Goal: Transaction & Acquisition: Purchase product/service

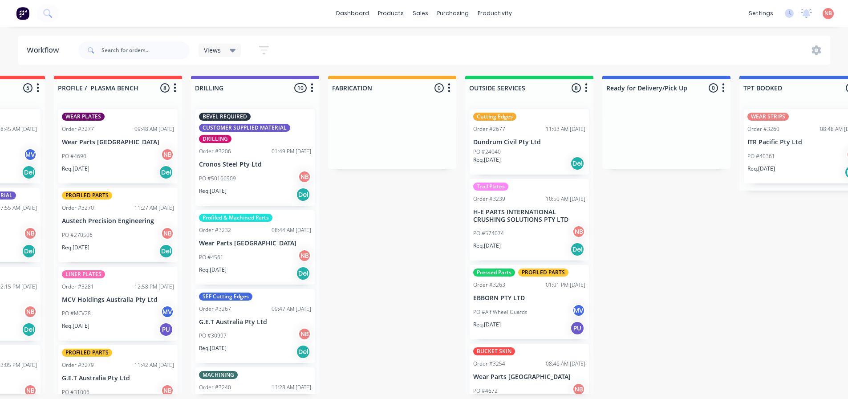
scroll to position [0, 636]
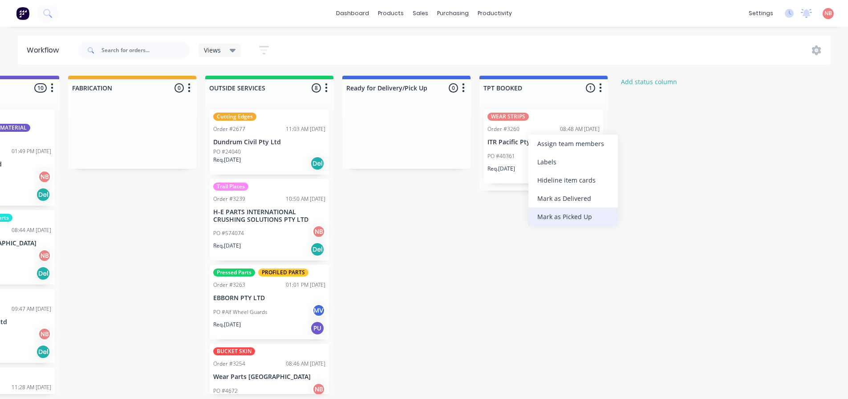
click at [554, 219] on div "Mark as Picked Up" at bounding box center [572, 216] width 89 height 18
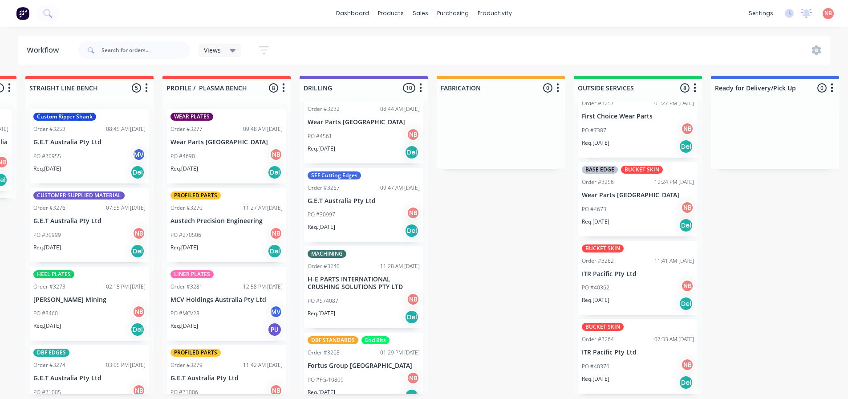
scroll to position [133, 0]
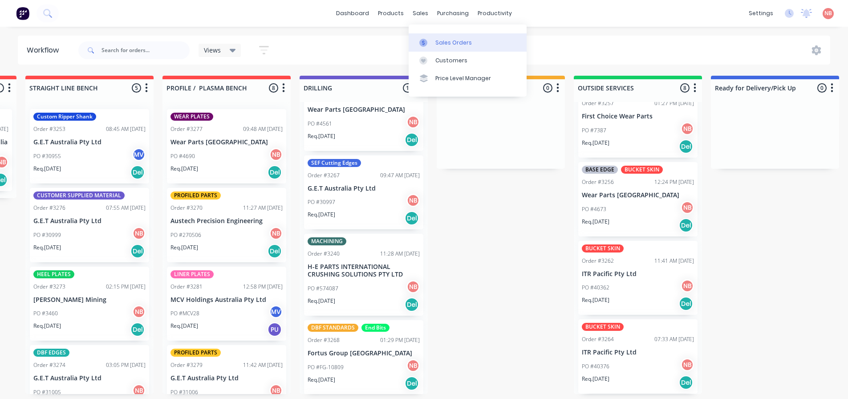
click at [438, 44] on div "Sales Orders" at bounding box center [453, 43] width 36 height 8
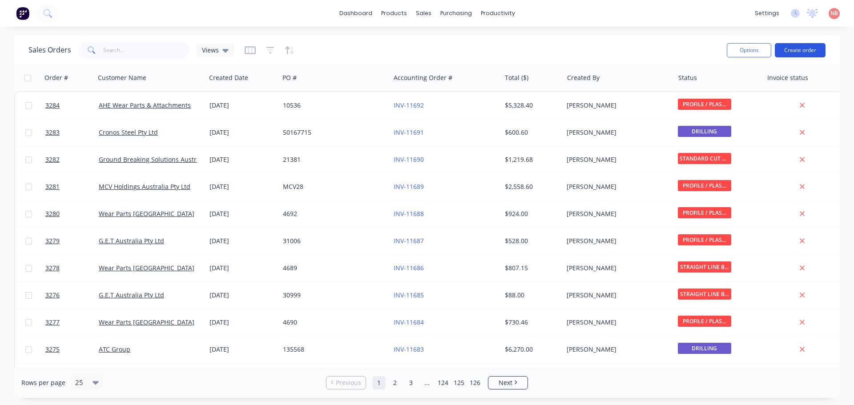
click at [793, 48] on button "Create order" at bounding box center [800, 50] width 51 height 14
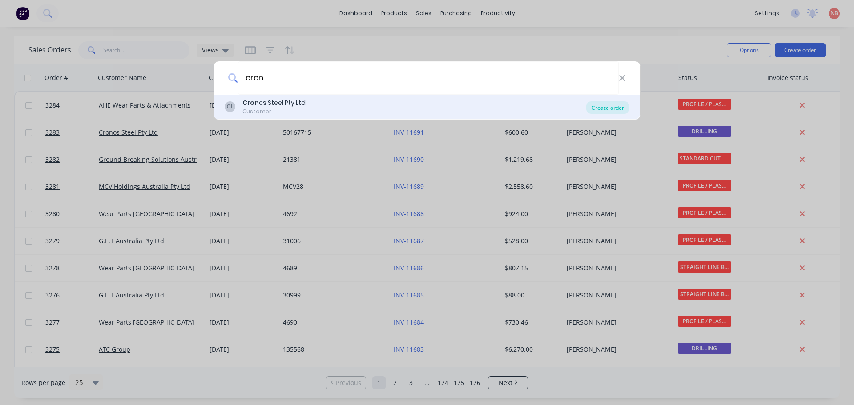
type input "cron"
click at [607, 112] on div "Create order" at bounding box center [607, 107] width 43 height 12
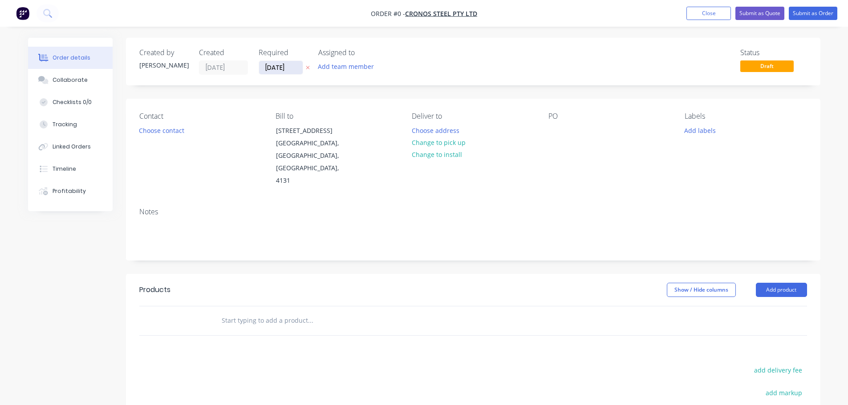
click at [271, 67] on input "[DATE]" at bounding box center [281, 67] width 44 height 13
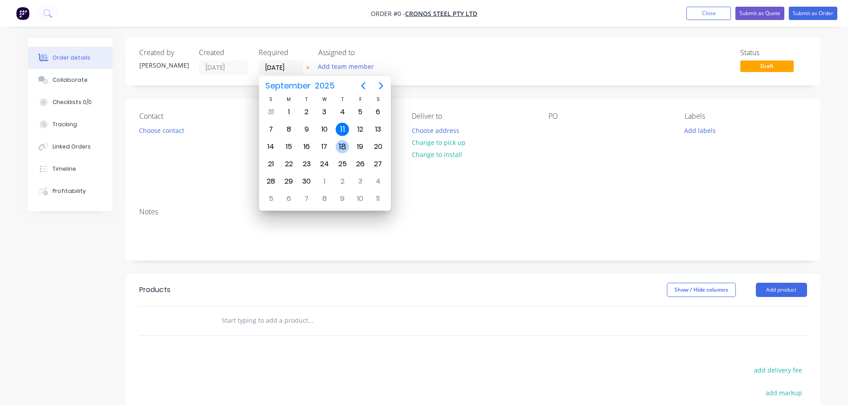
click at [350, 146] on div "18" at bounding box center [342, 146] width 18 height 17
type input "[DATE]"
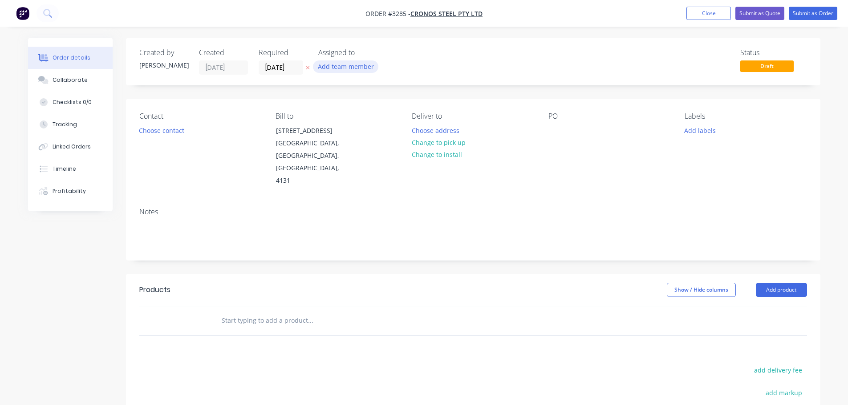
click at [332, 66] on button "Add team member" at bounding box center [345, 67] width 65 height 12
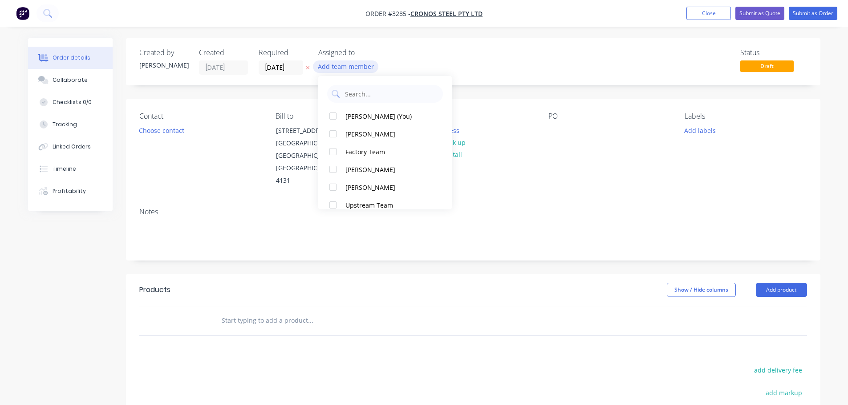
click at [355, 112] on div "[PERSON_NAME] (You)" at bounding box center [389, 116] width 89 height 9
click at [147, 134] on button "Choose contact" at bounding box center [161, 130] width 55 height 12
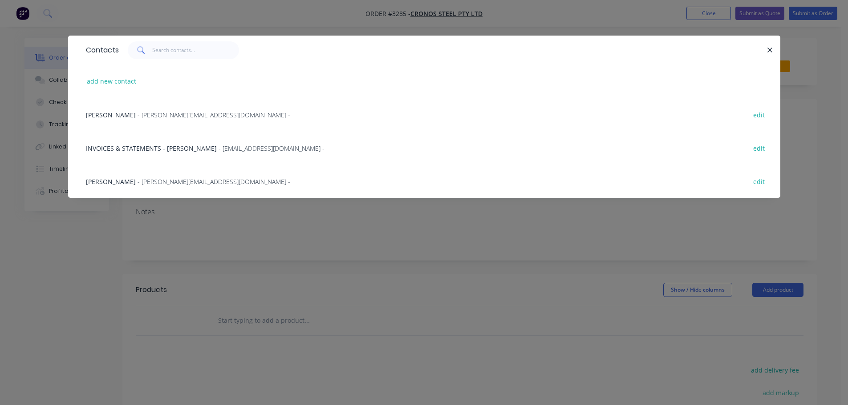
click at [137, 116] on span "- nathanh@cronosplate.com.au -" at bounding box center [213, 115] width 153 height 8
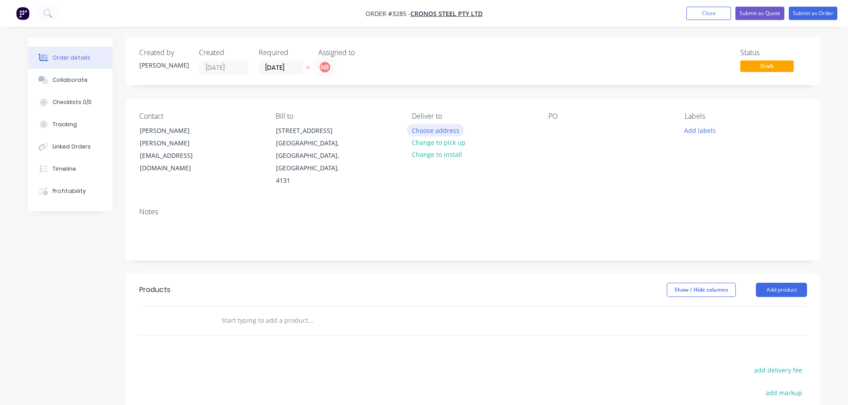
click at [429, 129] on button "Choose address" at bounding box center [435, 130] width 57 height 12
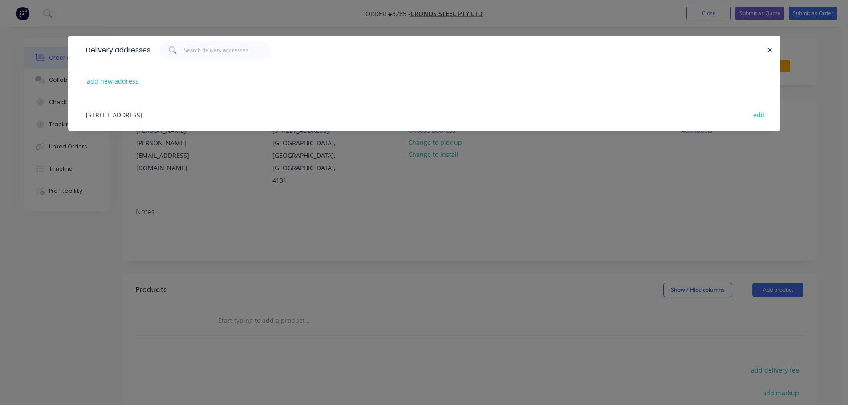
click at [158, 113] on div "56 Badu Court, Meadowbrook, Queensland, Australia, 4131 edit" at bounding box center [423, 114] width 685 height 33
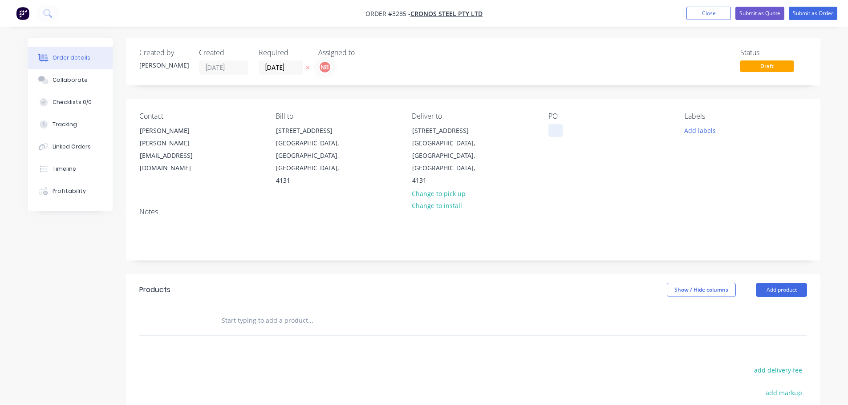
click at [557, 128] on div at bounding box center [555, 130] width 14 height 13
click at [698, 128] on button "Add labels" at bounding box center [699, 130] width 41 height 12
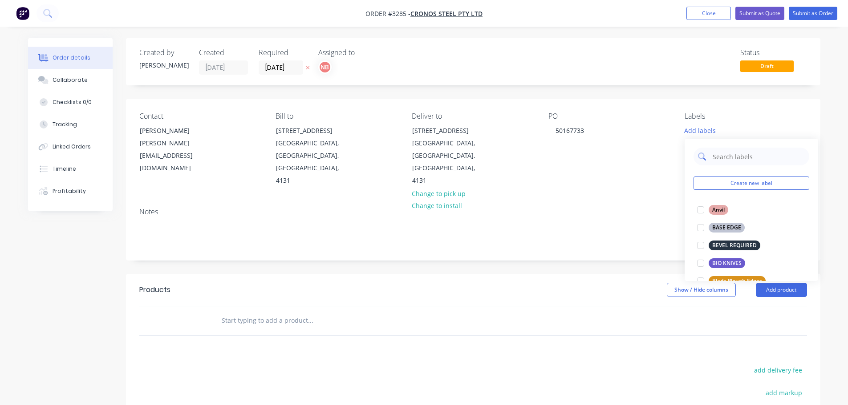
click at [719, 155] on input "text" at bounding box center [758, 157] width 93 height 18
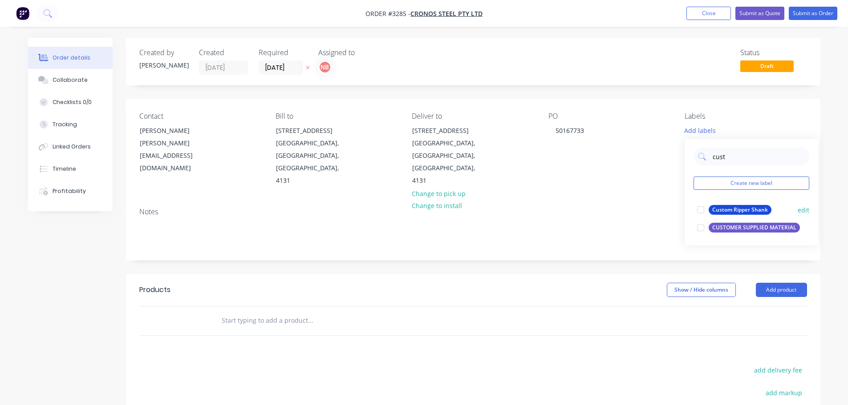
drag, startPoint x: 738, startPoint y: 227, endPoint x: 735, endPoint y: 220, distance: 7.6
click at [738, 227] on div "CUSTOMER SUPPLIED MATERIAL" at bounding box center [753, 228] width 91 height 10
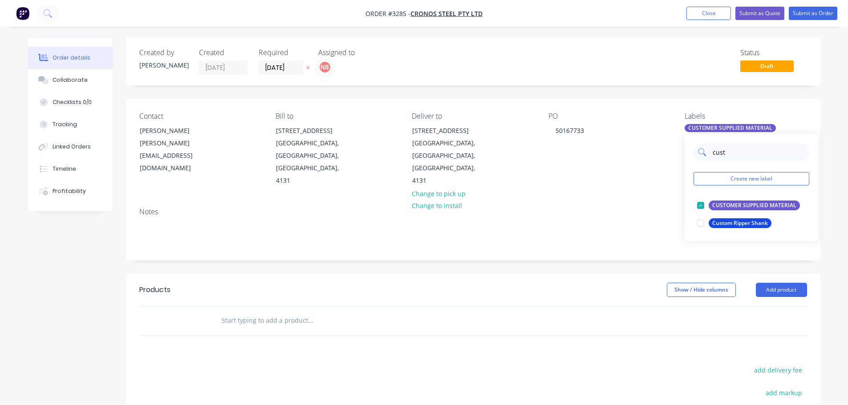
click at [725, 152] on input "cust" at bounding box center [758, 152] width 93 height 18
click at [725, 151] on input "cust" at bounding box center [758, 152] width 93 height 18
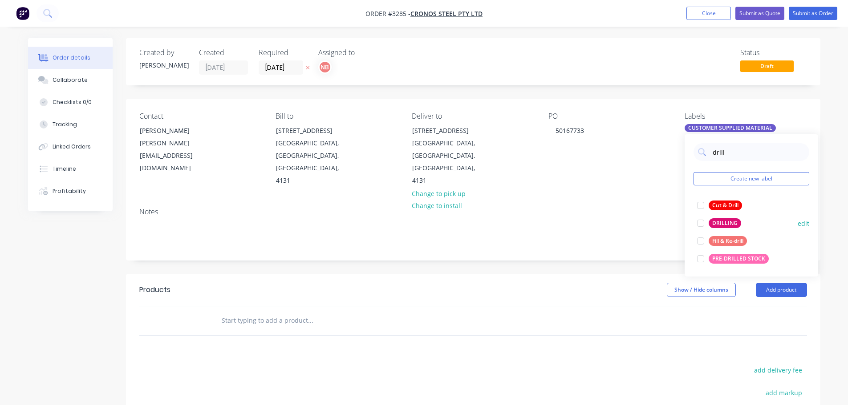
type input "drill"
click at [719, 225] on div "DRILLING" at bounding box center [724, 223] width 32 height 10
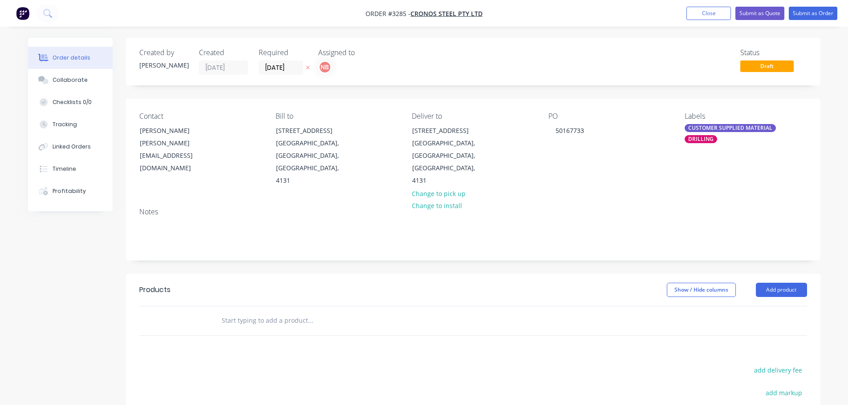
click at [628, 274] on header "Products Show / Hide columns Add product" at bounding box center [473, 290] width 694 height 32
click at [771, 283] on button "Add product" at bounding box center [781, 290] width 51 height 14
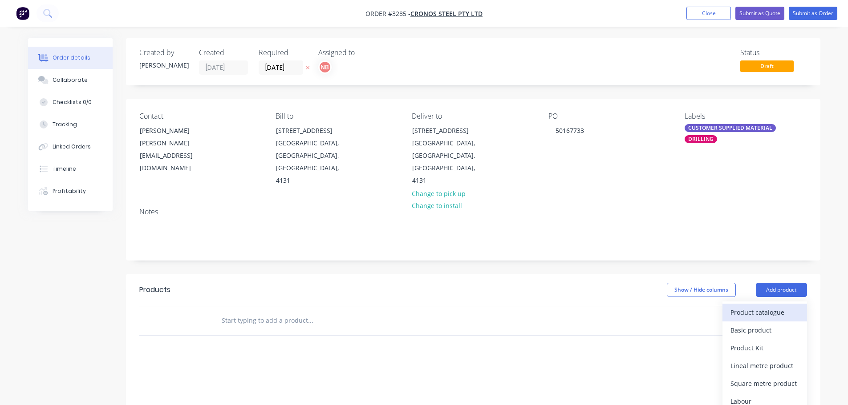
click at [752, 306] on div "Product catalogue" at bounding box center [764, 312] width 69 height 13
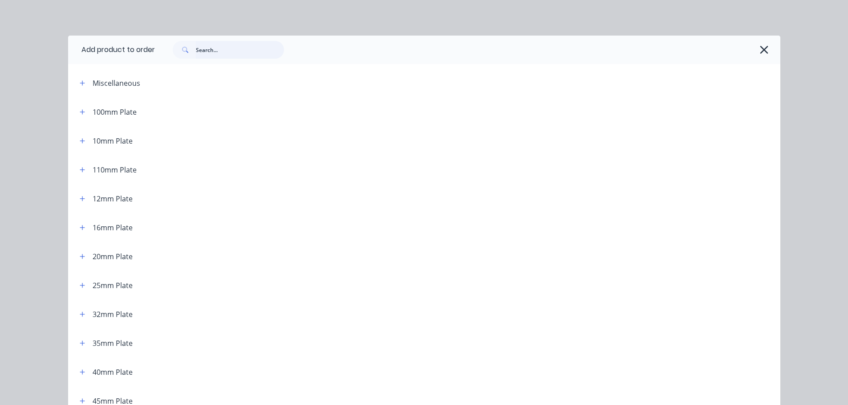
click at [236, 51] on input "text" at bounding box center [240, 50] width 88 height 18
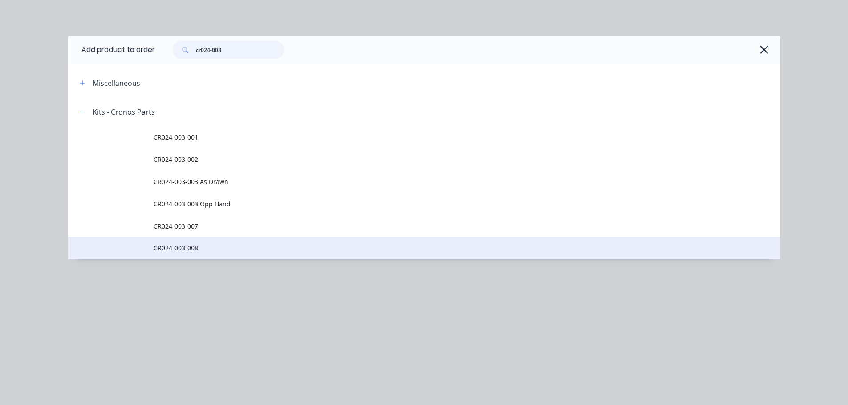
type input "cr024-003"
click at [192, 245] on span "CR024-003-008" at bounding box center [404, 247] width 501 height 9
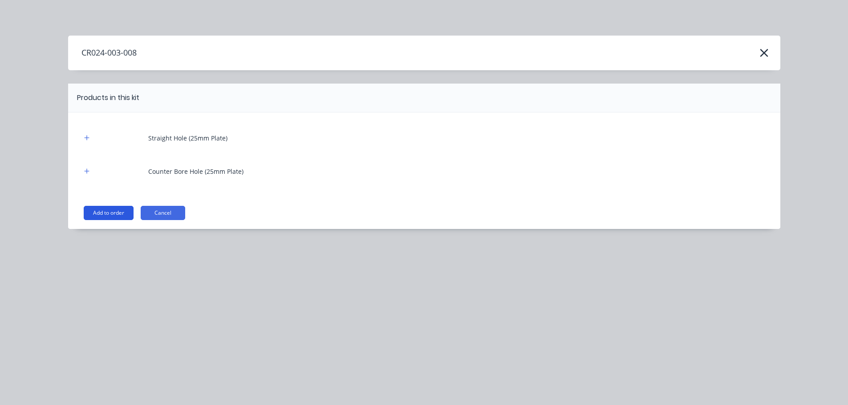
click at [120, 210] on button "Add to order" at bounding box center [109, 213] width 50 height 14
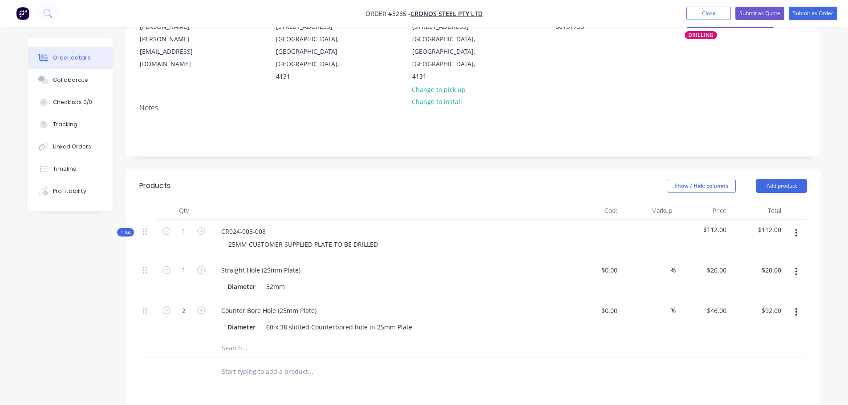
scroll to position [133, 0]
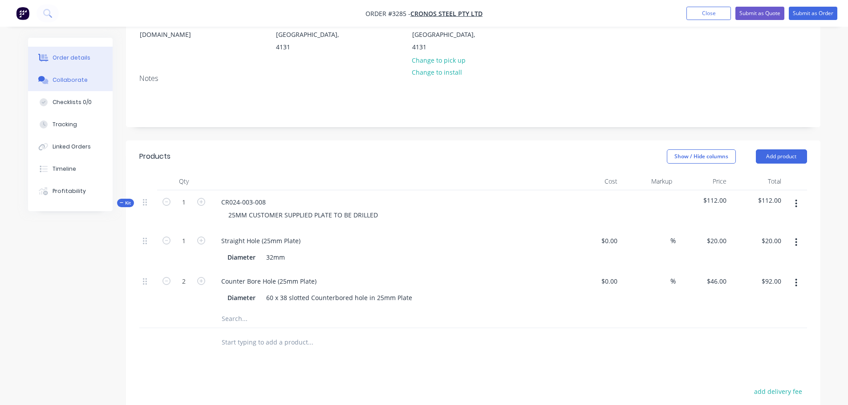
click at [66, 76] on div "Collaborate" at bounding box center [70, 80] width 35 height 8
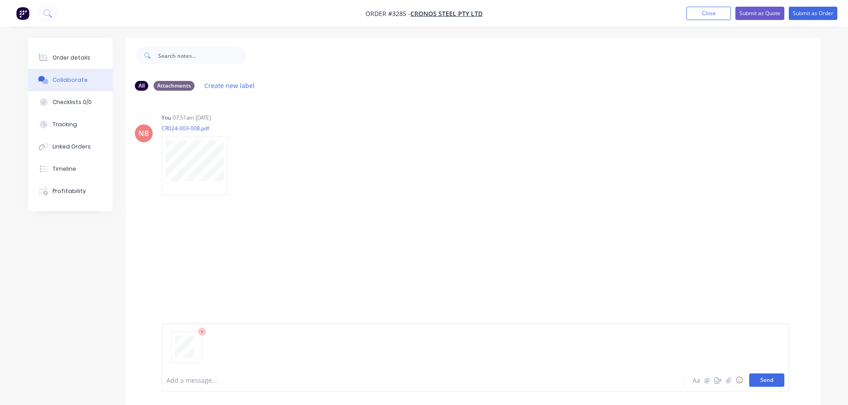
click at [763, 381] on button "Send" at bounding box center [766, 380] width 35 height 13
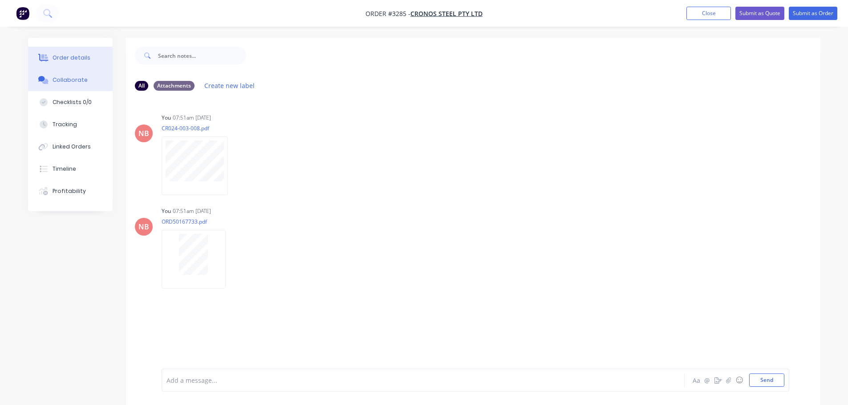
click at [42, 55] on icon at bounding box center [44, 58] width 7 height 8
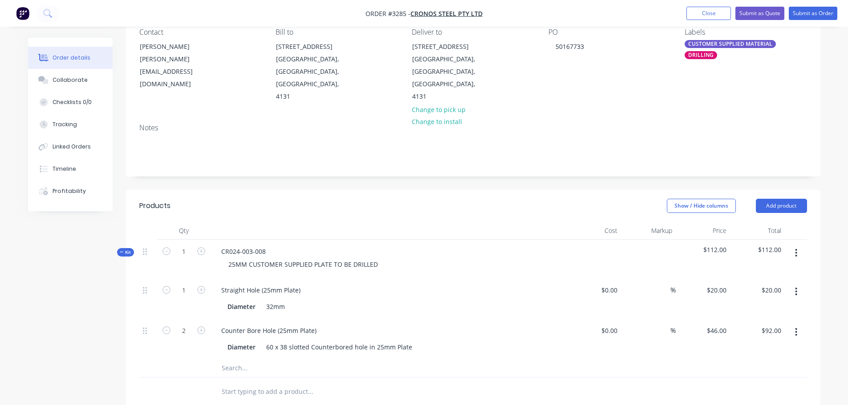
scroll to position [133, 0]
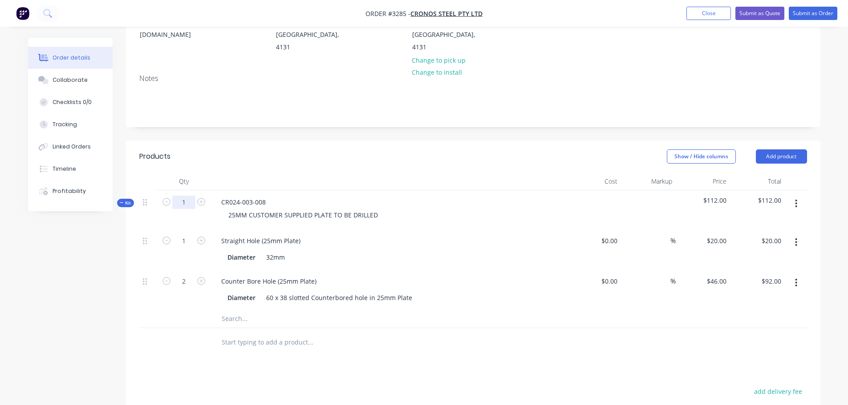
click at [189, 196] on input "1" at bounding box center [183, 202] width 23 height 13
type input "4"
type input "$80.00"
type input "8"
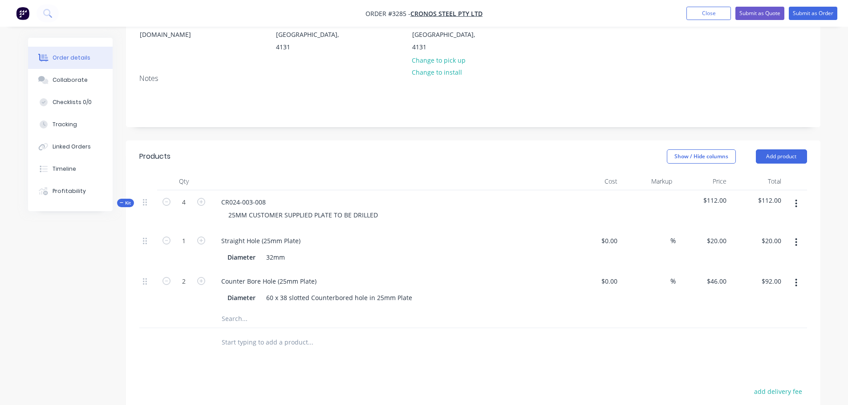
type input "$368.00"
click at [253, 150] on div "Products" at bounding box center [210, 157] width 142 height 14
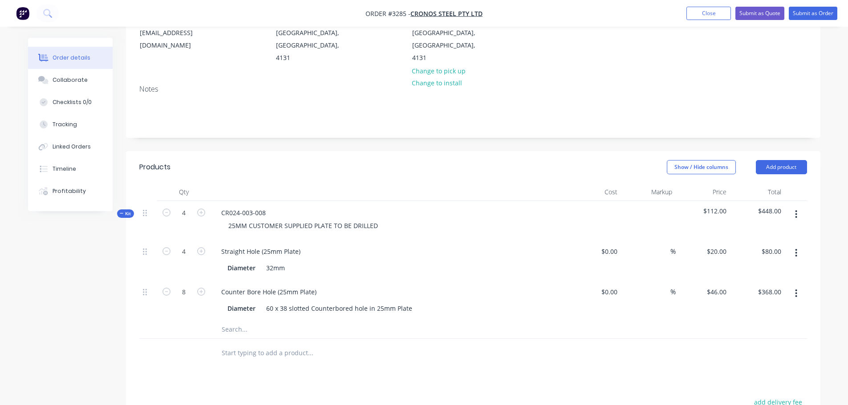
scroll to position [0, 0]
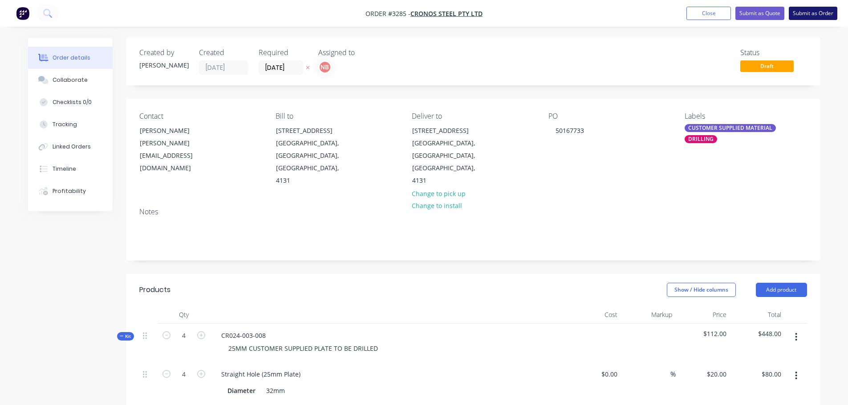
click at [822, 12] on button "Submit as Order" at bounding box center [813, 13] width 49 height 13
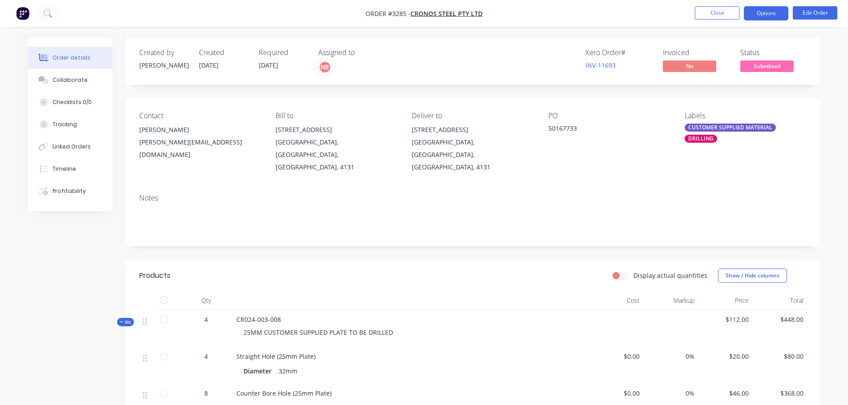
click at [778, 13] on button "Options" at bounding box center [766, 13] width 44 height 14
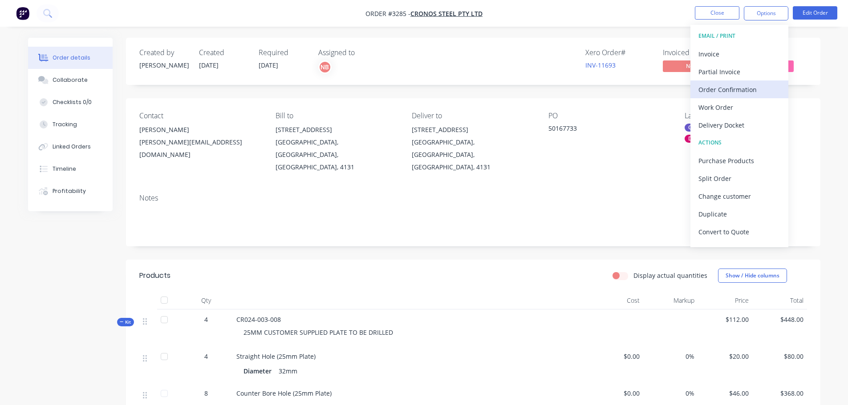
click at [731, 91] on div "Order Confirmation" at bounding box center [739, 89] width 82 height 13
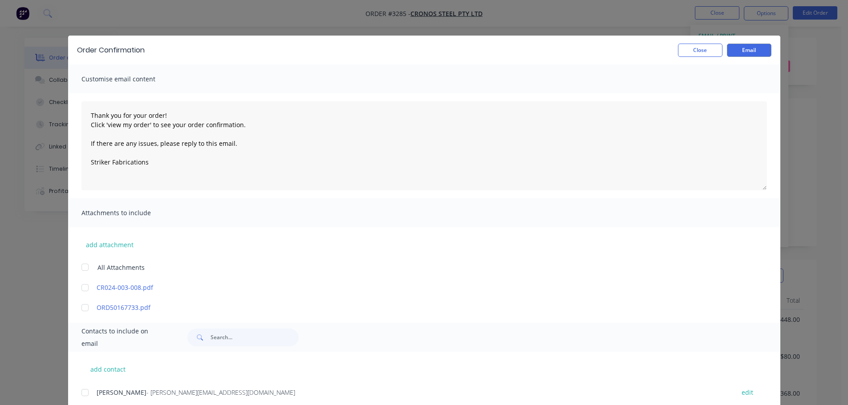
scroll to position [44, 0]
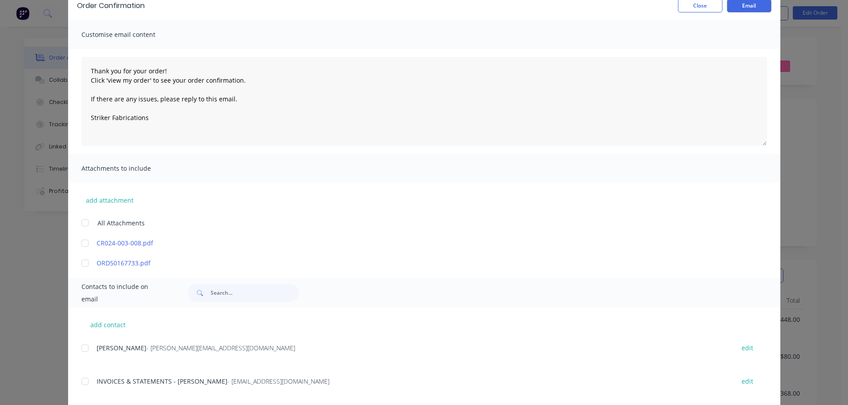
click at [89, 348] on div at bounding box center [85, 349] width 18 height 18
type textarea "Thank you for your order! Click 'view my order' to see your order confirmation.…"
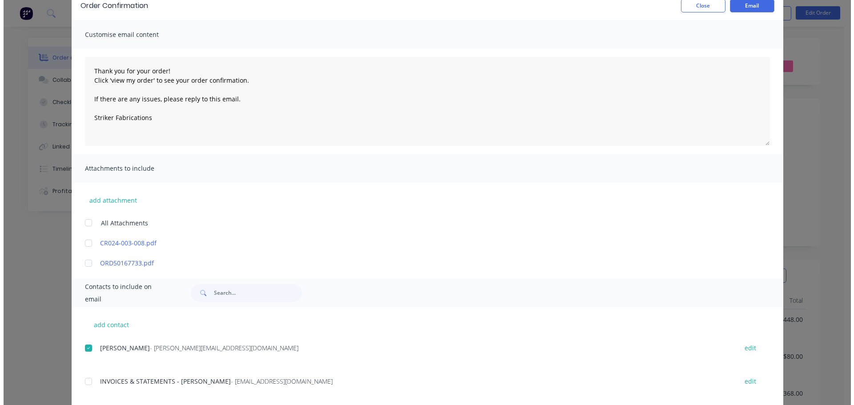
scroll to position [0, 0]
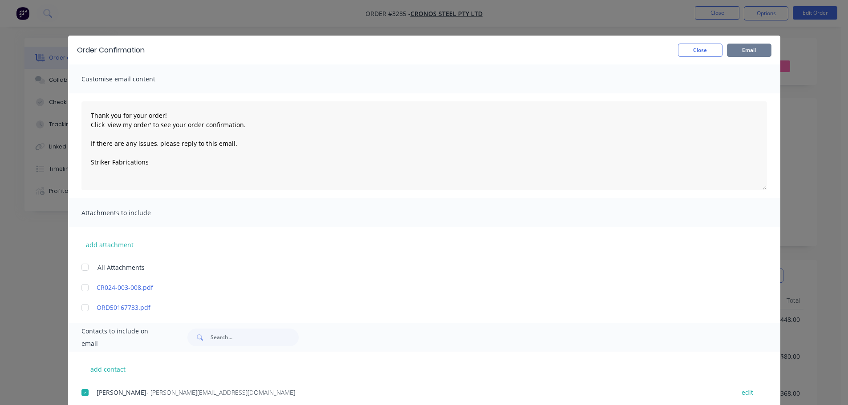
click at [738, 54] on button "Email" at bounding box center [749, 50] width 44 height 13
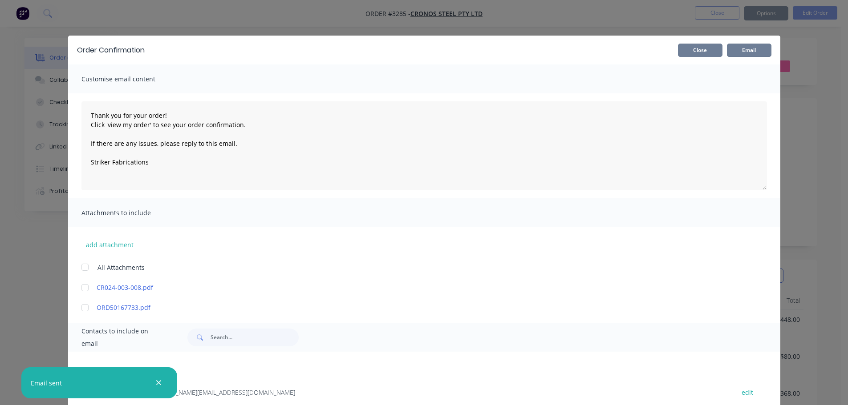
type textarea "Thank you for your order! Click 'view my order' to see your order confirmation.…"
click at [701, 55] on button "Close" at bounding box center [700, 50] width 44 height 13
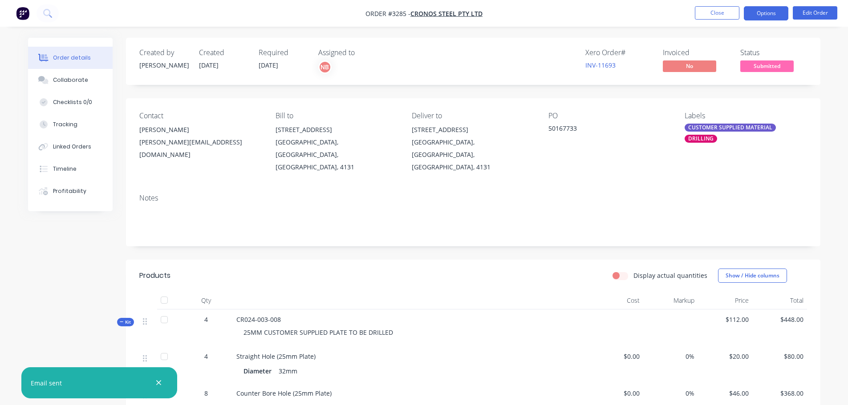
click at [768, 12] on button "Options" at bounding box center [766, 13] width 44 height 14
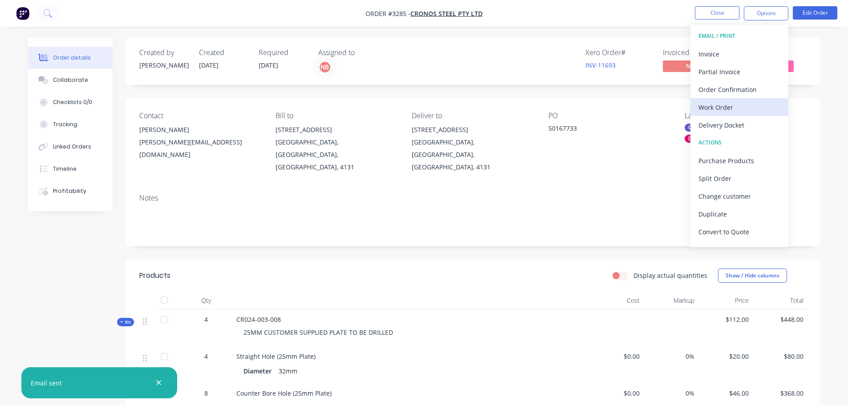
click at [723, 107] on div "Work Order" at bounding box center [739, 107] width 82 height 13
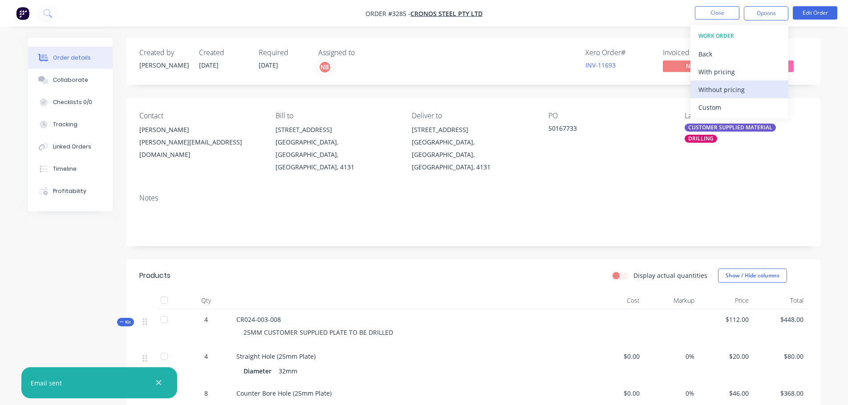
click at [719, 89] on div "Without pricing" at bounding box center [739, 89] width 82 height 13
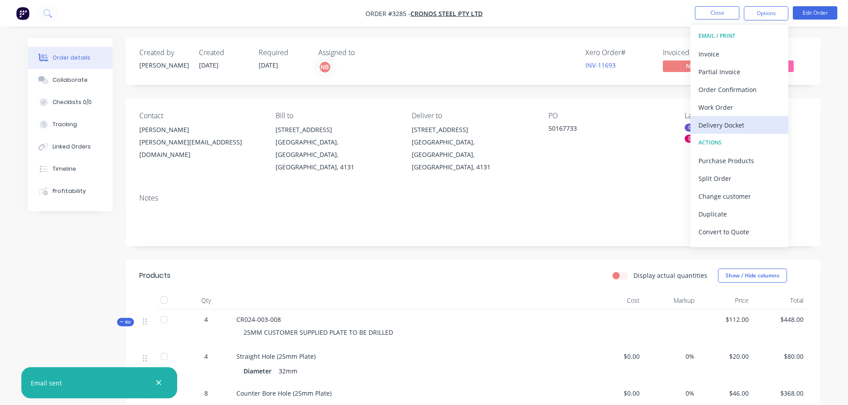
click at [715, 120] on div "Delivery Docket" at bounding box center [739, 125] width 82 height 13
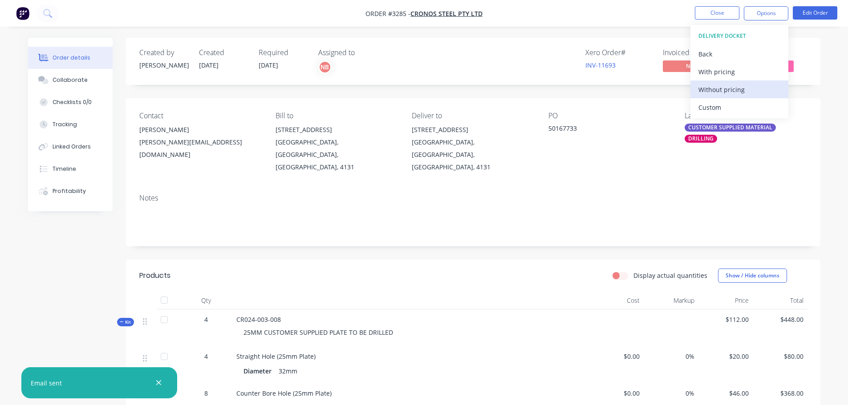
click at [711, 87] on div "Without pricing" at bounding box center [739, 89] width 82 height 13
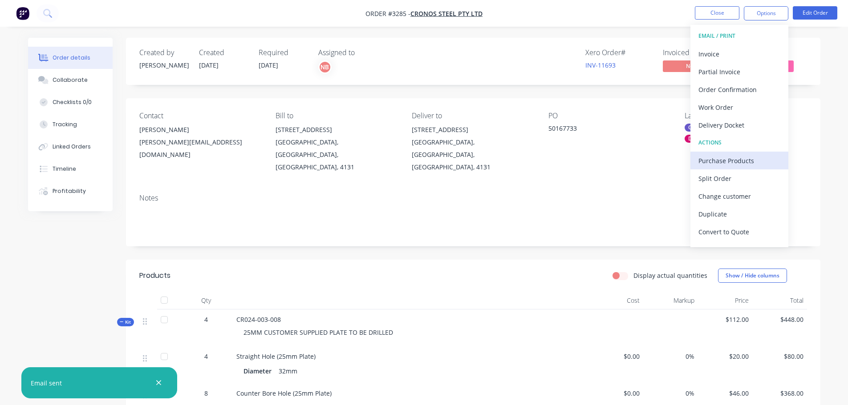
click at [713, 158] on div "Purchase Products" at bounding box center [739, 160] width 82 height 13
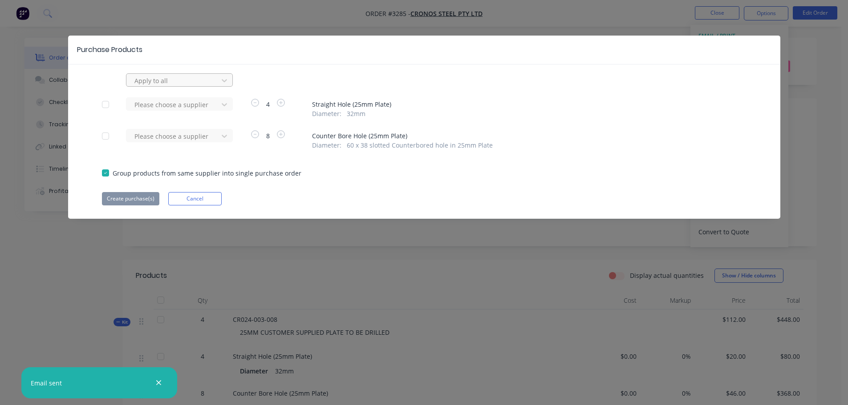
click at [181, 81] on div at bounding box center [173, 80] width 80 height 11
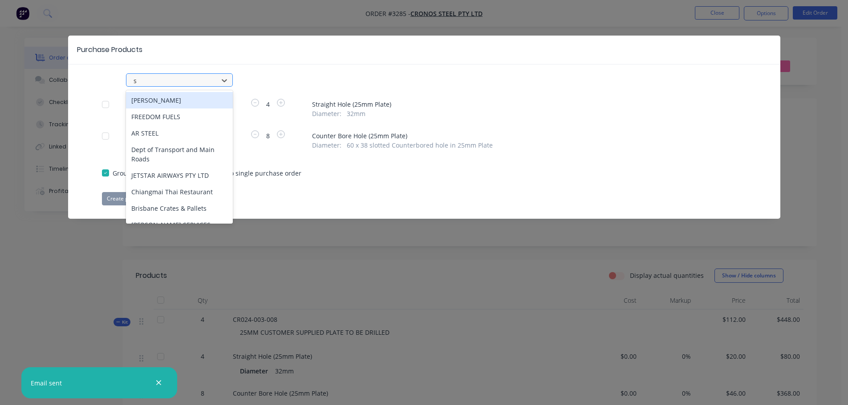
type input "sv"
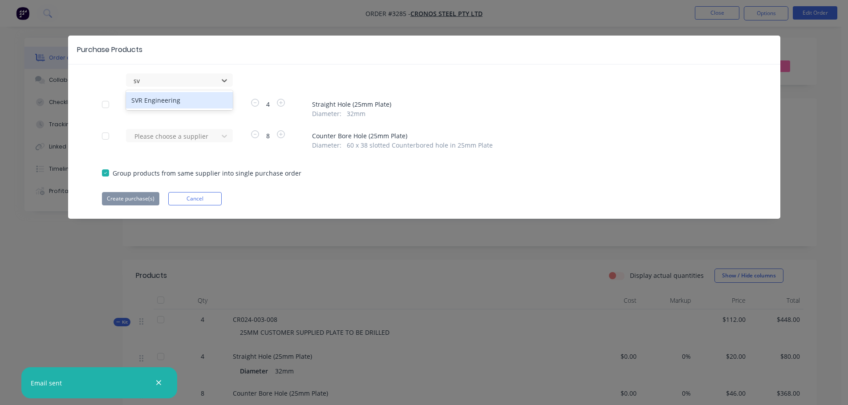
click at [165, 97] on div "SVR Engineering" at bounding box center [179, 100] width 107 height 16
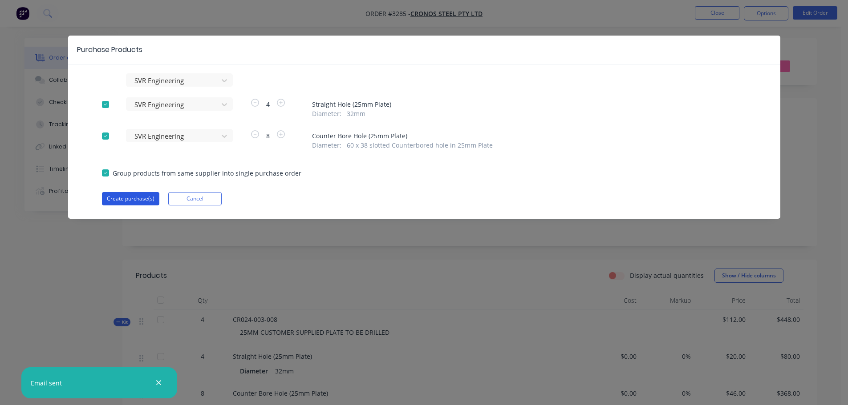
click at [135, 197] on button "Create purchase(s)" at bounding box center [130, 198] width 57 height 13
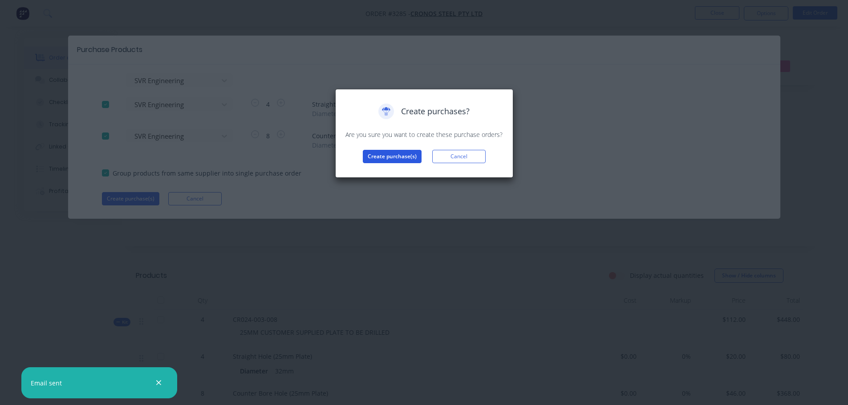
click at [383, 152] on button "Create purchase(s)" at bounding box center [392, 156] width 59 height 13
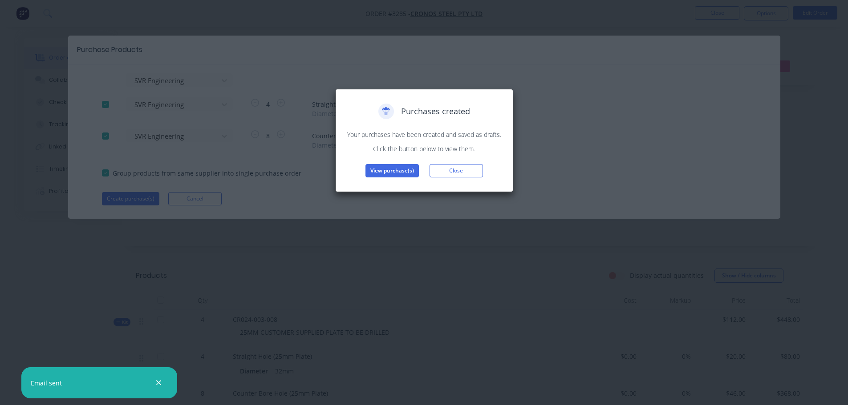
click at [387, 166] on button "View purchase(s)" at bounding box center [391, 170] width 53 height 13
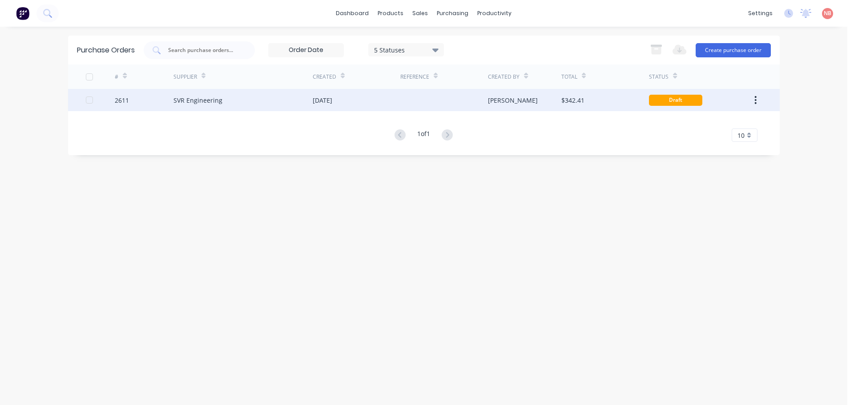
click at [376, 97] on div "11 Sep 2025" at bounding box center [357, 100] width 88 height 22
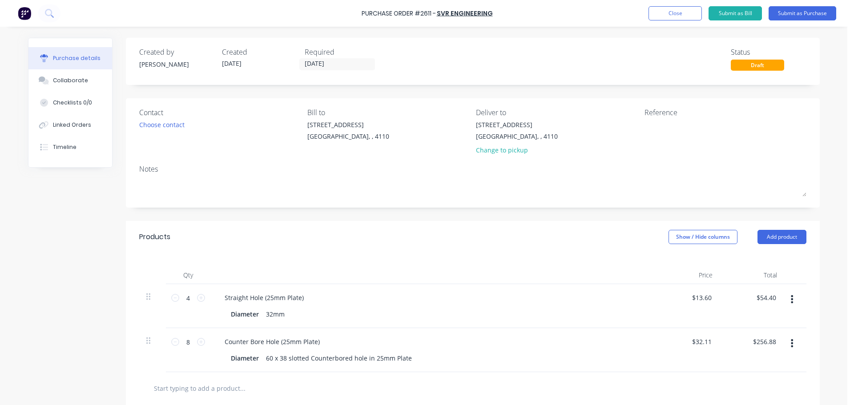
click at [325, 72] on div "Created by Naomi Created 11/09/25 Required 10/09/25 Status Draft" at bounding box center [473, 61] width 694 height 47
click at [329, 66] on input "[DATE]" at bounding box center [337, 64] width 75 height 11
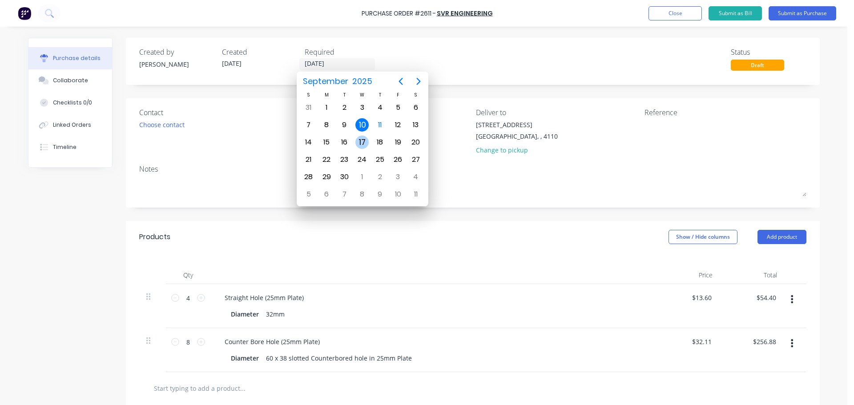
click at [364, 142] on div "17" at bounding box center [362, 142] width 13 height 13
type input "[DATE]"
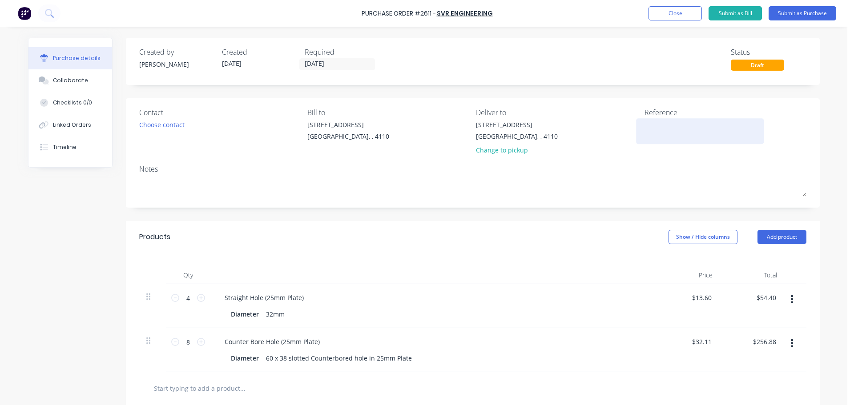
click at [655, 126] on textarea at bounding box center [700, 130] width 111 height 20
type textarea "x"
type textarea "C"
type textarea "x"
type textarea "Cr"
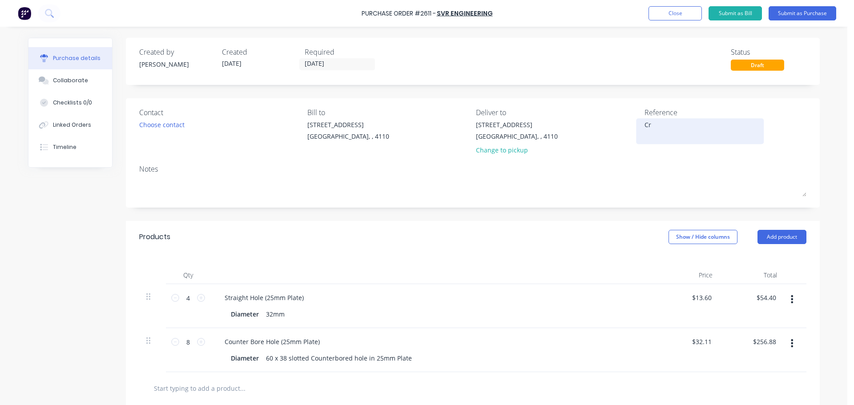
type textarea "x"
type textarea "Cro"
type textarea "x"
type textarea "Cron"
type textarea "x"
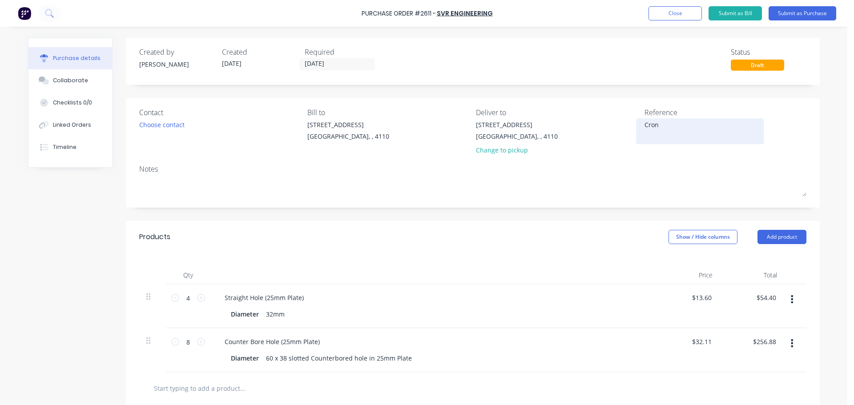
type textarea "Crono"
type textarea "x"
type textarea "Cronos"
type textarea "x"
type textarea "Cronos"
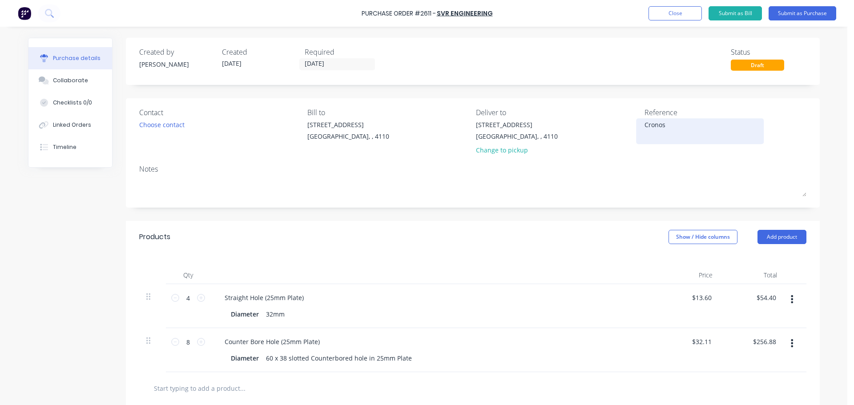
type textarea "x"
type textarea "Cronos 5"
type textarea "x"
type textarea "Cronos 50"
type textarea "x"
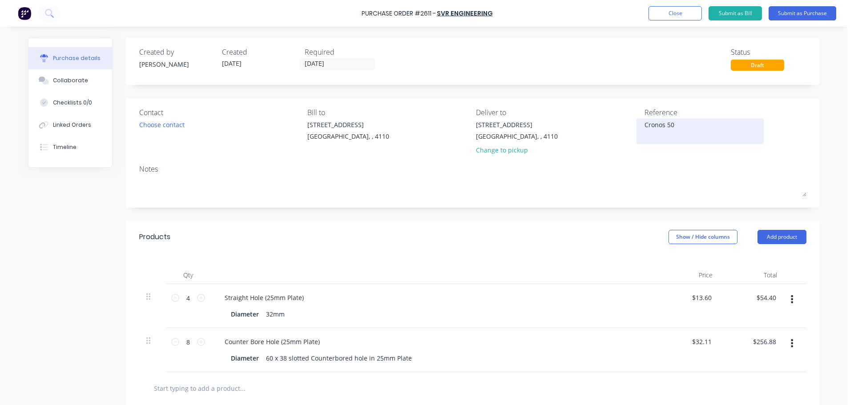
type textarea "Cronos 501"
type textarea "x"
type textarea "Cronos 5016"
type textarea "x"
type textarea "Cronos 50167"
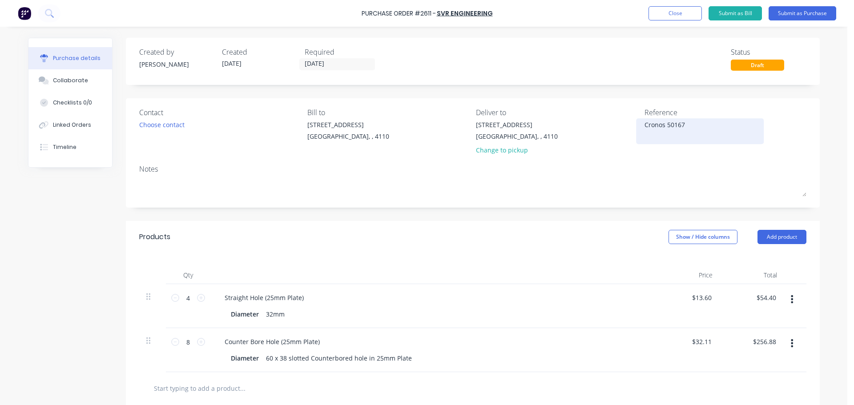
type textarea "x"
type textarea "Cronos 501677"
type textarea "x"
type textarea "Cronos 5016773"
type textarea "x"
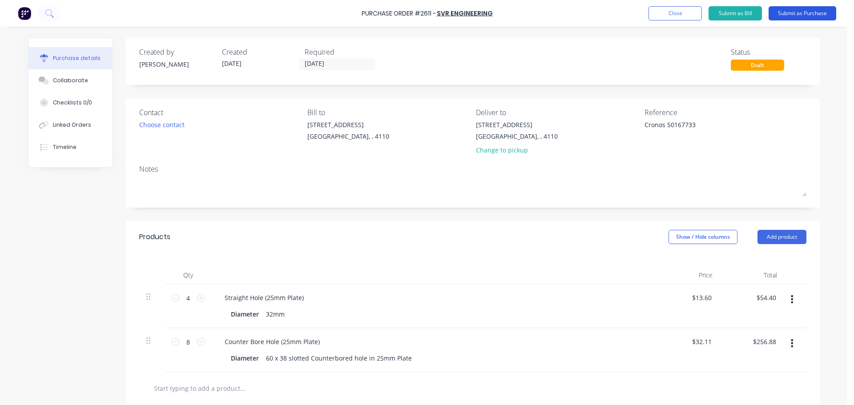
type textarea "Cronos 50167733"
type textarea "x"
type textarea "Cronos 50167733"
click at [776, 15] on button "Submit as Purchase" at bounding box center [803, 13] width 68 height 14
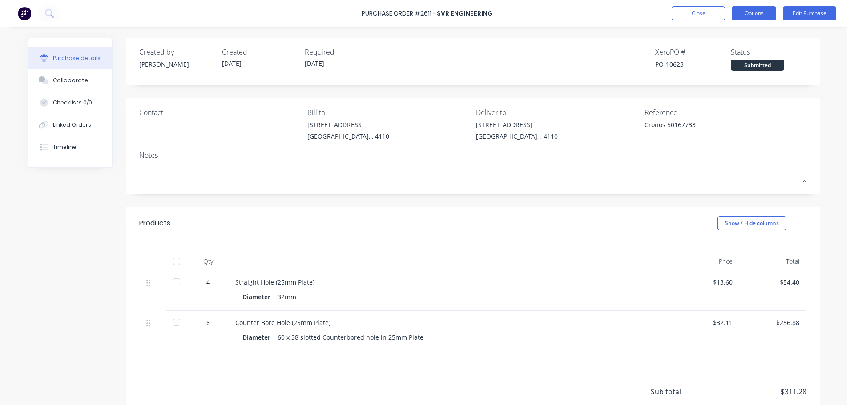
click at [734, 15] on button "Options" at bounding box center [754, 13] width 44 height 14
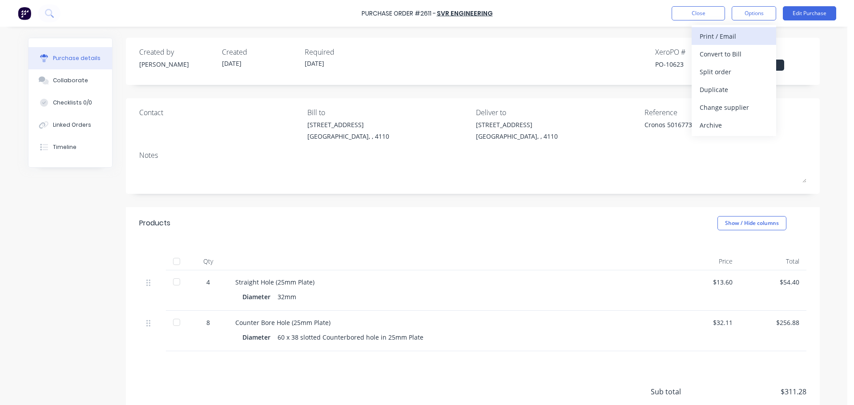
click at [726, 42] on div "Print / Email" at bounding box center [734, 36] width 69 height 13
click at [721, 52] on div "With pricing" at bounding box center [734, 54] width 69 height 13
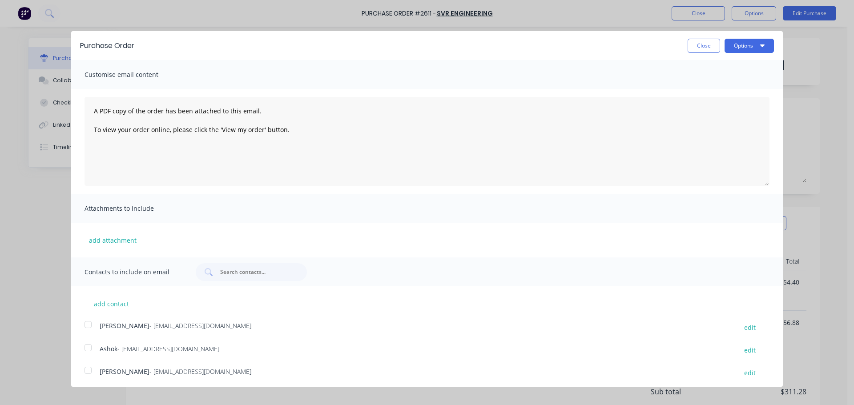
click at [98, 346] on div "Ashok - ashok_svrengineering@yahoo.com edit" at bounding box center [434, 350] width 699 height 12
click at [748, 40] on button "Options" at bounding box center [749, 46] width 49 height 14
click at [739, 65] on div "Print" at bounding box center [732, 68] width 69 height 13
click at [698, 80] on div "Email" at bounding box center [732, 86] width 69 height 13
type textarea "x"
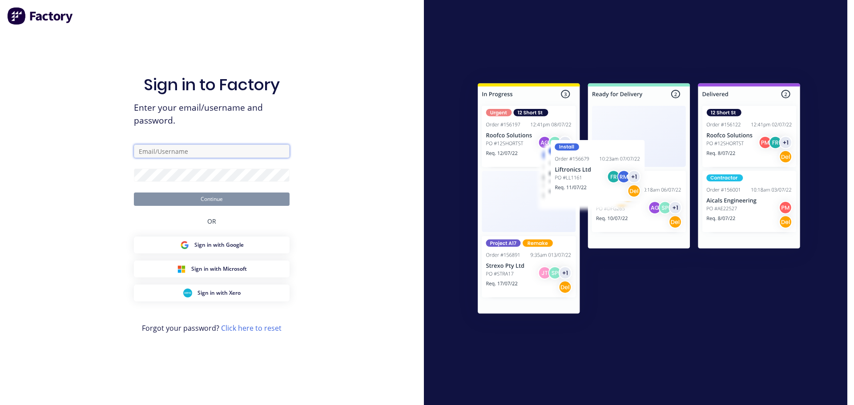
click at [170, 146] on input "text" at bounding box center [212, 151] width 156 height 13
type input "sales@strikerfabrications.com.au"
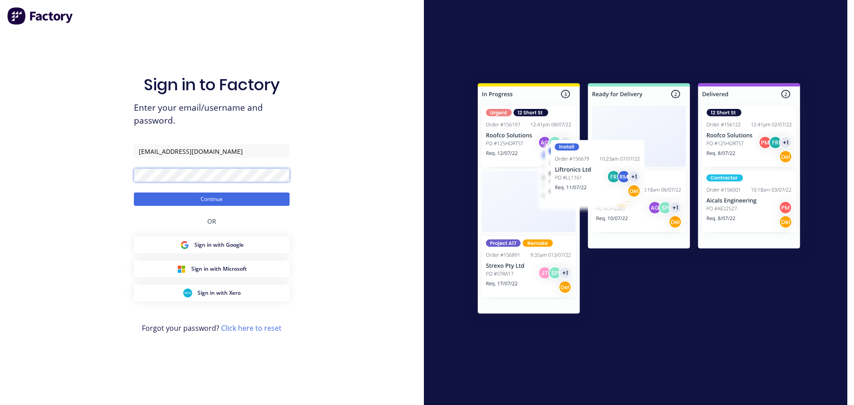
click at [134, 193] on button "Continue" at bounding box center [212, 199] width 156 height 13
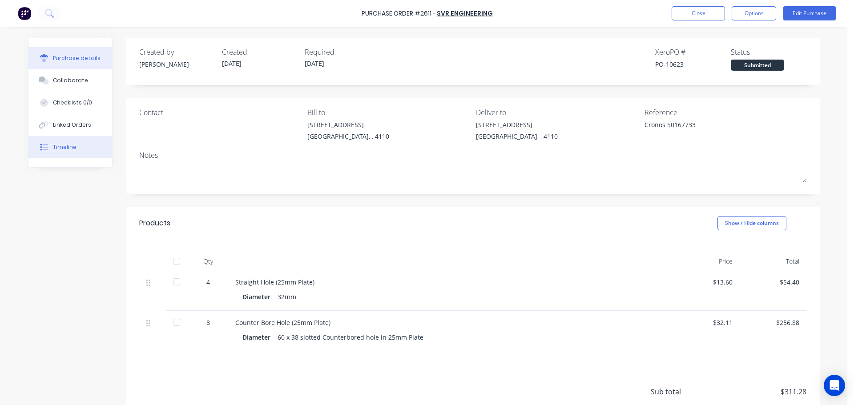
click at [80, 148] on button "Timeline" at bounding box center [70, 147] width 84 height 22
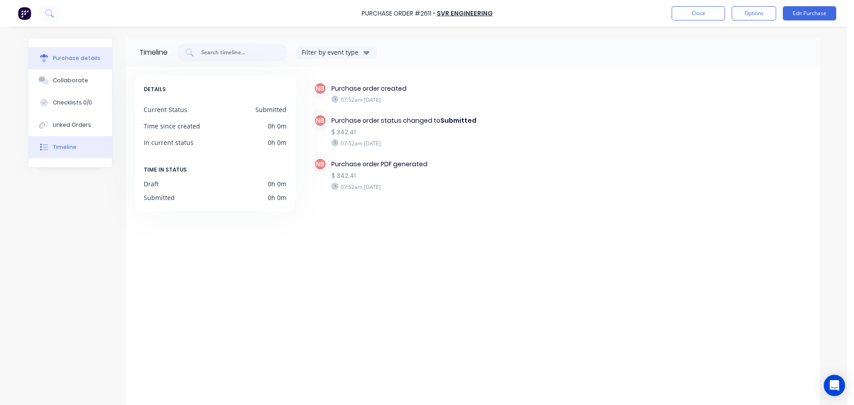
click at [84, 56] on div "Purchase details" at bounding box center [77, 58] width 48 height 8
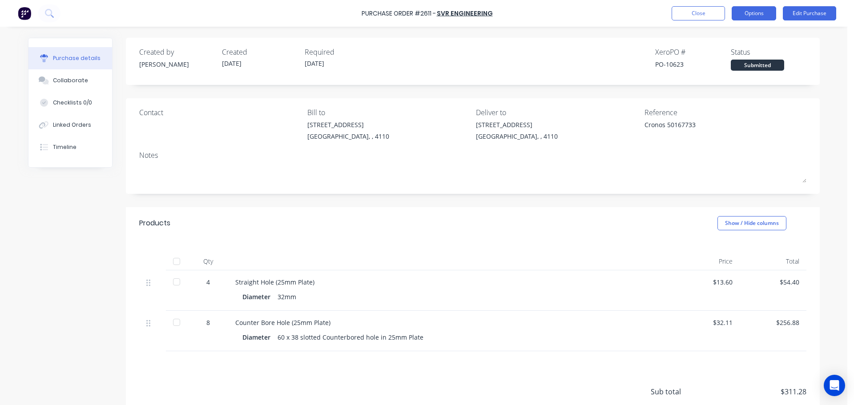
click at [743, 16] on button "Options" at bounding box center [754, 13] width 44 height 14
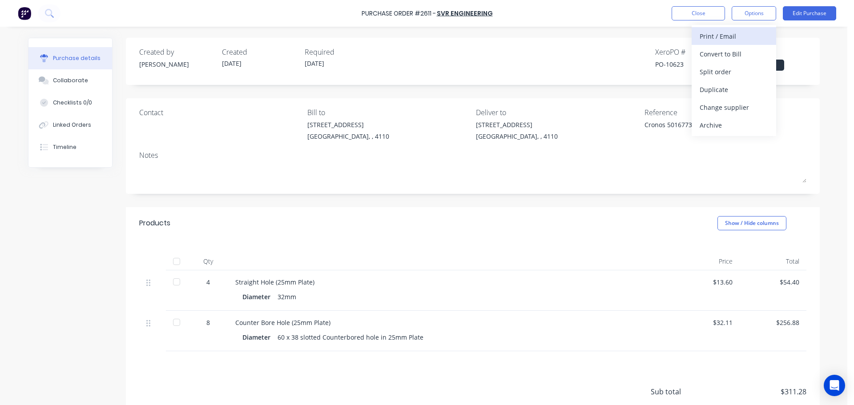
click at [735, 42] on div "Print / Email" at bounding box center [734, 36] width 69 height 13
click at [727, 53] on div "With pricing" at bounding box center [734, 54] width 69 height 13
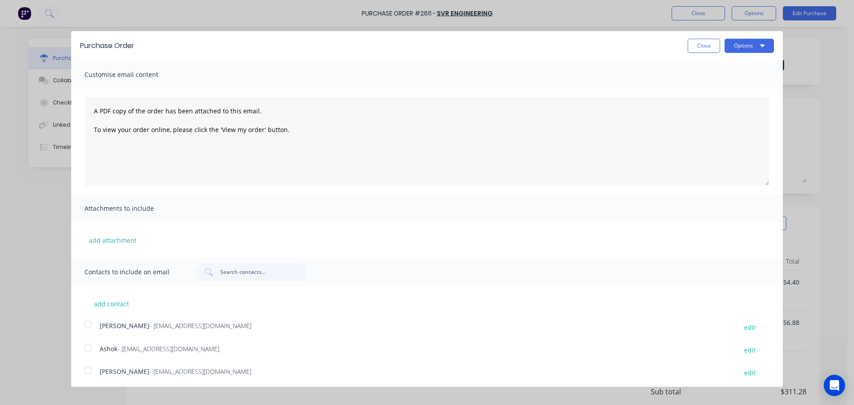
click at [87, 348] on div at bounding box center [88, 348] width 18 height 18
click at [746, 47] on button "Options" at bounding box center [749, 46] width 49 height 14
click at [732, 92] on div "Email" at bounding box center [732, 86] width 69 height 13
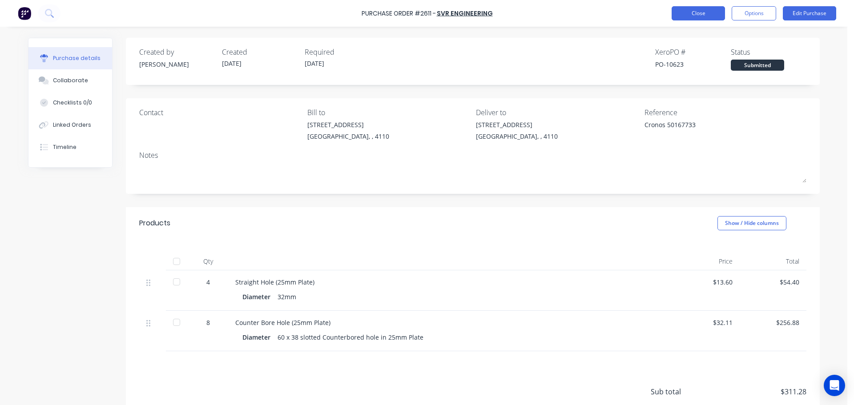
click at [716, 12] on button "Close" at bounding box center [698, 13] width 53 height 14
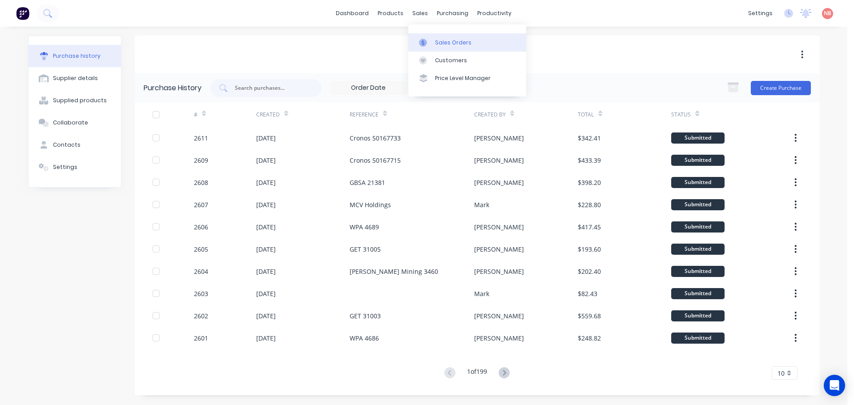
click at [426, 45] on icon at bounding box center [423, 43] width 8 height 8
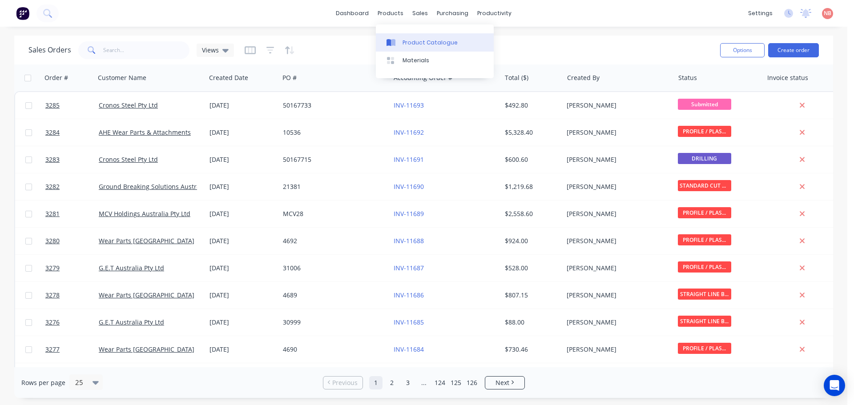
click at [400, 36] on link "Product Catalogue" at bounding box center [435, 42] width 118 height 18
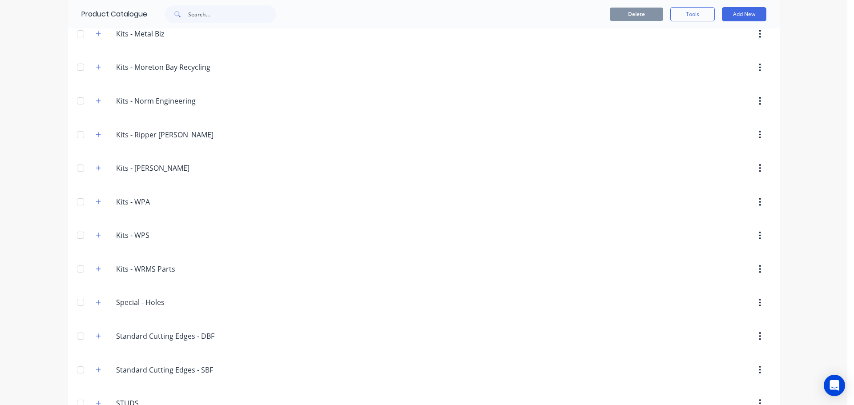
scroll to position [1468, 0]
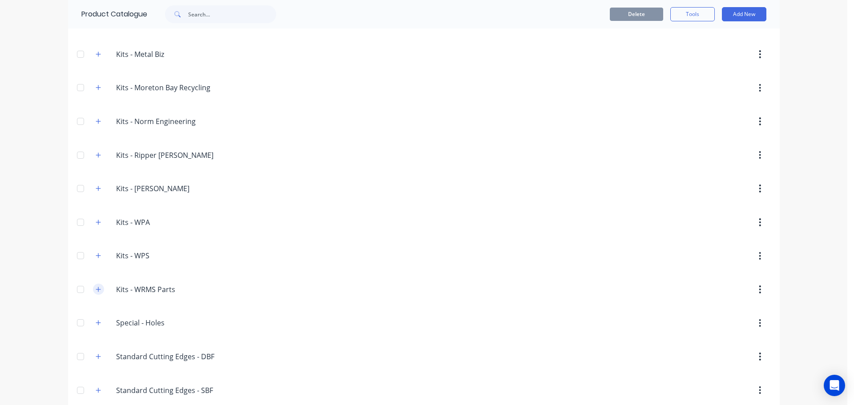
click at [96, 291] on icon "button" at bounding box center [98, 289] width 5 height 5
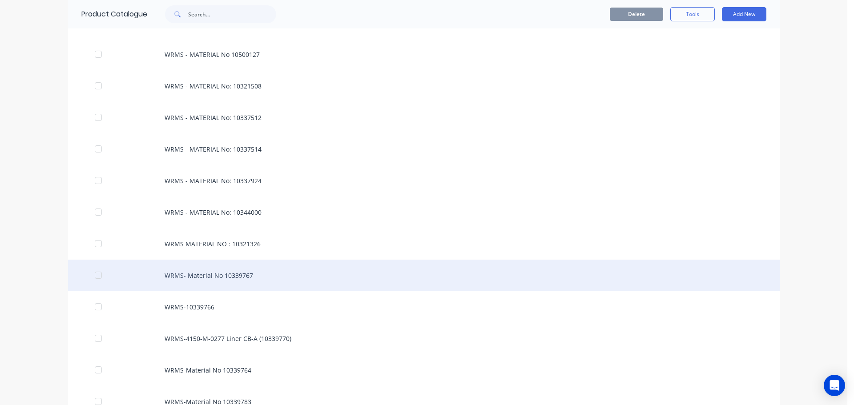
scroll to position [1780, 0]
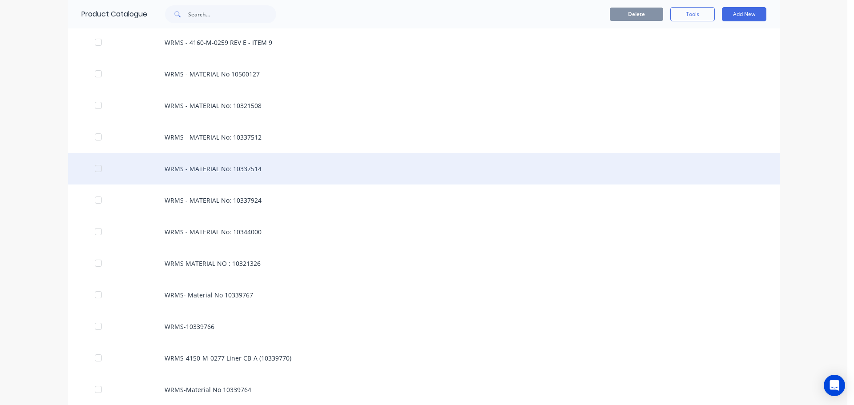
click at [267, 171] on div "WRMS - MATERIAL No: 10337514" at bounding box center [424, 169] width 712 height 32
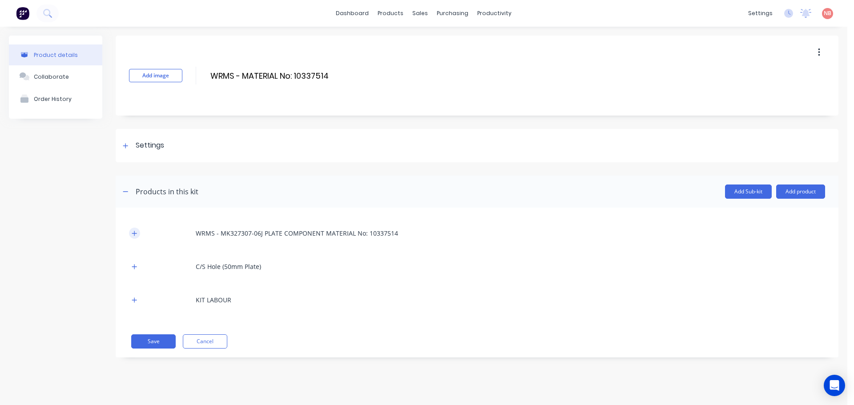
click at [137, 235] on icon "button" at bounding box center [134, 233] width 5 height 6
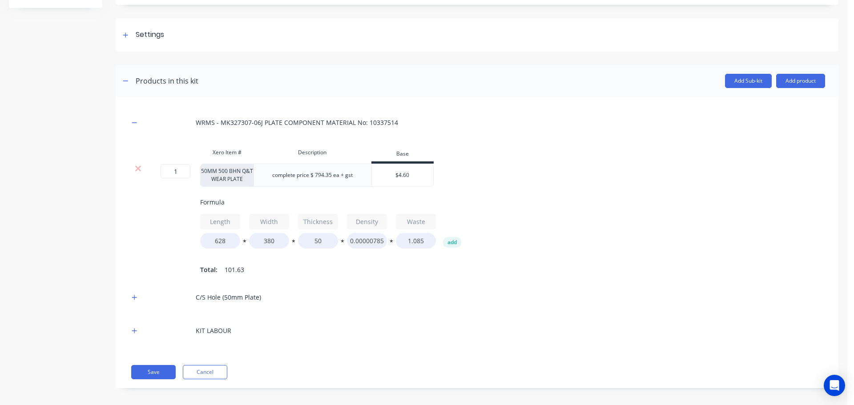
scroll to position [123, 0]
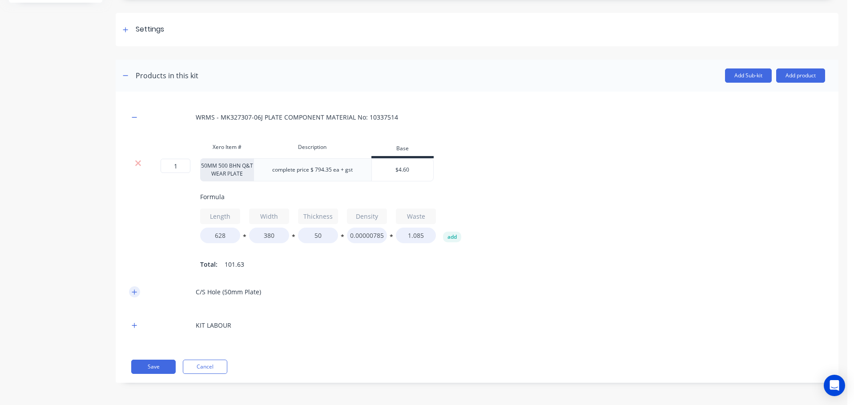
click at [134, 295] on button "button" at bounding box center [134, 292] width 11 height 11
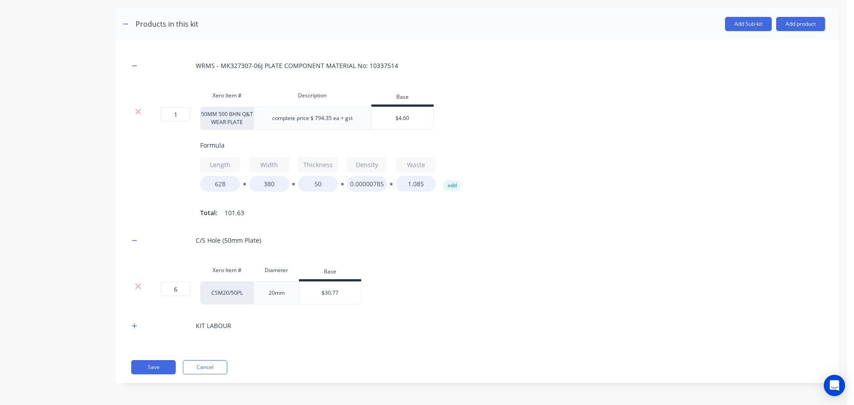
scroll to position [175, 0]
click at [133, 328] on icon "button" at bounding box center [134, 326] width 5 height 6
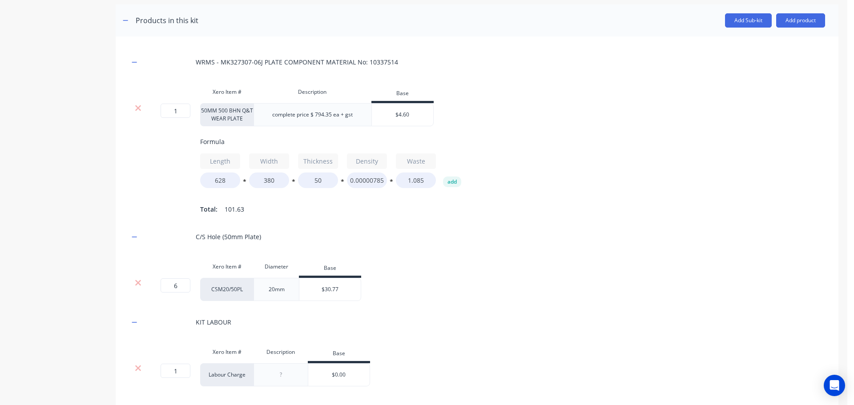
scroll to position [227, 0]
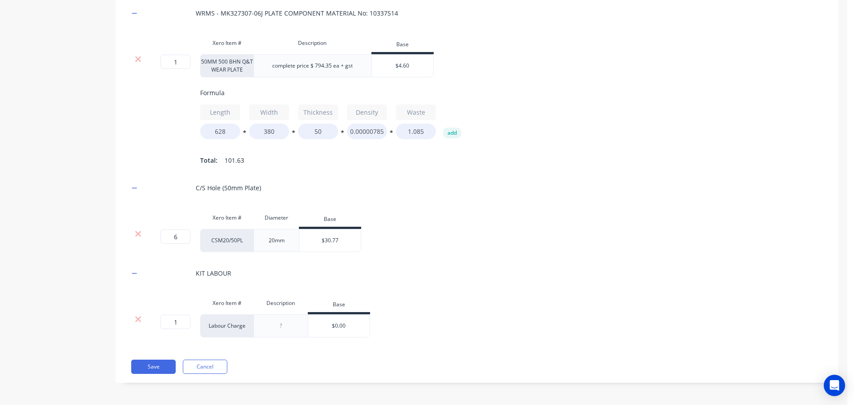
click at [342, 328] on input "$0.00" at bounding box center [338, 326] width 61 height 8
type input "$140.53"
click at [160, 365] on button "Save" at bounding box center [153, 367] width 44 height 14
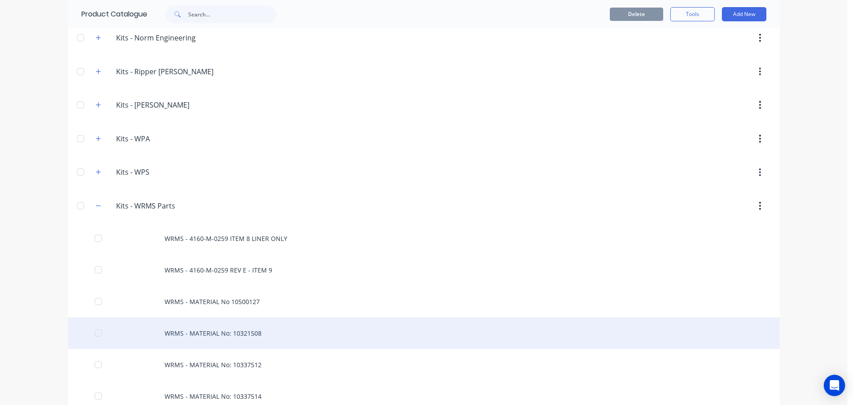
scroll to position [1602, 0]
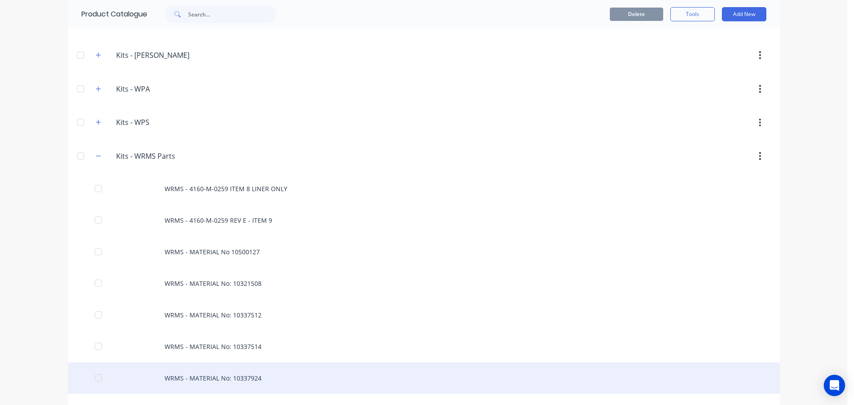
click at [236, 370] on div "WRMS - MATERIAL No: 10337924" at bounding box center [424, 379] width 712 height 32
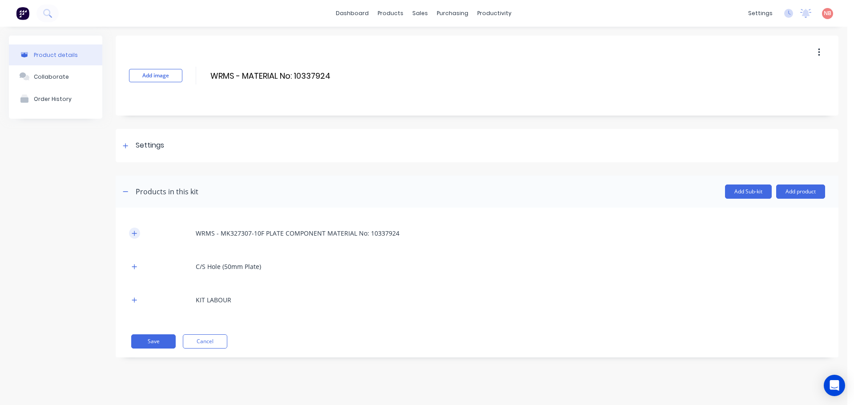
click at [138, 231] on button "button" at bounding box center [134, 233] width 11 height 11
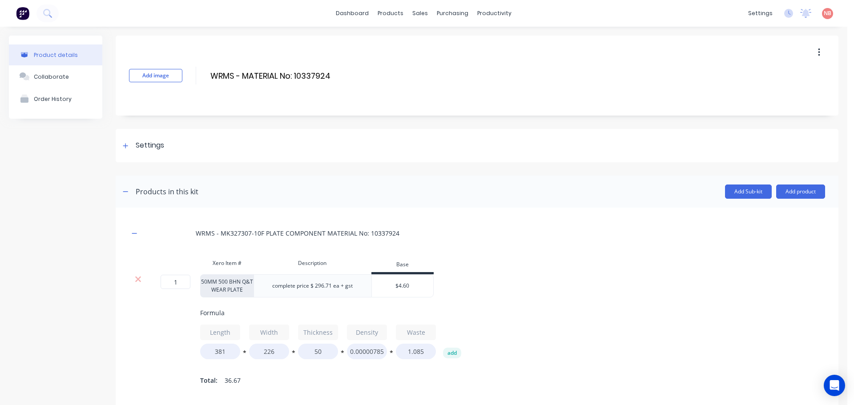
scroll to position [44, 0]
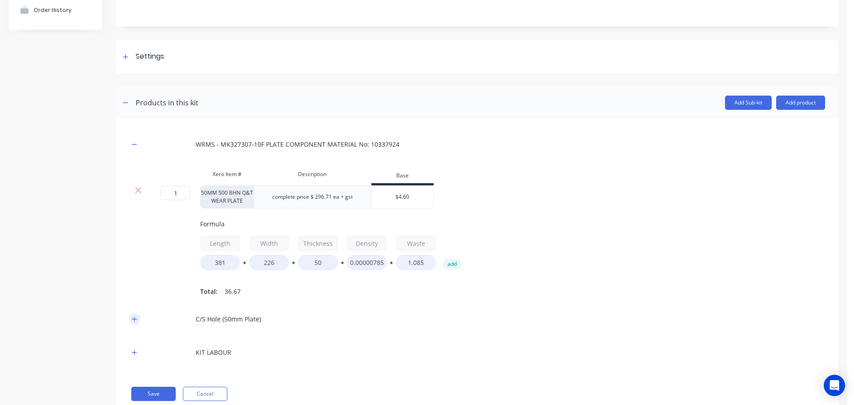
click at [134, 322] on icon "button" at bounding box center [134, 319] width 5 height 5
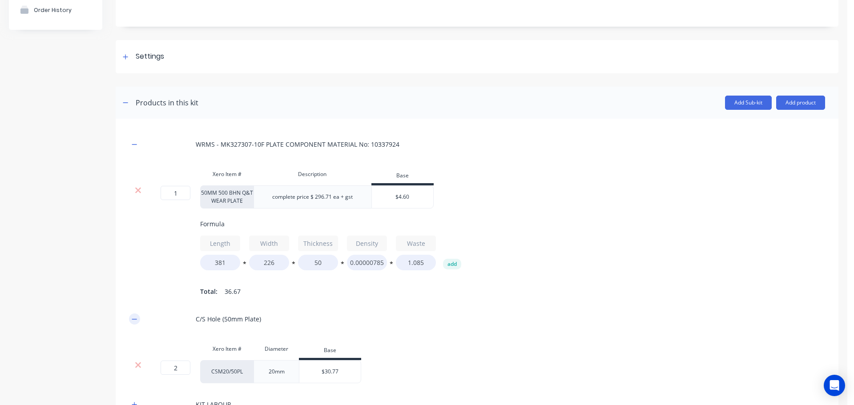
scroll to position [175, 0]
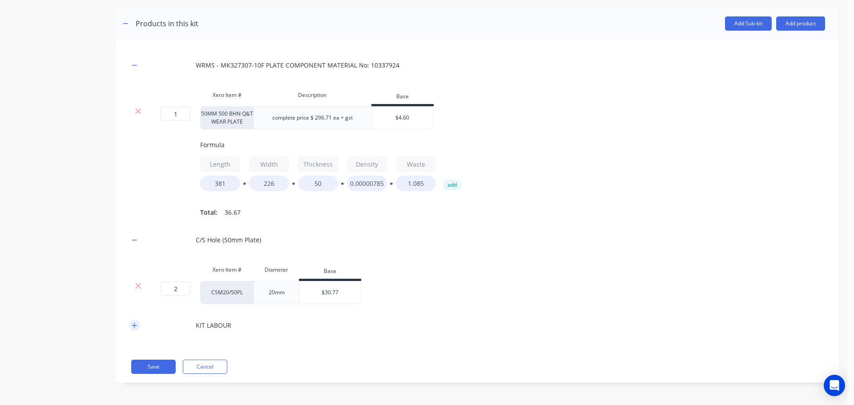
click at [134, 323] on icon "button" at bounding box center [134, 326] width 5 height 6
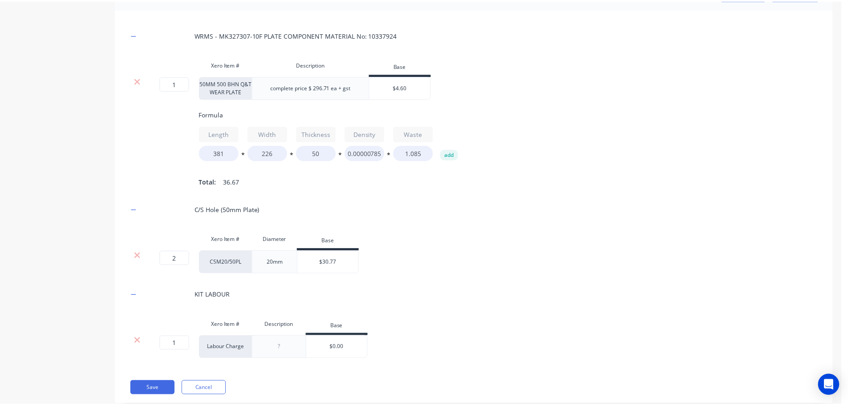
scroll to position [219, 0]
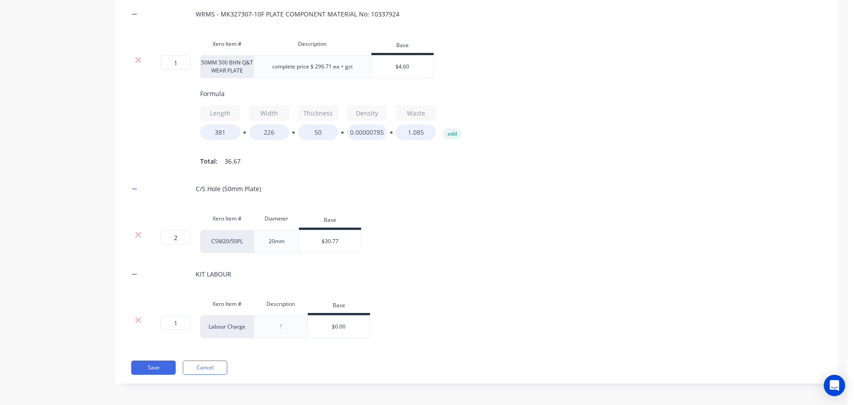
click at [341, 331] on input "$0.00" at bounding box center [338, 327] width 61 height 8
type input "$64.97"
click at [158, 371] on button "Save" at bounding box center [153, 368] width 44 height 14
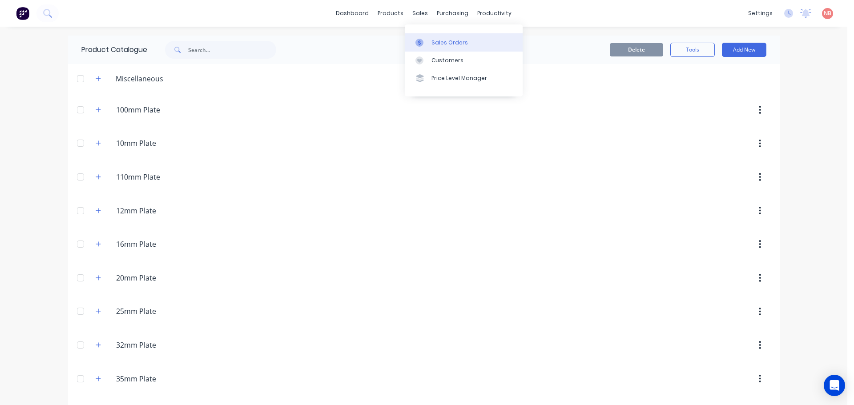
click at [424, 36] on link "Sales Orders" at bounding box center [464, 42] width 118 height 18
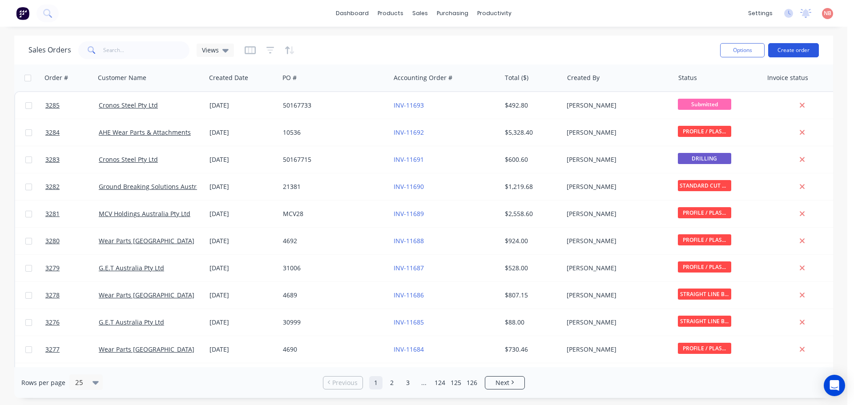
click at [777, 48] on button "Create order" at bounding box center [793, 50] width 51 height 14
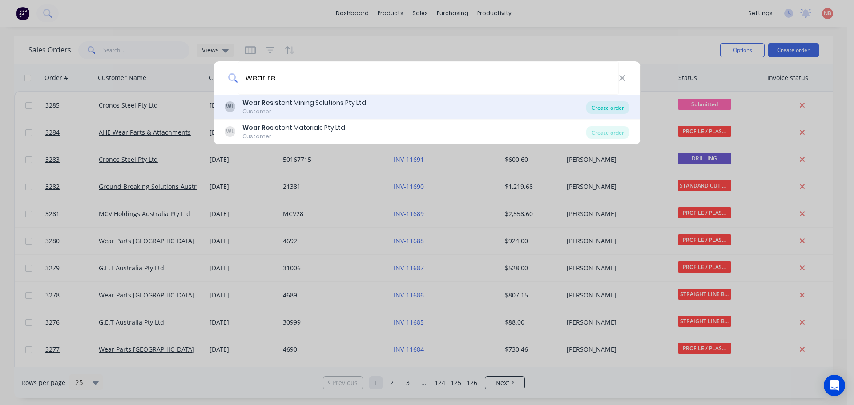
type input "wear re"
click at [611, 108] on div "Create order" at bounding box center [607, 107] width 43 height 12
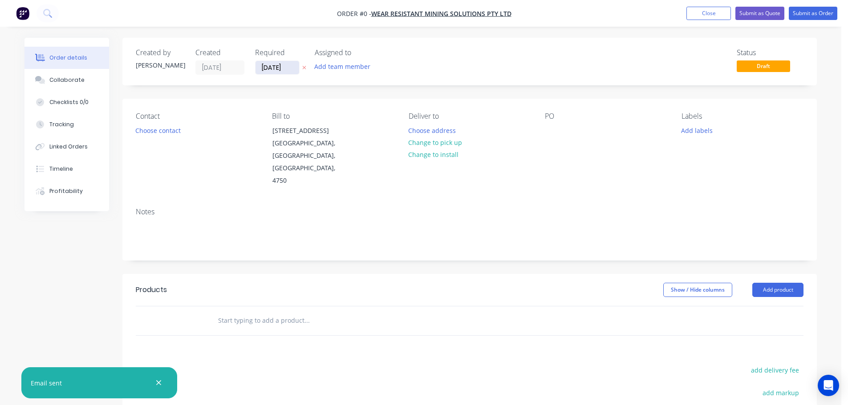
click at [274, 64] on input "[DATE]" at bounding box center [277, 67] width 44 height 13
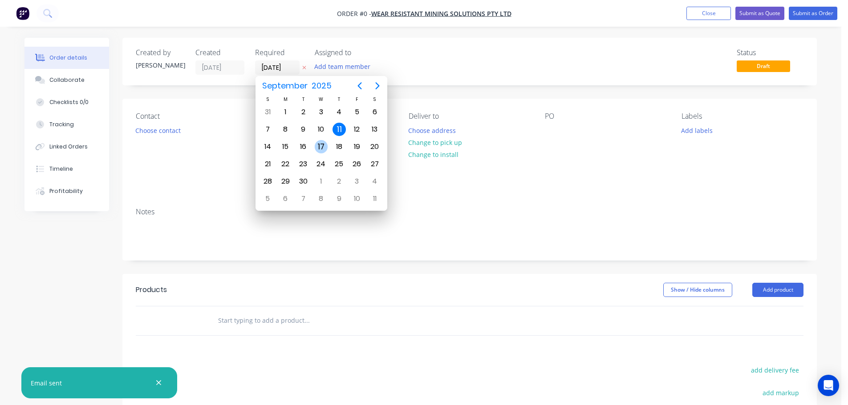
click at [326, 144] on div "17" at bounding box center [321, 146] width 13 height 13
type input "[DATE]"
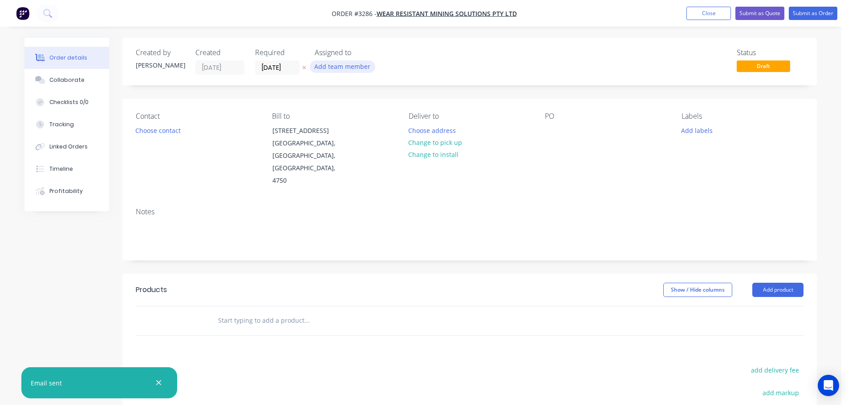
click at [355, 67] on button "Add team member" at bounding box center [342, 67] width 65 height 12
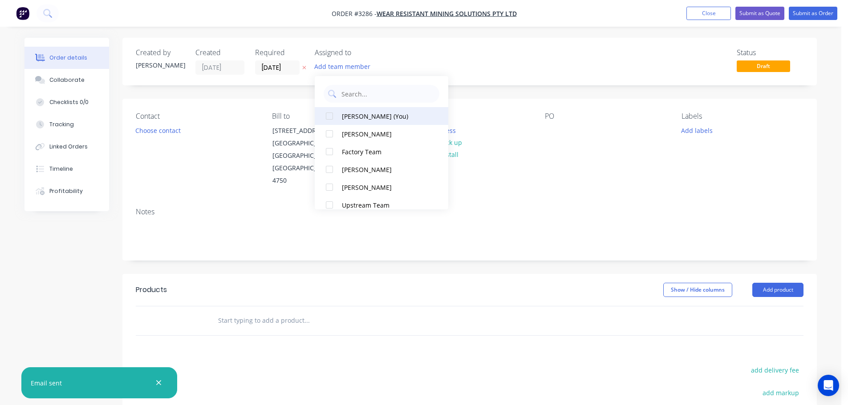
click at [363, 110] on button "[PERSON_NAME] (You)" at bounding box center [381, 116] width 133 height 18
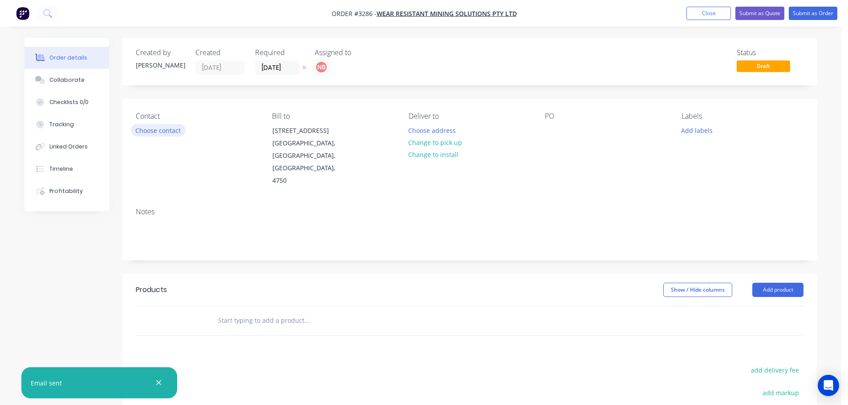
click at [151, 135] on button "Choose contact" at bounding box center [158, 130] width 55 height 12
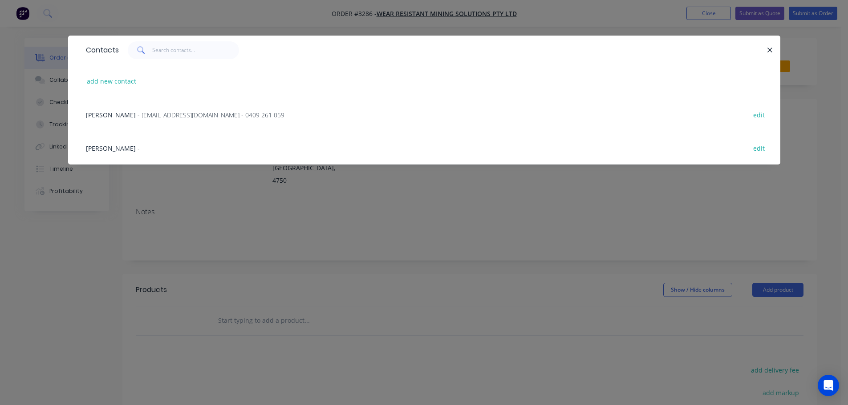
click at [142, 114] on span "- jodean31@bigpond.net.au - 0409 261 059" at bounding box center [210, 115] width 147 height 8
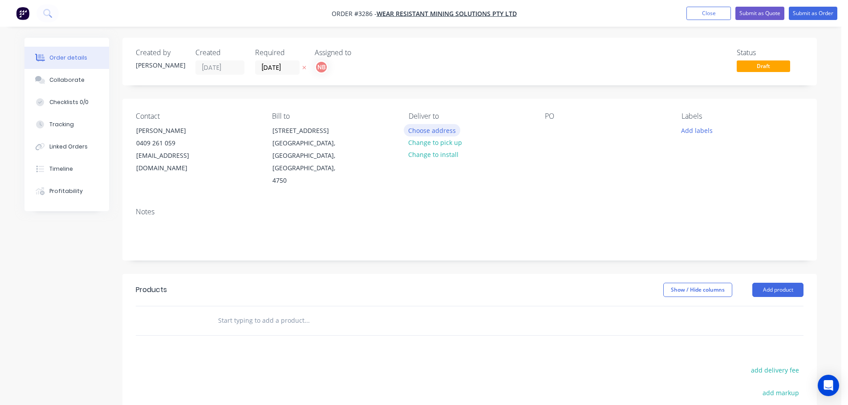
click at [418, 129] on button "Choose address" at bounding box center [432, 130] width 57 height 12
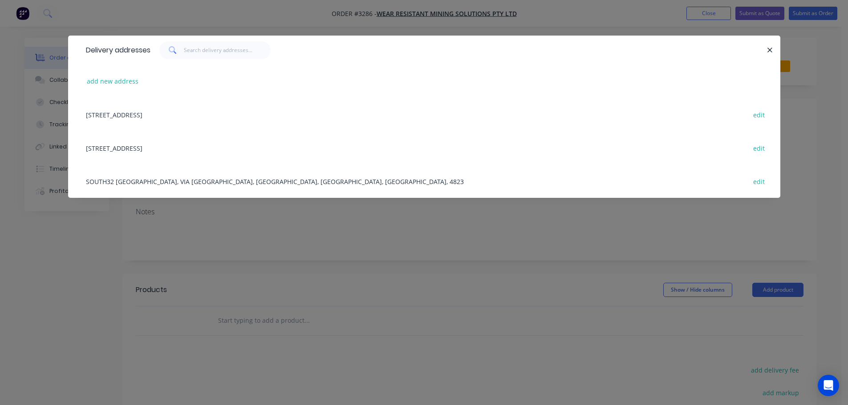
click at [137, 181] on div "SOUTH32 CANNINGTON NB MAIN WAREHOUSE, VIA MCKINLAY, MCKINLAY, Queensland, Austr…" at bounding box center [423, 181] width 685 height 33
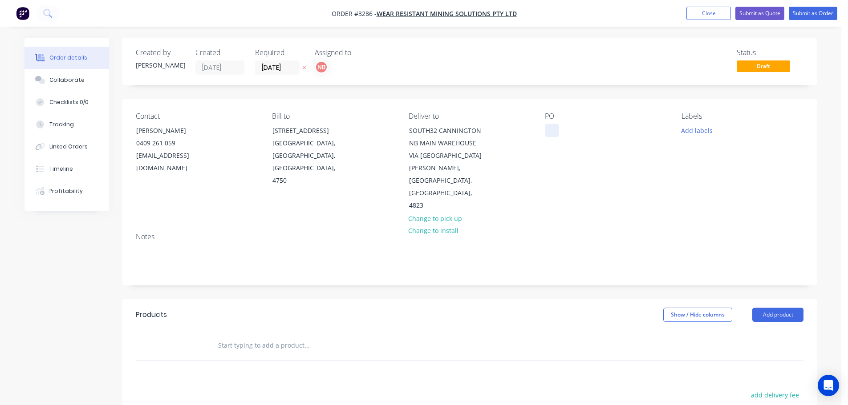
click at [550, 129] on div at bounding box center [552, 130] width 14 height 13
click at [696, 133] on button "Add labels" at bounding box center [696, 130] width 41 height 12
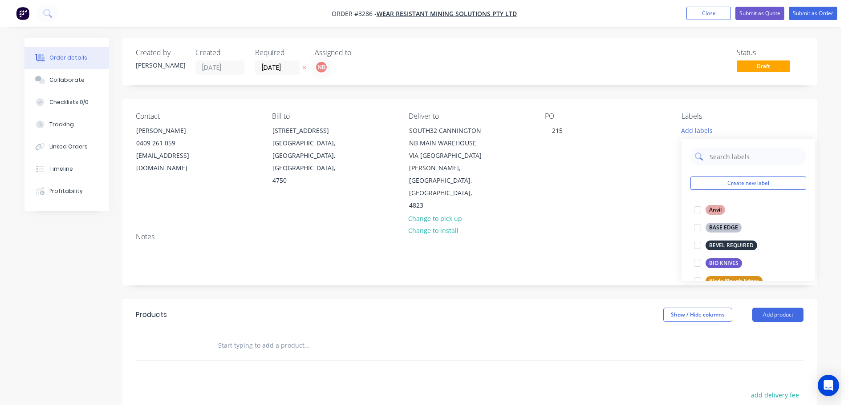
click at [715, 156] on input "text" at bounding box center [754, 157] width 93 height 18
click at [590, 299] on header "Products Show / Hide columns Add product" at bounding box center [469, 315] width 694 height 32
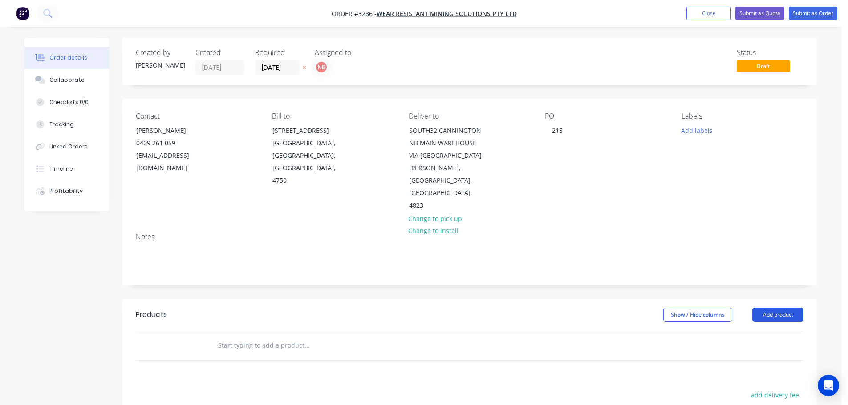
click at [784, 308] on button "Add product" at bounding box center [777, 315] width 51 height 14
click at [766, 331] on div "Product catalogue" at bounding box center [761, 337] width 69 height 13
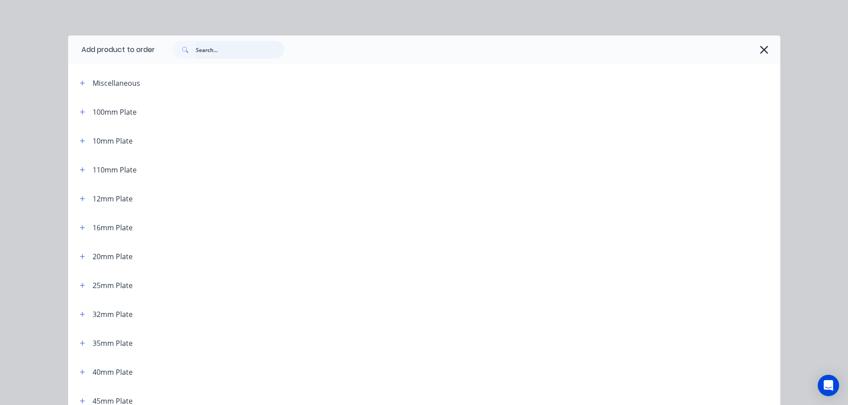
click at [247, 49] on input "text" at bounding box center [240, 50] width 88 height 18
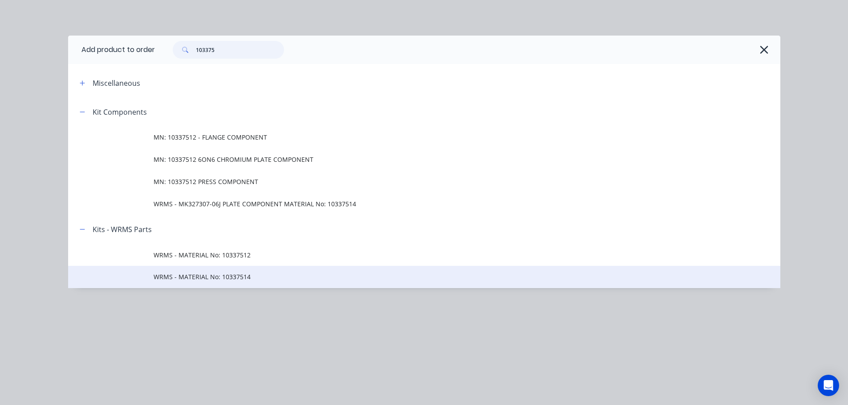
type input "103375"
click at [205, 275] on span "WRMS - MATERIAL No: 10337514" at bounding box center [404, 276] width 501 height 9
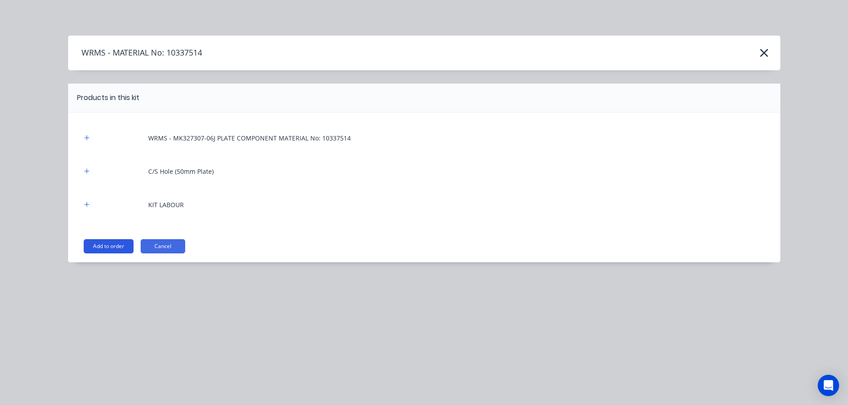
click at [105, 243] on button "Add to order" at bounding box center [109, 246] width 50 height 14
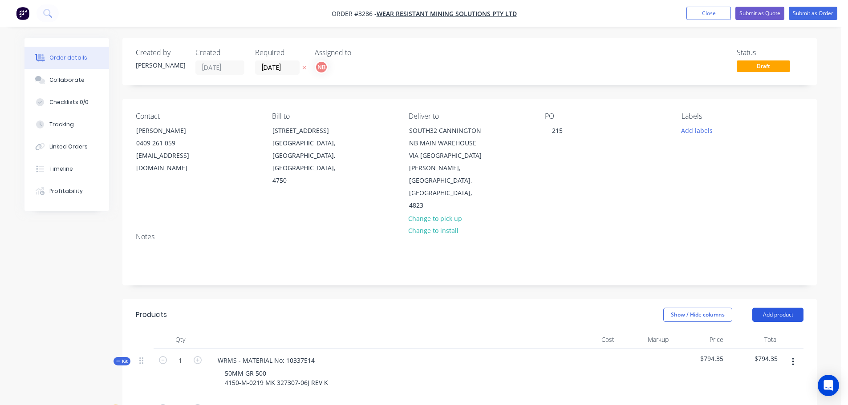
click at [769, 308] on button "Add product" at bounding box center [777, 315] width 51 height 14
click at [748, 331] on div "Product catalogue" at bounding box center [761, 337] width 69 height 13
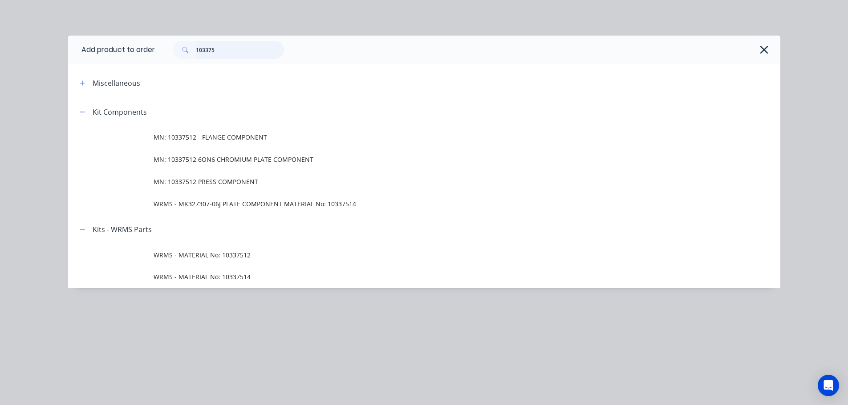
click at [228, 49] on input "103375" at bounding box center [240, 50] width 88 height 18
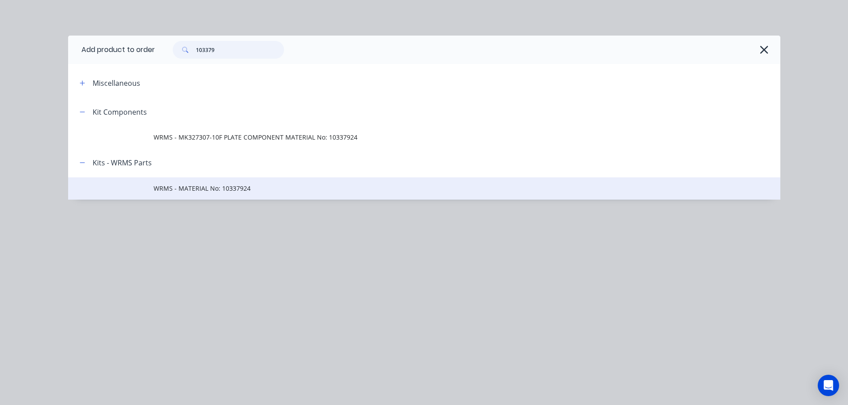
type input "103379"
click at [205, 188] on span "WRMS - MATERIAL No: 10337924" at bounding box center [404, 188] width 501 height 9
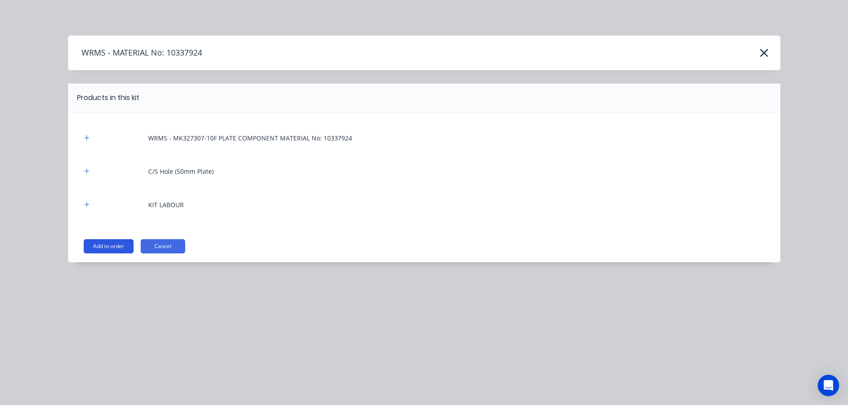
click at [118, 243] on button "Add to order" at bounding box center [109, 246] width 50 height 14
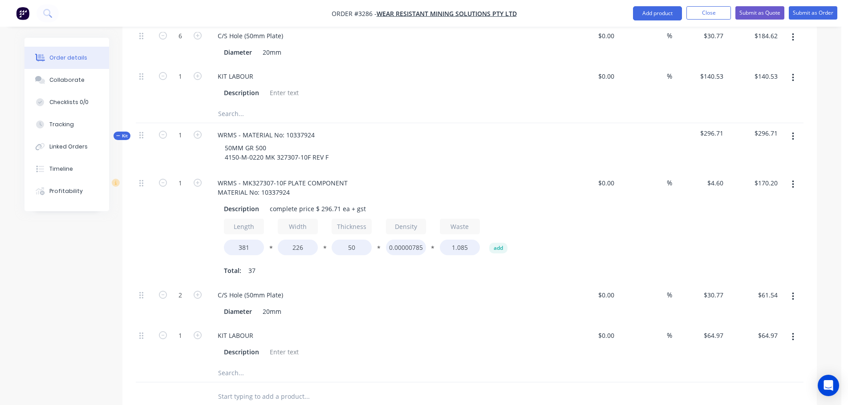
scroll to position [471, 0]
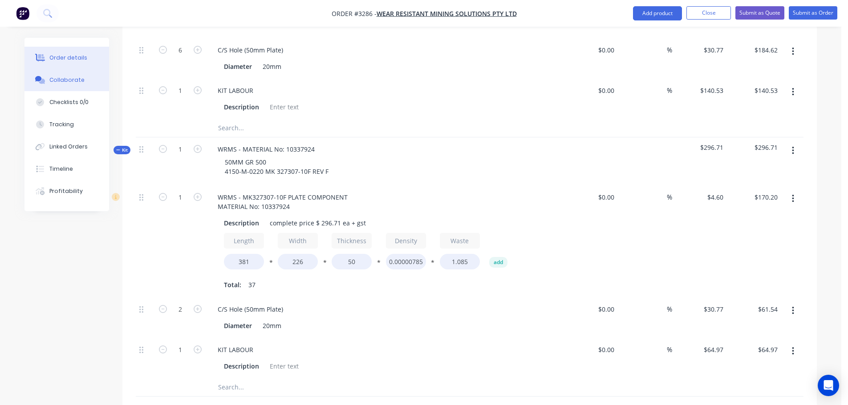
click at [55, 79] on div "Collaborate" at bounding box center [66, 80] width 35 height 8
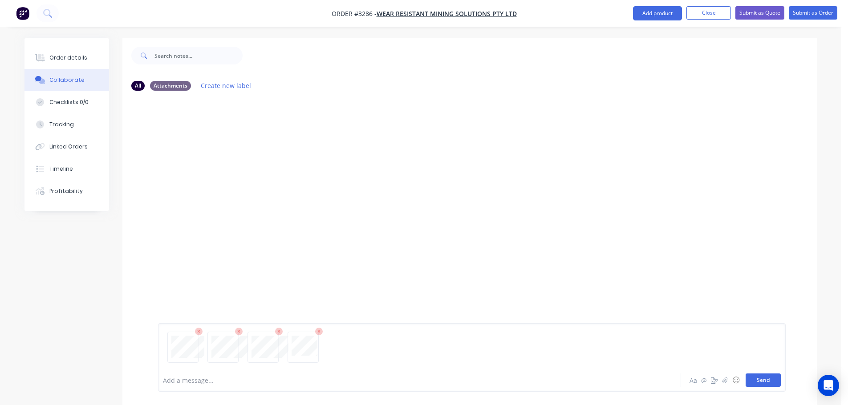
click at [758, 378] on button "Send" at bounding box center [762, 380] width 35 height 13
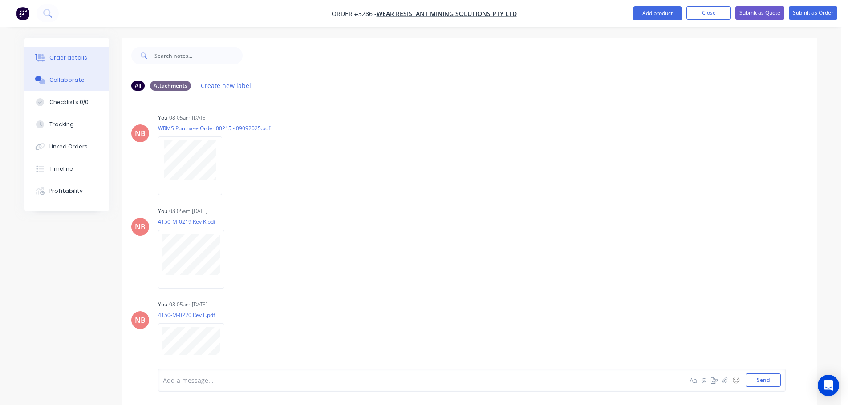
click at [79, 60] on div "Order details" at bounding box center [68, 58] width 38 height 8
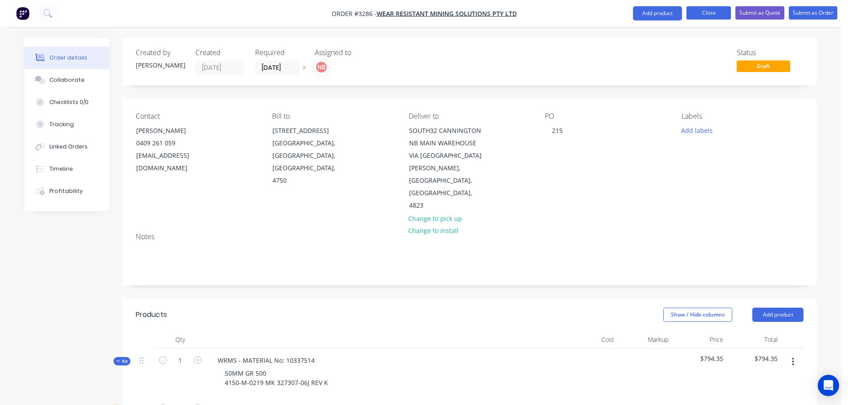
click at [698, 10] on button "Close" at bounding box center [708, 12] width 44 height 13
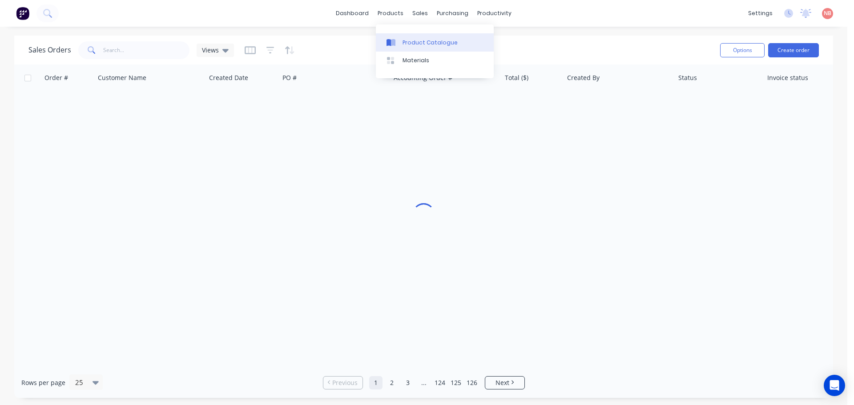
click at [395, 40] on icon at bounding box center [393, 42] width 4 height 7
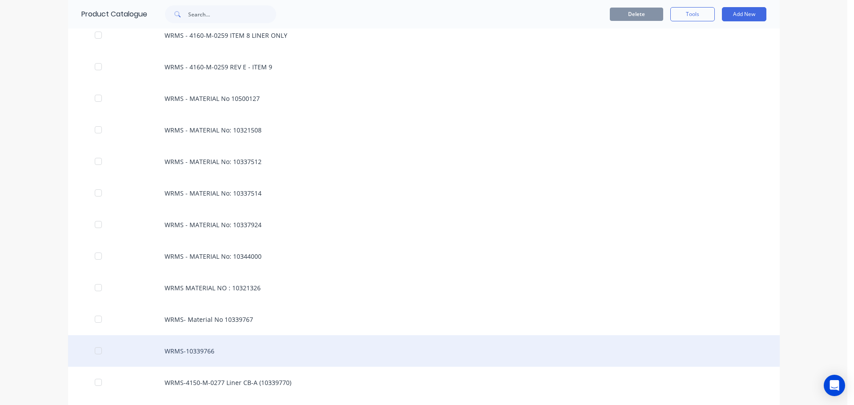
scroll to position [1735, 0]
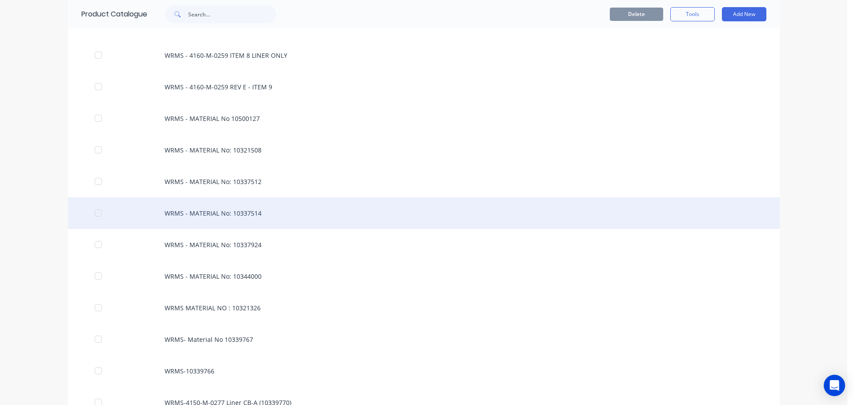
click at [227, 207] on div "WRMS - MATERIAL No: 10337514" at bounding box center [424, 214] width 712 height 32
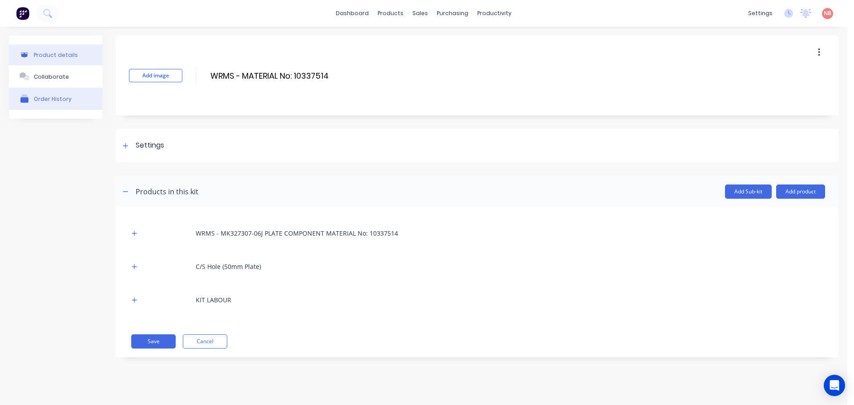
click at [72, 108] on button "Order History" at bounding box center [55, 99] width 93 height 22
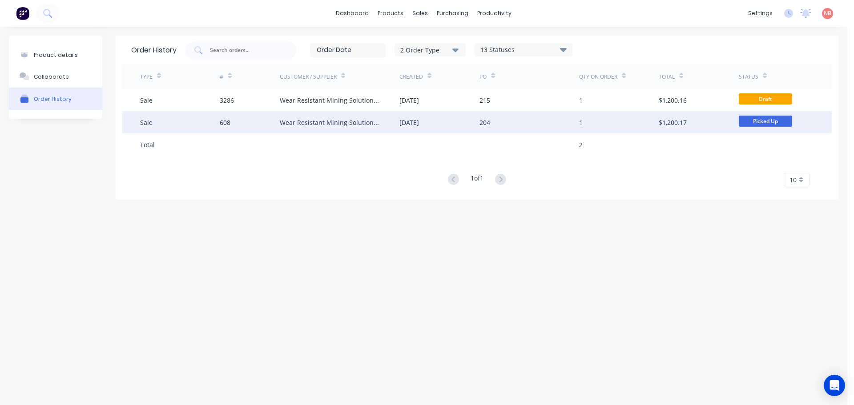
click at [338, 127] on div "Wear Resistant Mining Solutions Pty Ltd" at bounding box center [340, 122] width 120 height 22
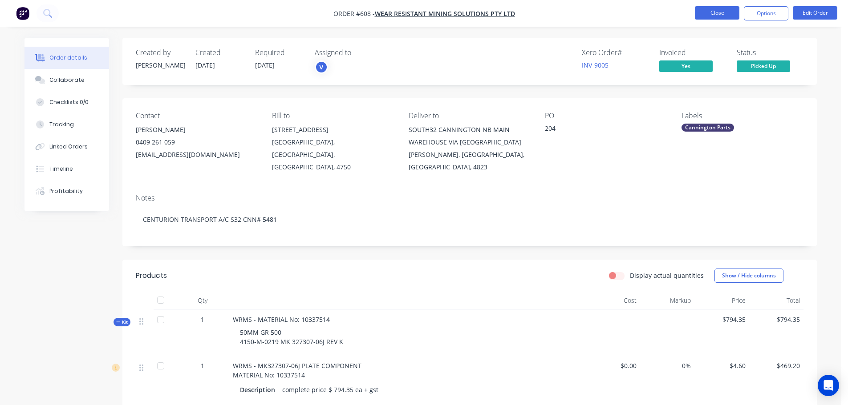
click at [704, 13] on button "Close" at bounding box center [717, 12] width 44 height 13
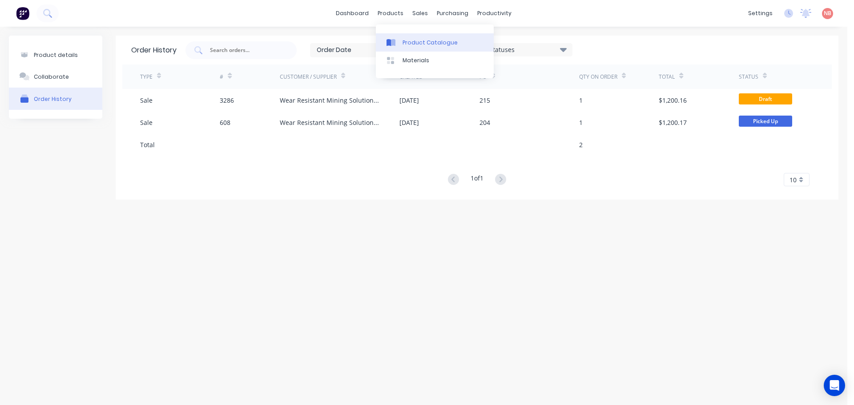
click at [395, 40] on icon at bounding box center [393, 42] width 4 height 7
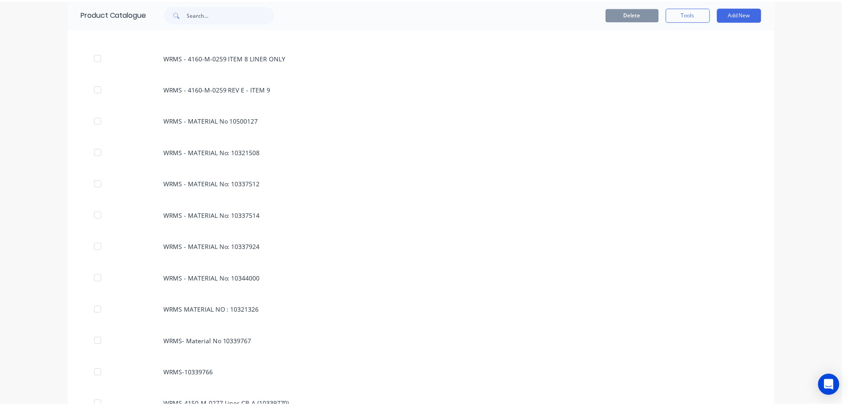
scroll to position [1733, 0]
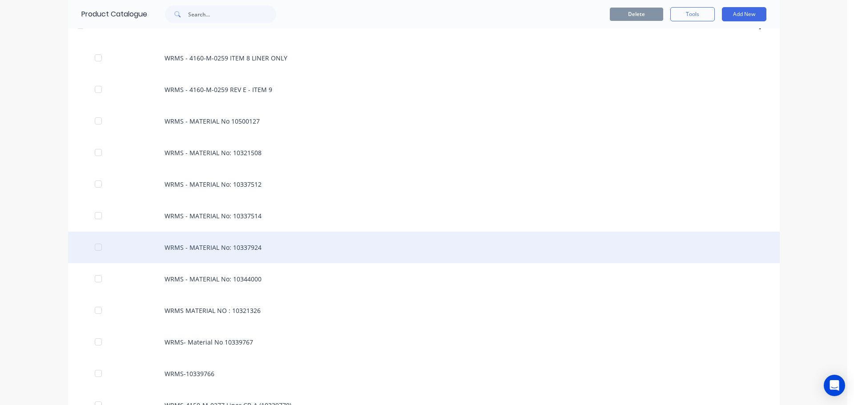
click at [240, 245] on div "WRMS - MATERIAL No: 10337924" at bounding box center [424, 248] width 712 height 32
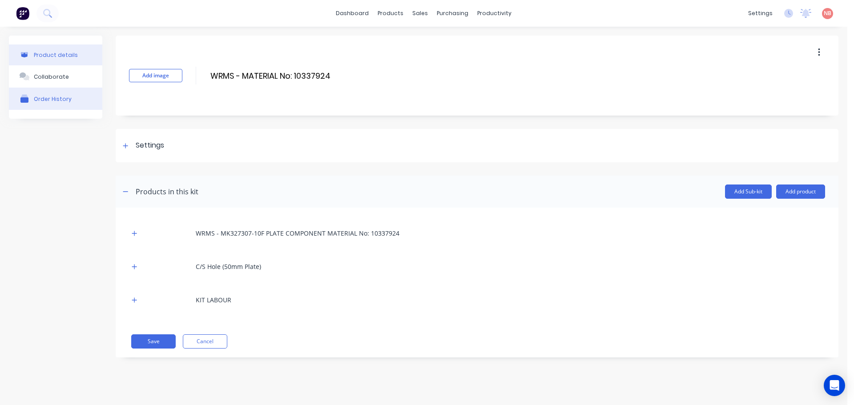
click at [58, 91] on button "Order History" at bounding box center [55, 99] width 93 height 22
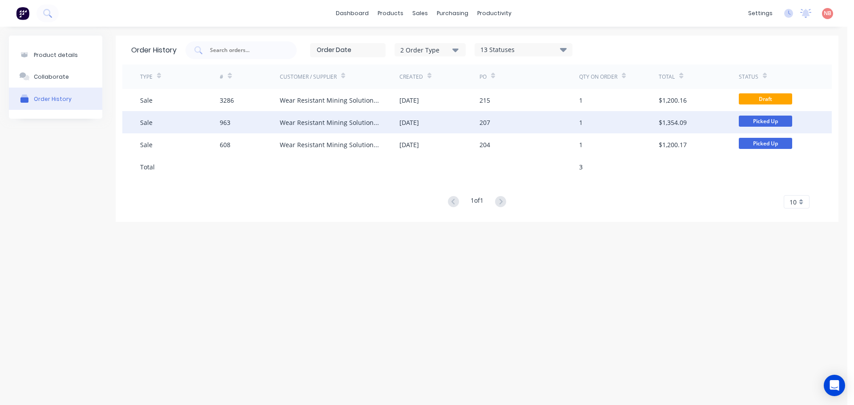
click at [376, 129] on div "Wear Resistant Mining Solutions Pty Ltd" at bounding box center [340, 122] width 120 height 22
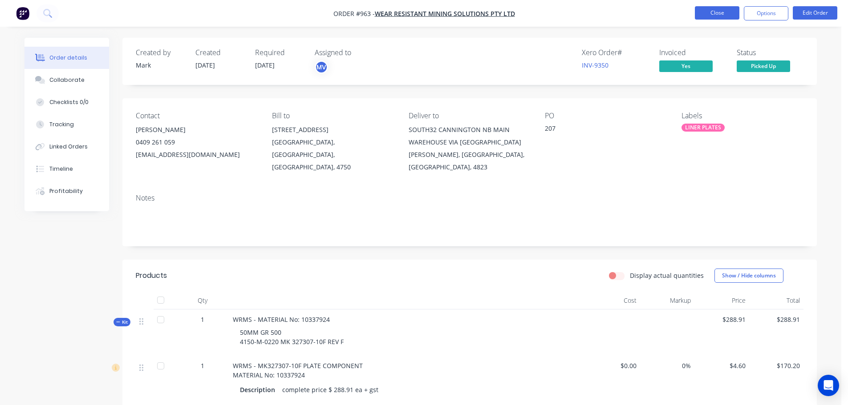
click at [705, 12] on button "Close" at bounding box center [717, 12] width 44 height 13
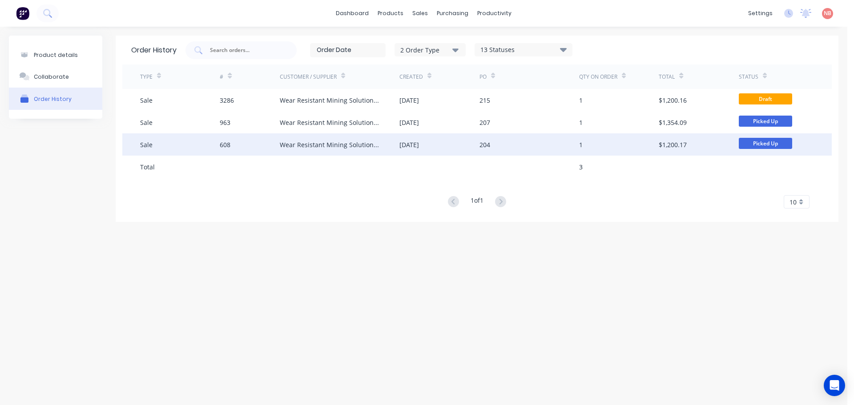
click at [281, 153] on div "Wear Resistant Mining Solutions Pty Ltd" at bounding box center [340, 144] width 120 height 22
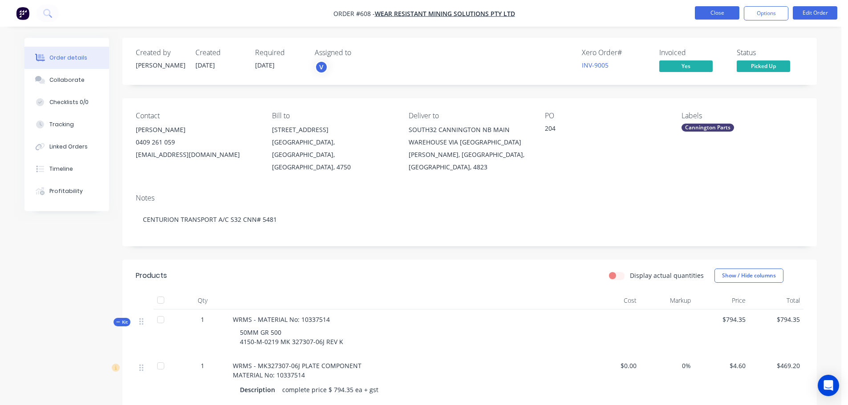
click at [706, 16] on button "Close" at bounding box center [717, 12] width 44 height 13
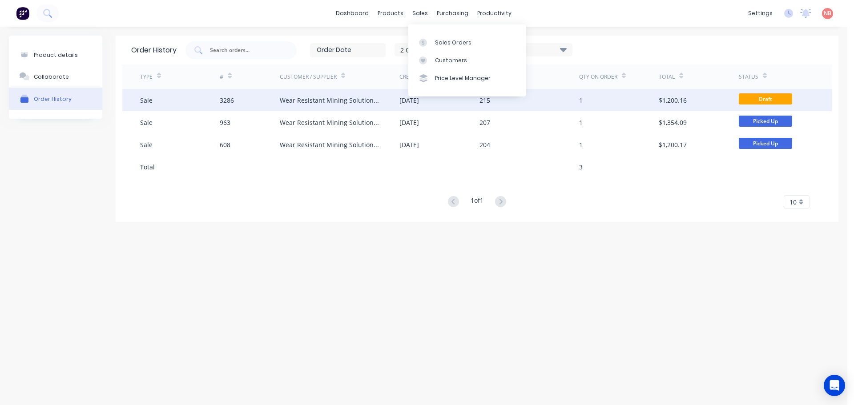
click at [363, 102] on div "Wear Resistant Mining Solutions Pty Ltd" at bounding box center [331, 100] width 102 height 9
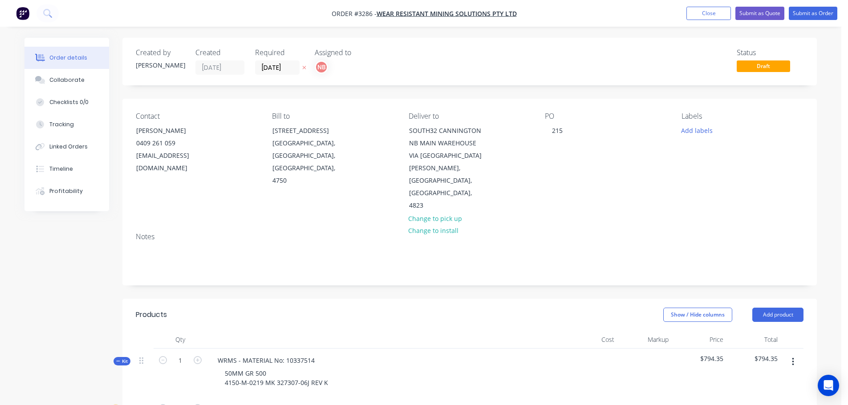
click at [701, 131] on button "Add labels" at bounding box center [696, 130] width 41 height 12
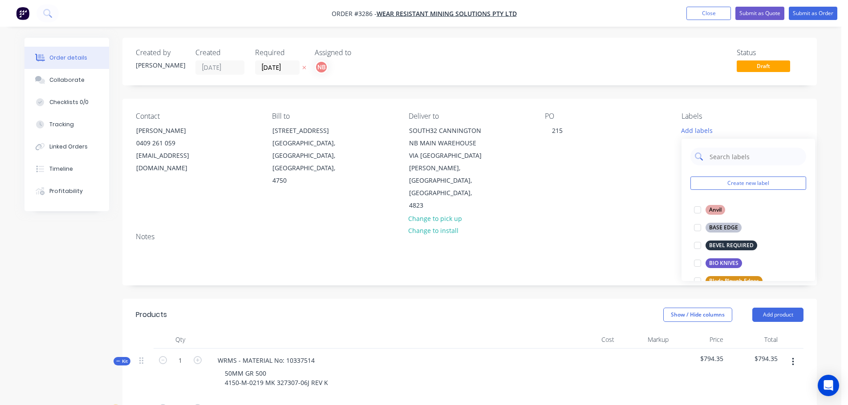
click at [712, 157] on input "text" at bounding box center [754, 157] width 93 height 18
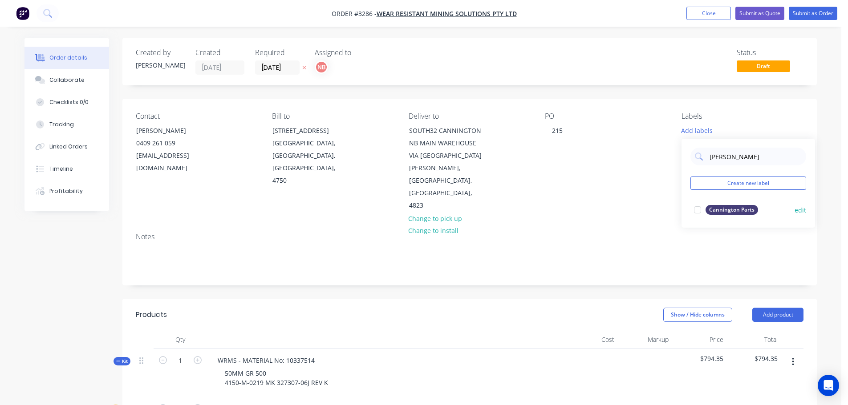
type input "cann"
click at [725, 214] on div "Cannington Parts" at bounding box center [731, 210] width 53 height 10
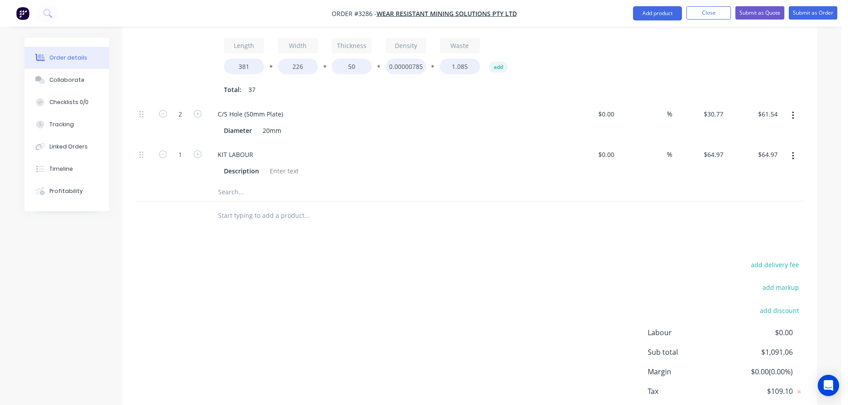
scroll to position [693, 0]
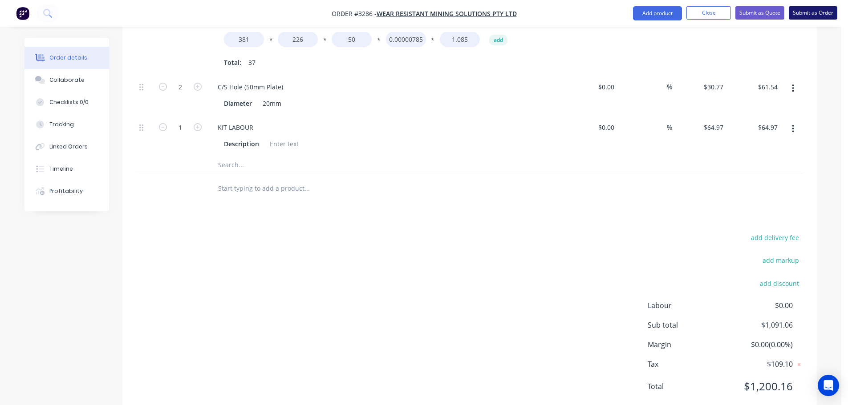
click at [820, 11] on button "Submit as Order" at bounding box center [813, 12] width 49 height 13
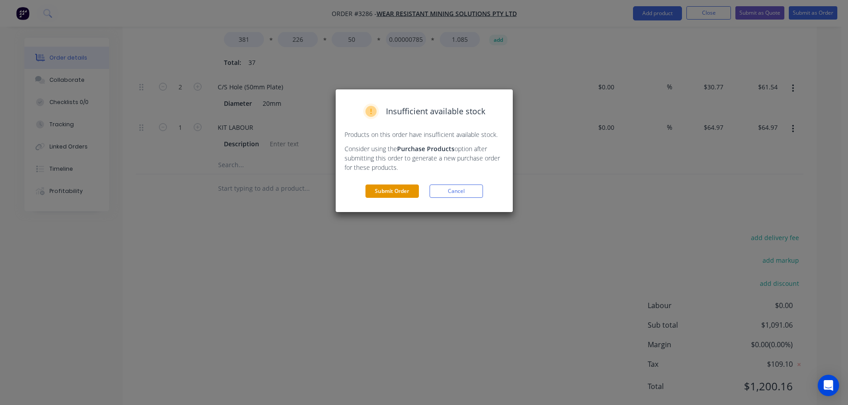
click at [396, 188] on button "Submit Order" at bounding box center [391, 191] width 53 height 13
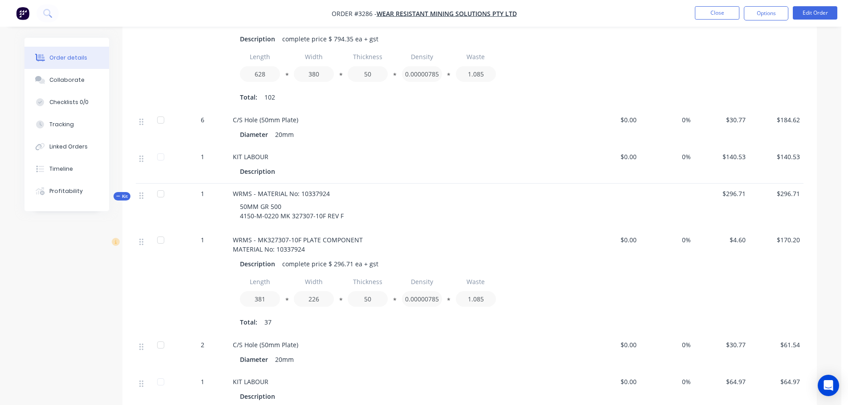
scroll to position [367, 0]
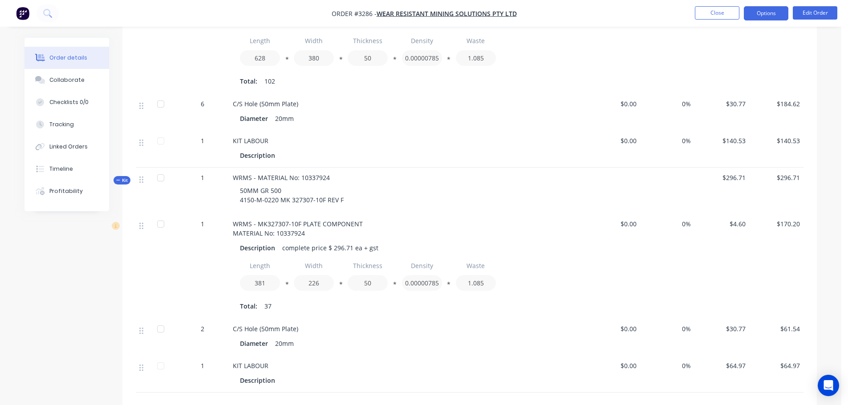
click at [774, 14] on button "Options" at bounding box center [766, 13] width 44 height 14
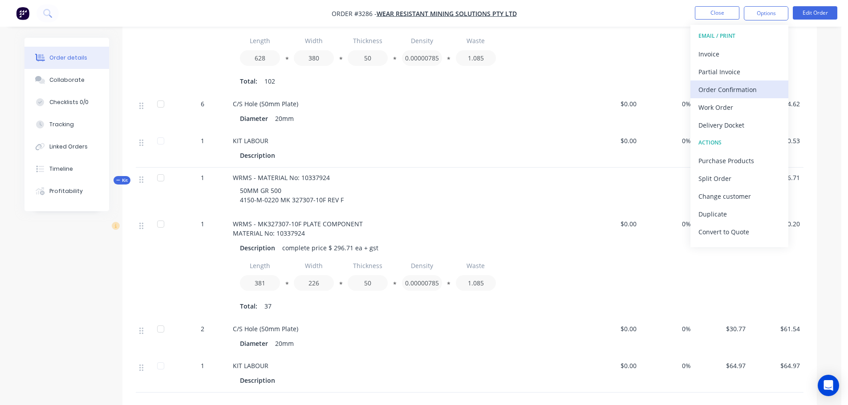
click at [701, 94] on div "Order Confirmation" at bounding box center [739, 89] width 82 height 13
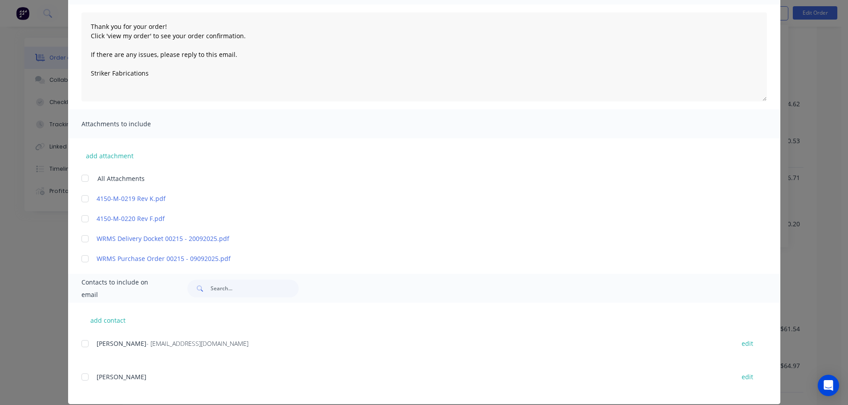
click at [83, 347] on div at bounding box center [85, 344] width 18 height 18
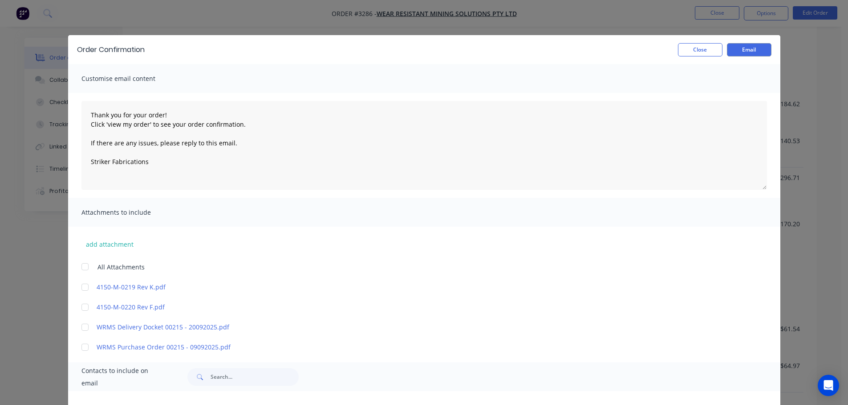
scroll to position [0, 0]
click at [737, 49] on button "Email" at bounding box center [749, 50] width 44 height 13
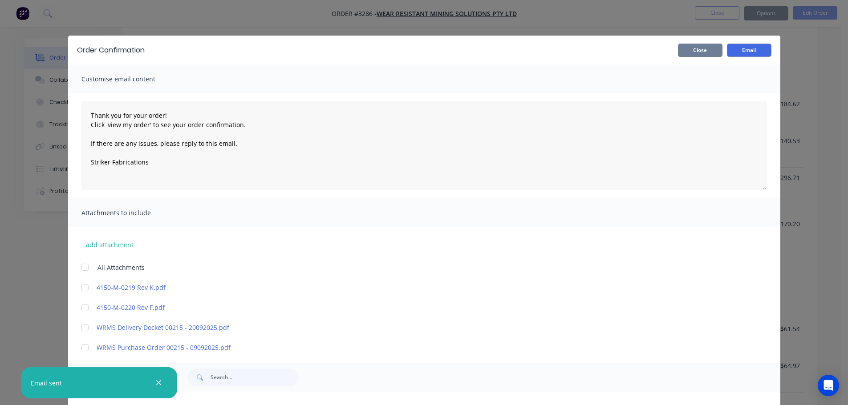
click at [702, 53] on button "Close" at bounding box center [700, 50] width 44 height 13
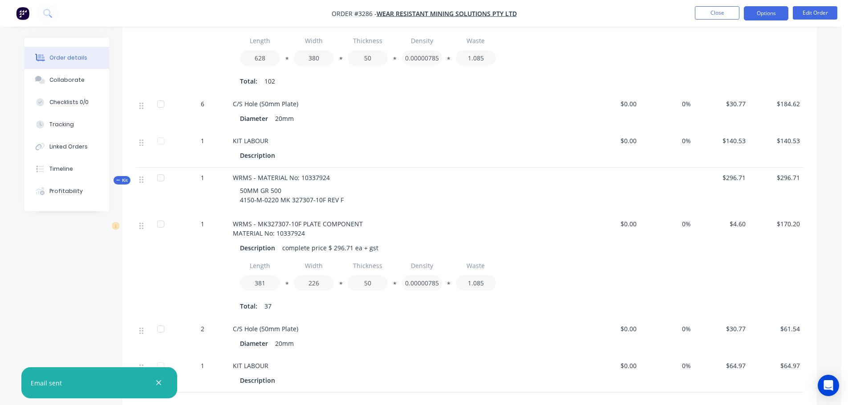
click at [772, 14] on button "Options" at bounding box center [766, 13] width 44 height 14
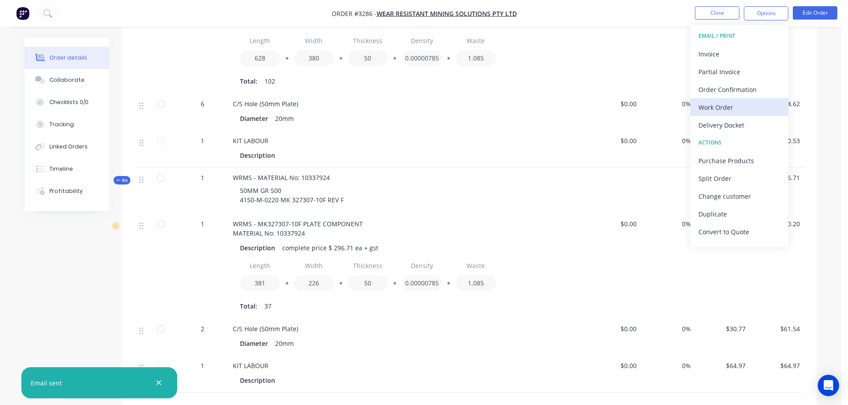
click at [712, 104] on div "Work Order" at bounding box center [739, 107] width 82 height 13
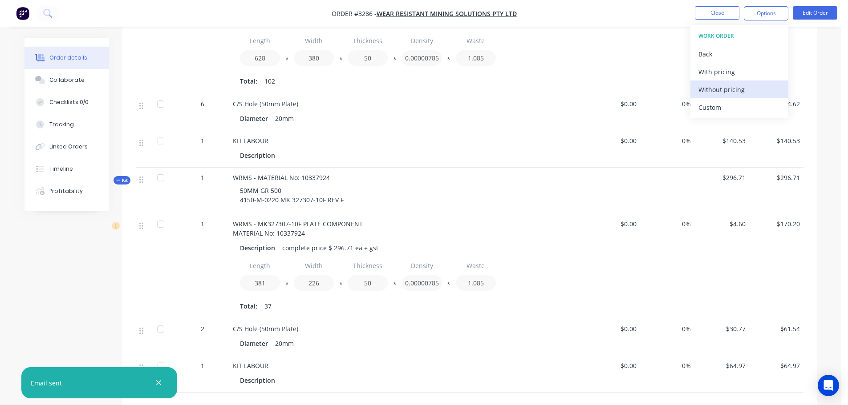
click at [712, 90] on div "Without pricing" at bounding box center [739, 89] width 82 height 13
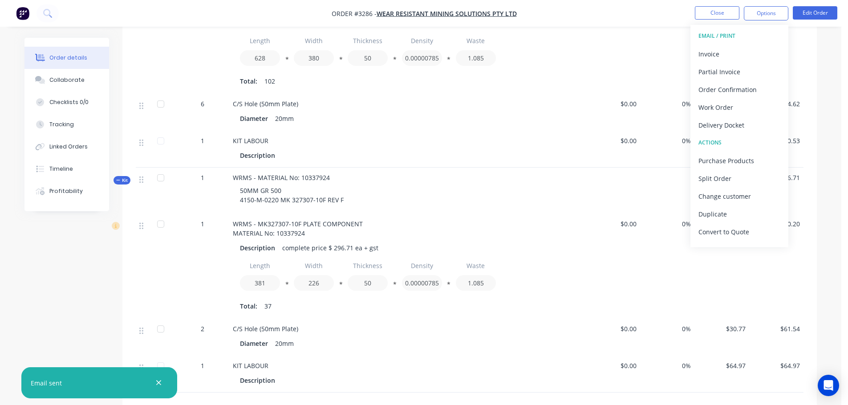
drag, startPoint x: 726, startPoint y: 126, endPoint x: 725, endPoint y: 121, distance: 5.5
click at [726, 126] on div "Delivery Docket" at bounding box center [739, 125] width 82 height 13
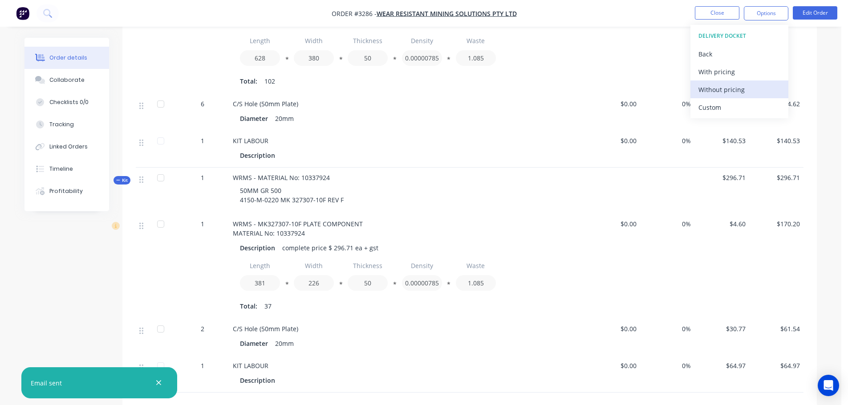
click at [720, 87] on div "Without pricing" at bounding box center [739, 89] width 82 height 13
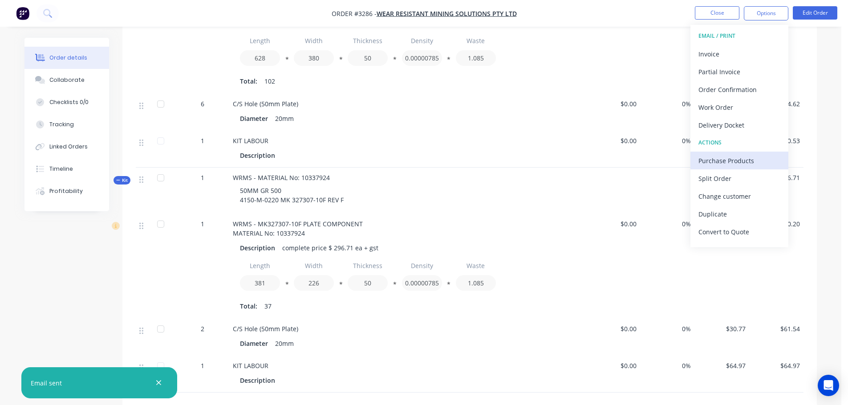
click at [709, 160] on div "Purchase Products" at bounding box center [739, 160] width 82 height 13
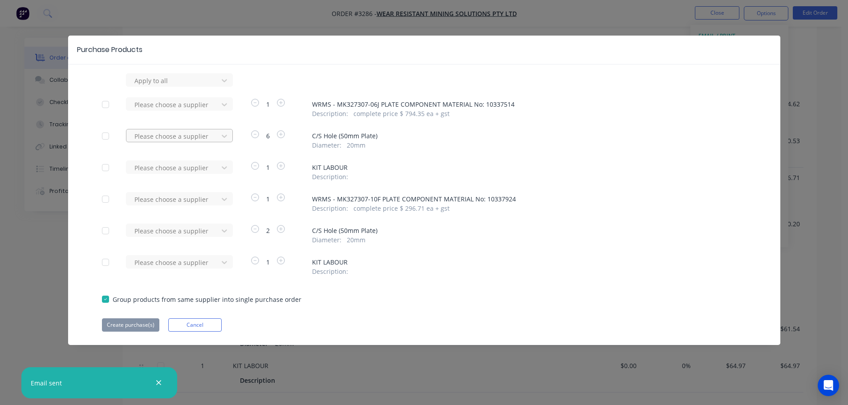
click at [187, 141] on div at bounding box center [173, 136] width 80 height 11
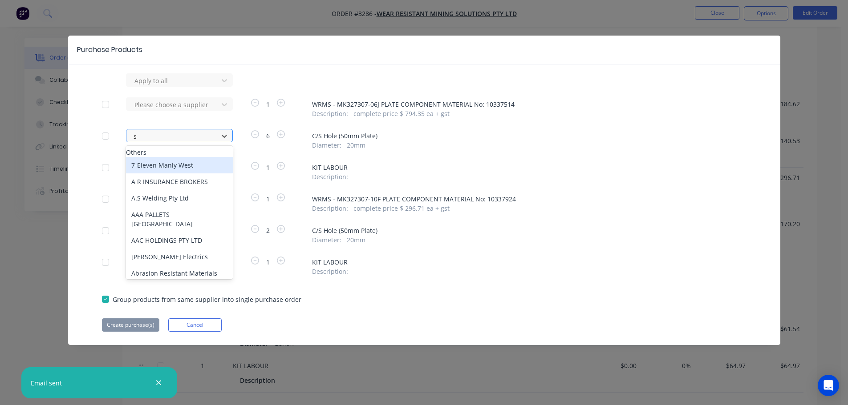
type input "sv"
click at [175, 166] on div "SVR Engineering" at bounding box center [179, 165] width 107 height 16
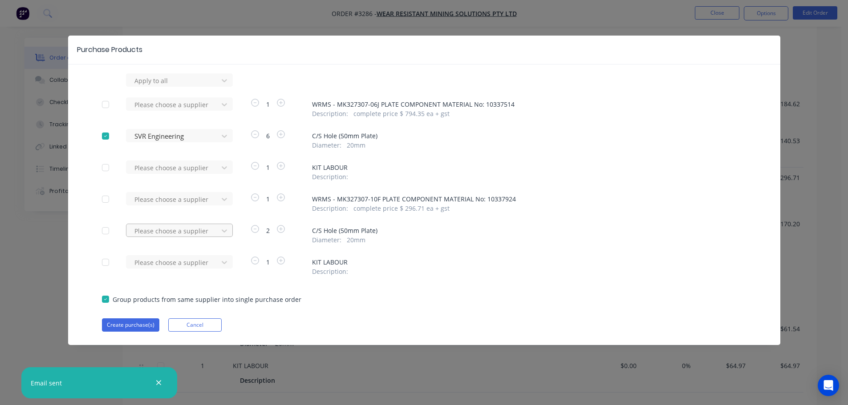
click at [185, 232] on div at bounding box center [173, 231] width 80 height 11
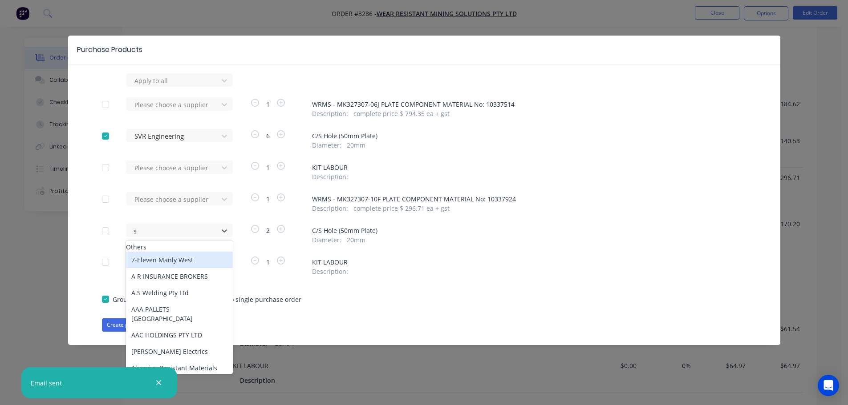
type input "sv"
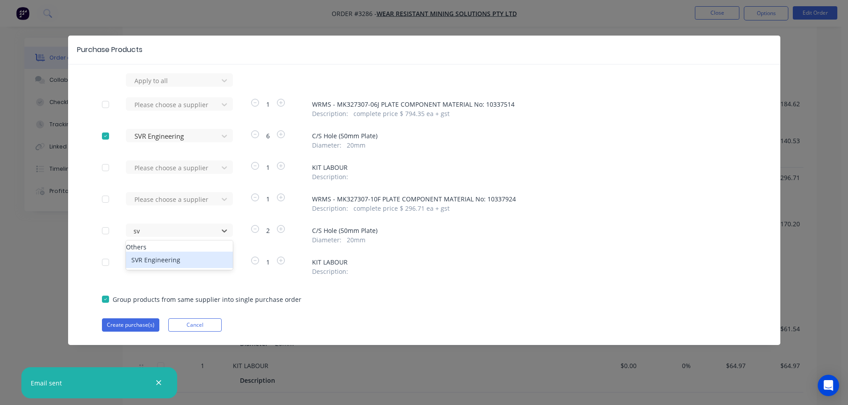
click at [165, 262] on div "SVR Engineering" at bounding box center [179, 260] width 107 height 16
click at [139, 325] on button "Create purchase(s)" at bounding box center [130, 325] width 57 height 13
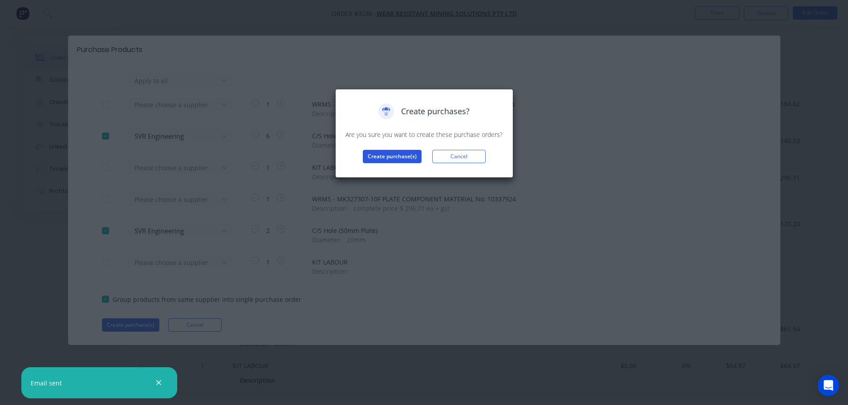
click at [381, 152] on button "Create purchase(s)" at bounding box center [392, 156] width 59 height 13
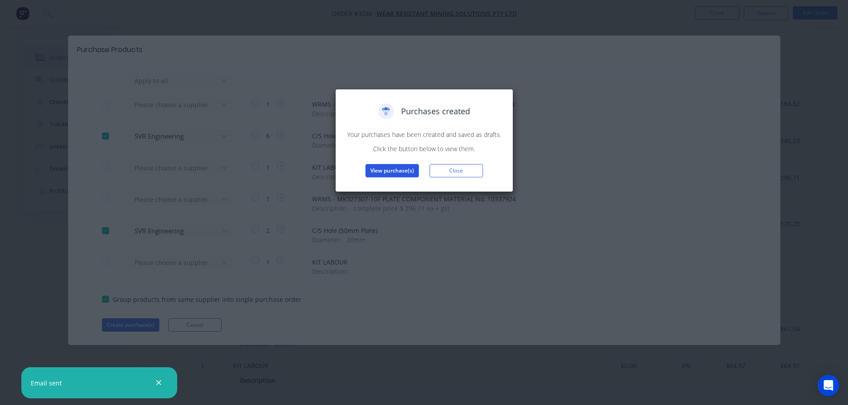
click at [384, 170] on button "View purchase(s)" at bounding box center [391, 170] width 53 height 13
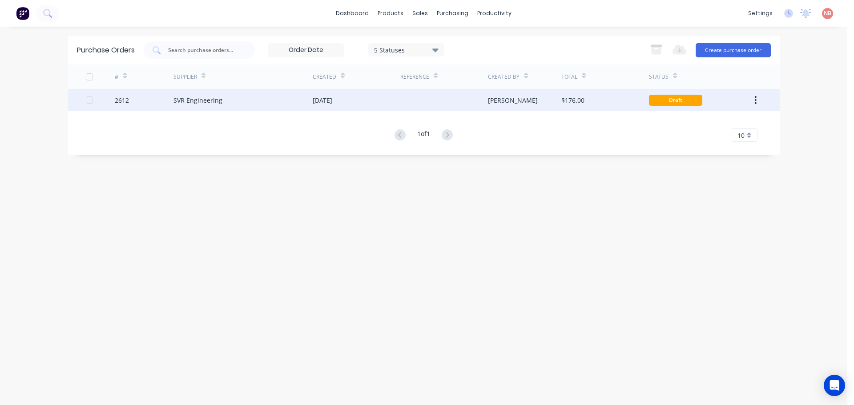
click at [382, 94] on div "11 Sep 2025" at bounding box center [357, 100] width 88 height 22
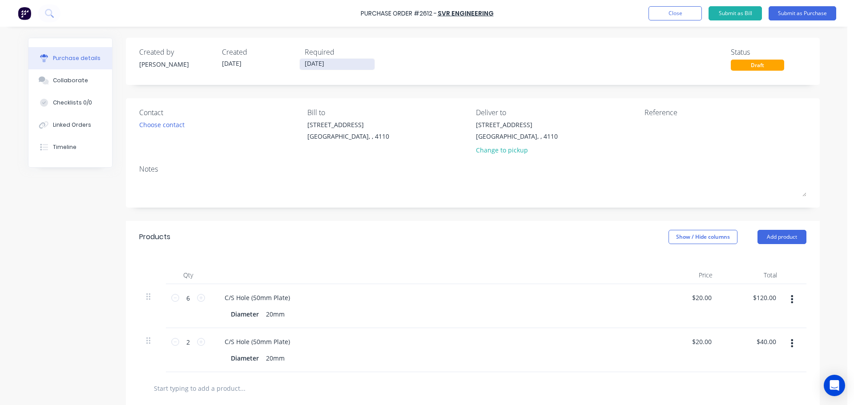
click at [348, 64] on input "[DATE]" at bounding box center [337, 64] width 75 height 11
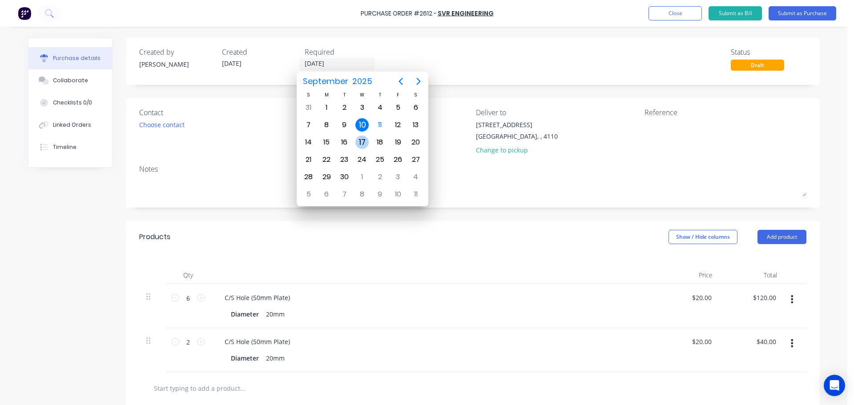
click at [360, 141] on div "17" at bounding box center [362, 142] width 13 height 13
type input "[DATE]"
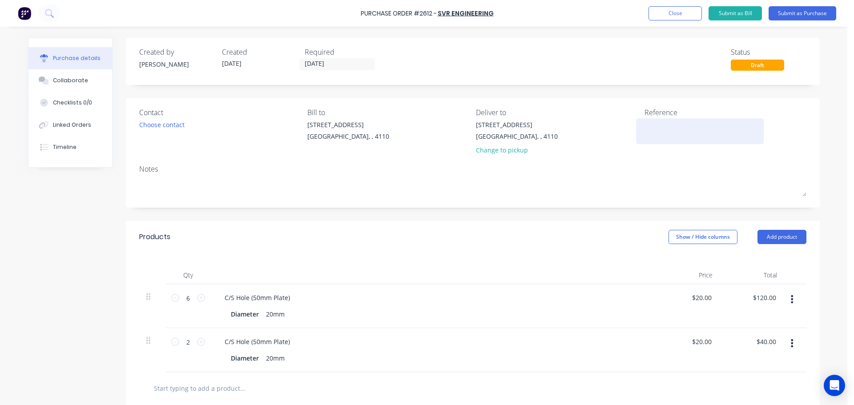
click at [706, 133] on textarea at bounding box center [700, 130] width 111 height 20
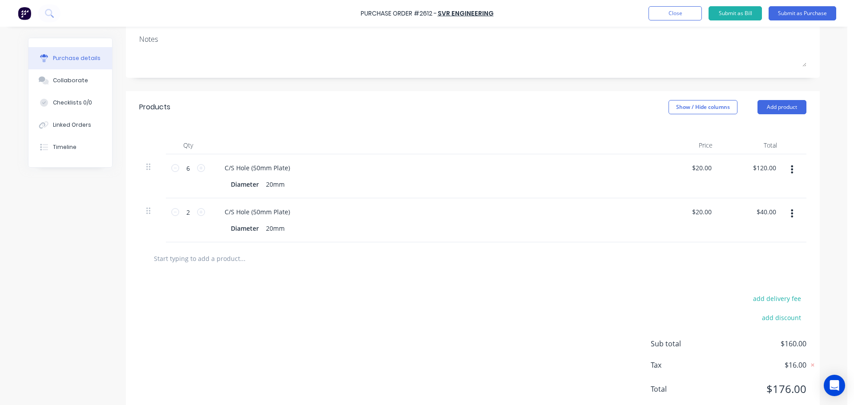
scroll to position [133, 0]
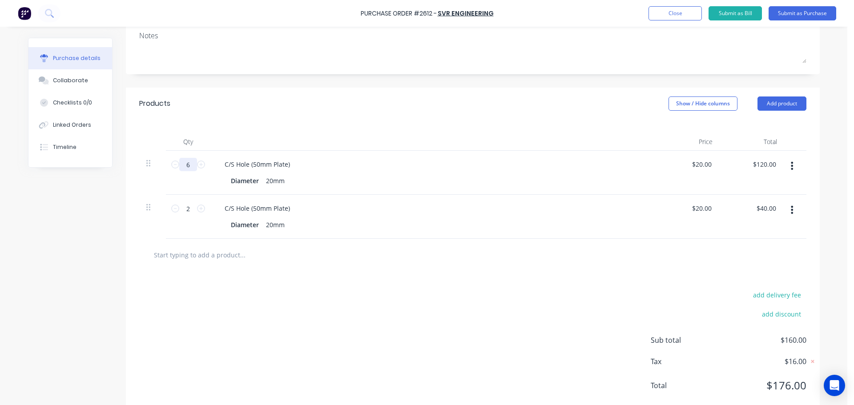
type textarea "WRMS 215"
click at [184, 168] on input "6" at bounding box center [188, 164] width 18 height 13
type input "8"
type input "$160.00"
type input "8"
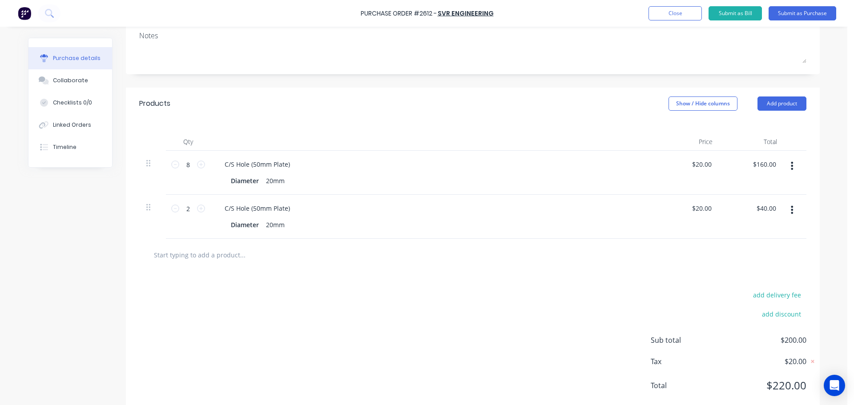
drag, startPoint x: 416, startPoint y: 109, endPoint x: 435, endPoint y: 114, distance: 19.2
click at [417, 109] on div "Products Show / Hide columns Add product" at bounding box center [473, 104] width 694 height 32
click at [789, 204] on button "button" at bounding box center [792, 210] width 21 height 16
click at [736, 289] on button "Delete" at bounding box center [766, 287] width 76 height 18
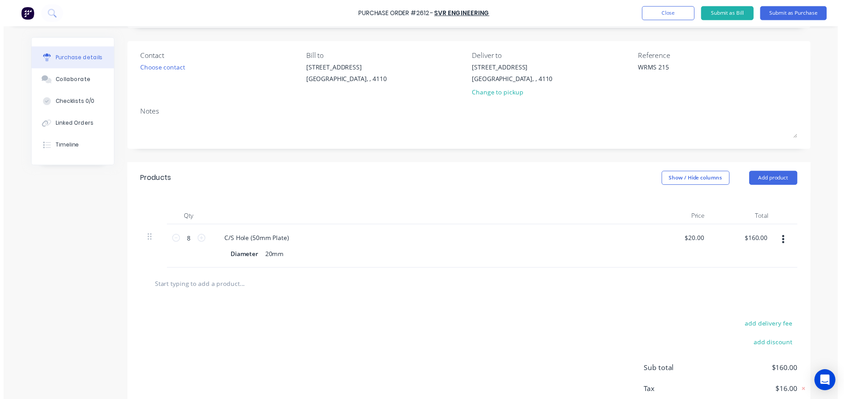
scroll to position [0, 0]
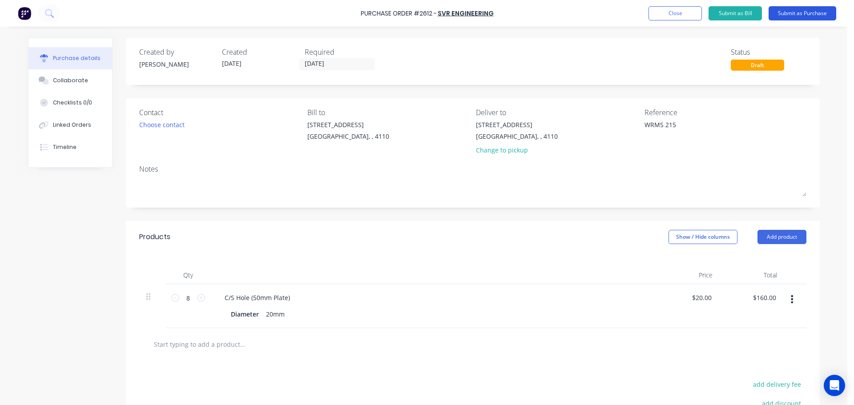
click at [776, 17] on button "Submit as Purchase" at bounding box center [803, 13] width 68 height 14
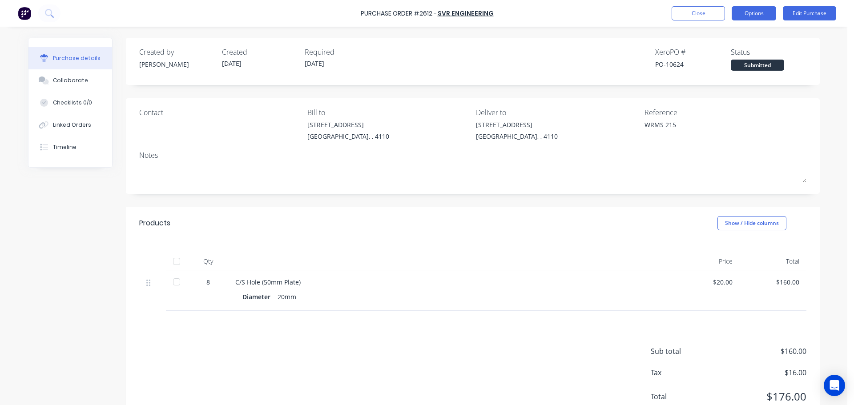
drag, startPoint x: 740, startPoint y: 12, endPoint x: 740, endPoint y: 17, distance: 5.8
click at [741, 11] on button "Options" at bounding box center [754, 13] width 44 height 14
drag, startPoint x: 736, startPoint y: 24, endPoint x: 731, endPoint y: 33, distance: 10.4
click at [735, 27] on div "Purchase Order #2612 - SVR Engineering Close Options Edit Purchase Purchase det…" at bounding box center [424, 202] width 848 height 405
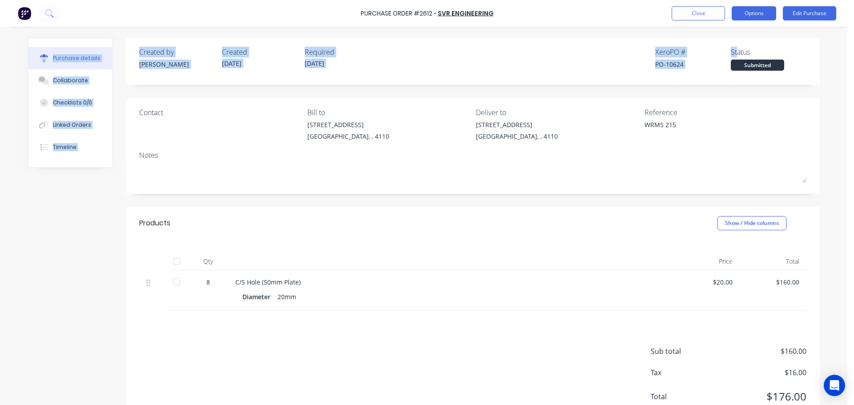
click at [751, 12] on button "Options" at bounding box center [754, 13] width 44 height 14
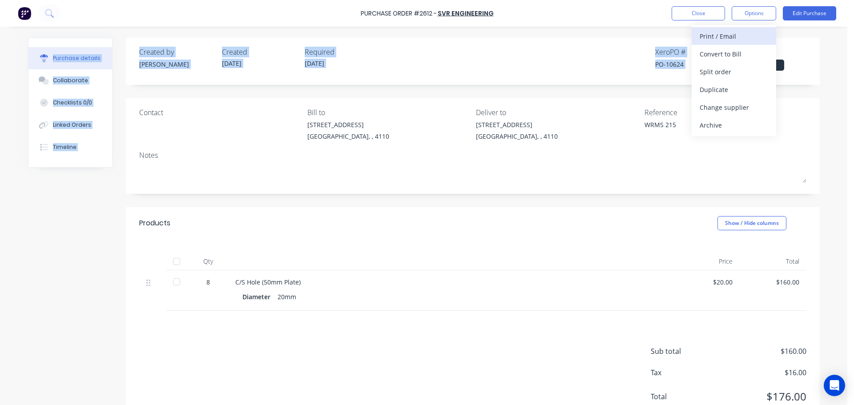
click at [724, 40] on div "Print / Email" at bounding box center [734, 36] width 69 height 13
click at [716, 50] on div "With pricing" at bounding box center [734, 54] width 69 height 13
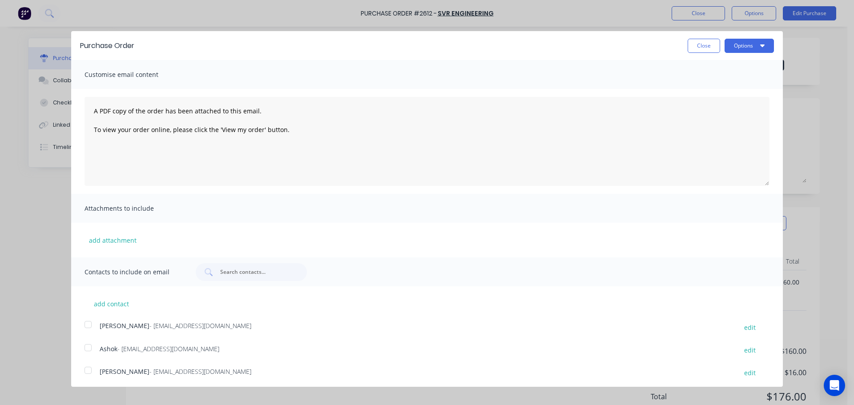
click at [93, 350] on div at bounding box center [88, 348] width 18 height 18
click at [745, 46] on button "Options" at bounding box center [749, 46] width 49 height 14
click at [715, 70] on div "Print" at bounding box center [732, 68] width 69 height 13
click at [716, 89] on div "Email" at bounding box center [732, 86] width 69 height 13
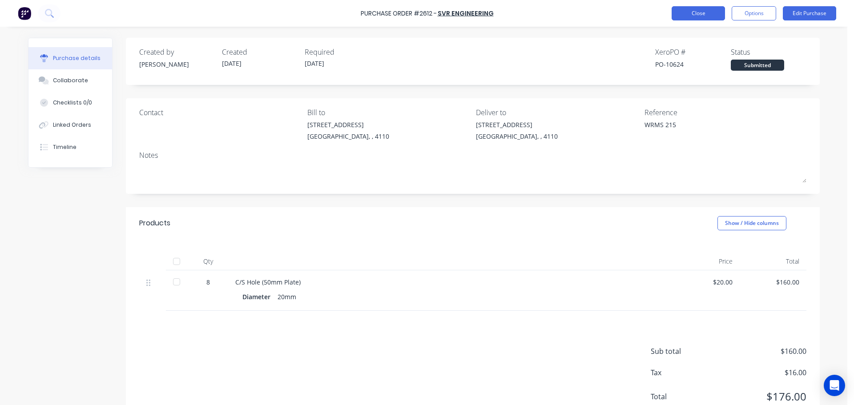
click at [708, 10] on button "Close" at bounding box center [698, 13] width 53 height 14
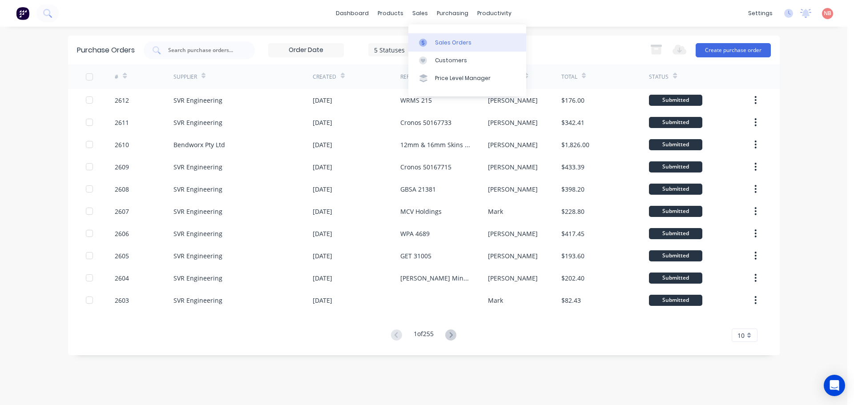
click at [430, 40] on div at bounding box center [425, 43] width 13 height 8
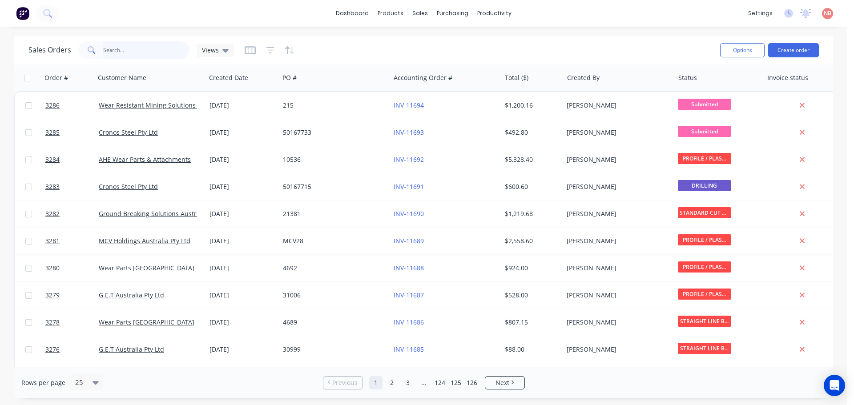
click at [172, 47] on input "text" at bounding box center [146, 50] width 87 height 18
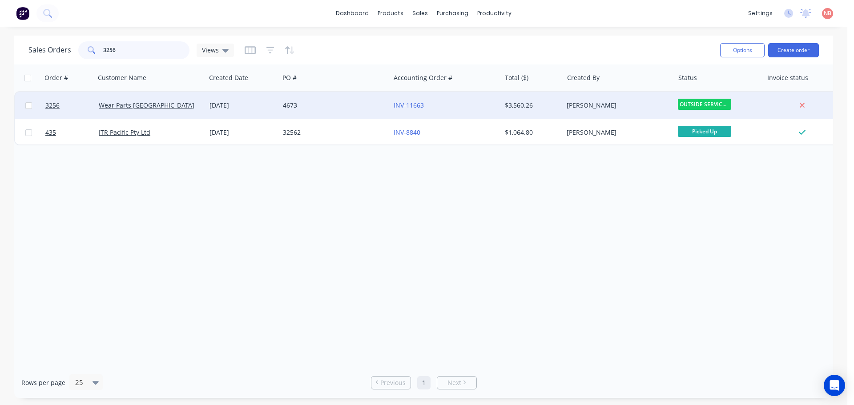
type input "3256"
click at [369, 101] on div "4673" at bounding box center [332, 105] width 99 height 9
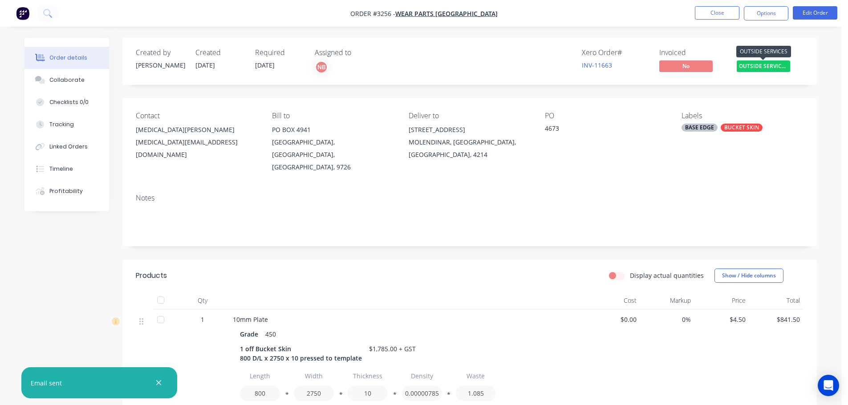
click at [758, 63] on span "OUTSIDE SERVICE..." at bounding box center [762, 66] width 53 height 11
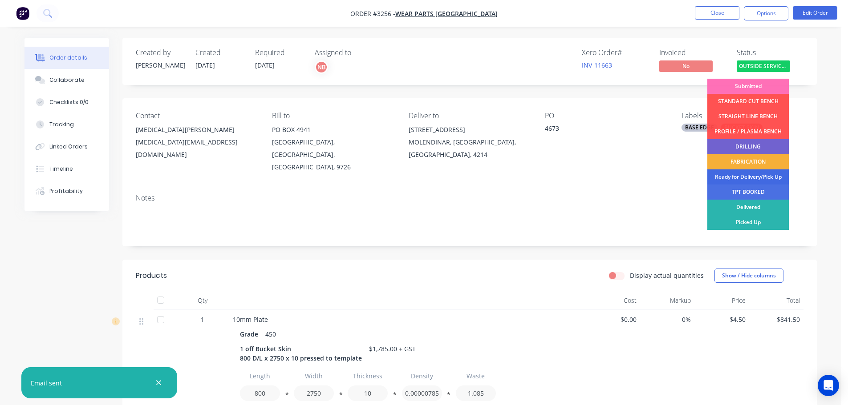
click at [744, 173] on div "Ready for Delivery/Pick Up" at bounding box center [747, 177] width 81 height 15
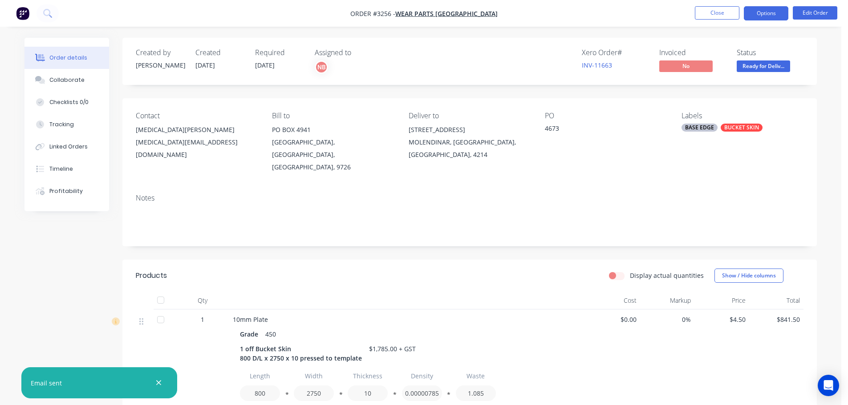
click at [777, 16] on button "Options" at bounding box center [766, 13] width 44 height 14
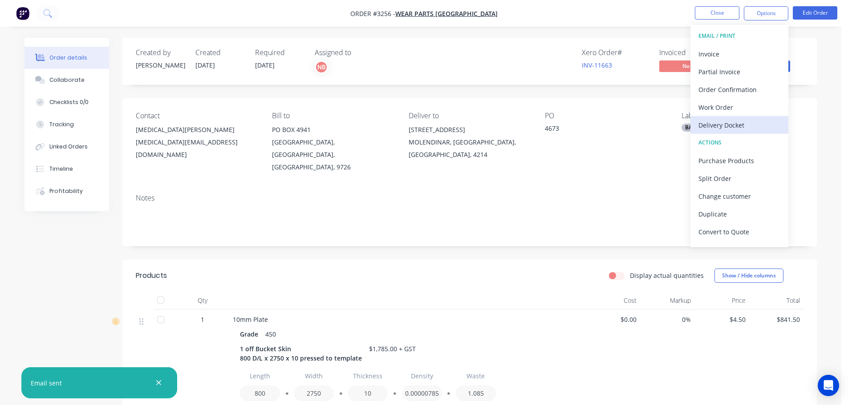
click at [714, 126] on div "Delivery Docket" at bounding box center [739, 125] width 82 height 13
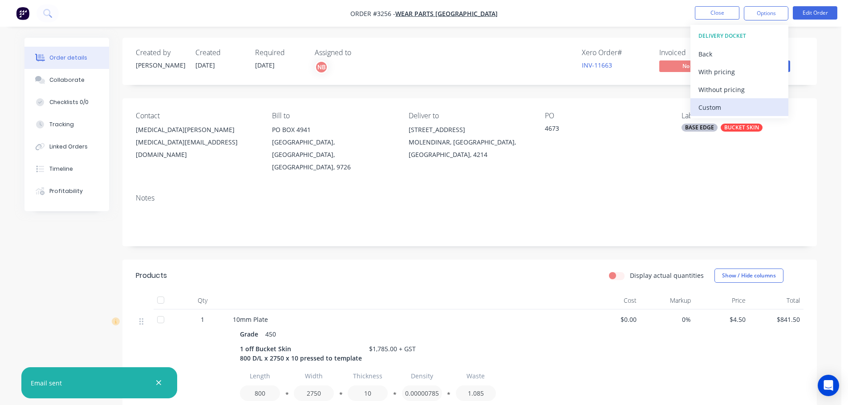
click at [702, 106] on div "Custom" at bounding box center [739, 107] width 82 height 13
click at [708, 90] on div "Without pricing" at bounding box center [739, 89] width 82 height 13
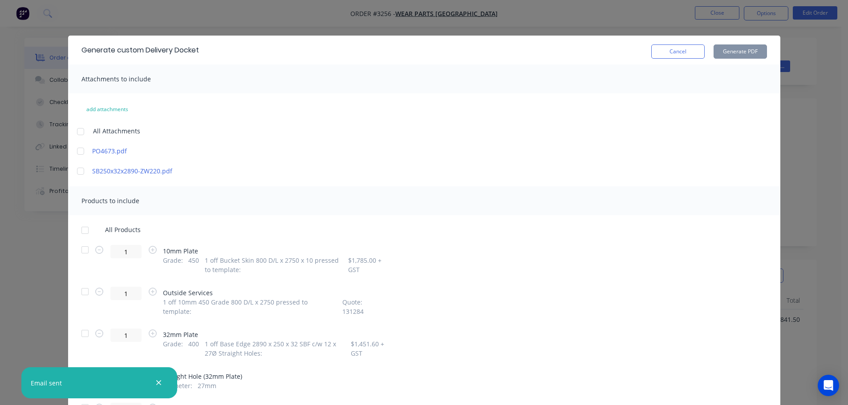
click at [85, 248] on div at bounding box center [85, 250] width 18 height 18
click at [734, 55] on button "Generate PDF" at bounding box center [739, 51] width 53 height 14
click at [661, 47] on button "Cancel" at bounding box center [677, 51] width 53 height 14
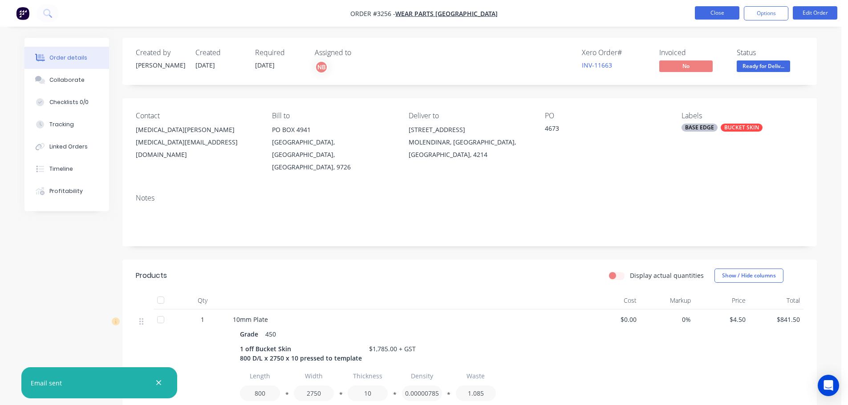
click at [712, 12] on button "Close" at bounding box center [717, 12] width 44 height 13
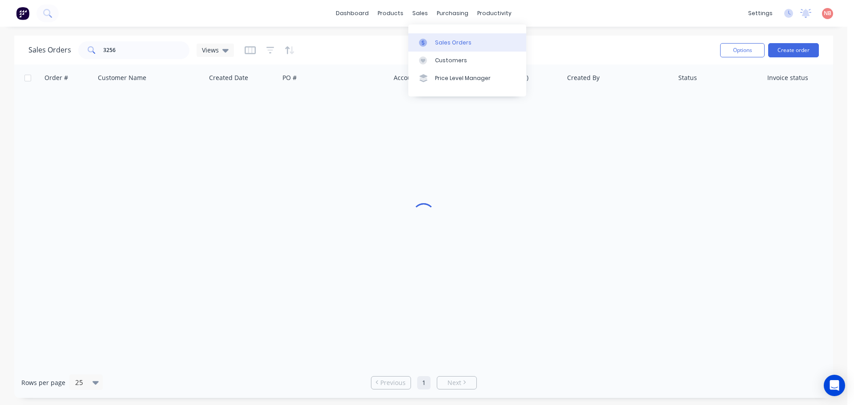
click at [429, 44] on div at bounding box center [425, 43] width 13 height 8
drag, startPoint x: 156, startPoint y: 52, endPoint x: 6, endPoint y: 65, distance: 150.5
click at [6, 65] on div "Sales Orders 3256 Views Options Create order Order # Customer Name Created Date…" at bounding box center [424, 217] width 848 height 363
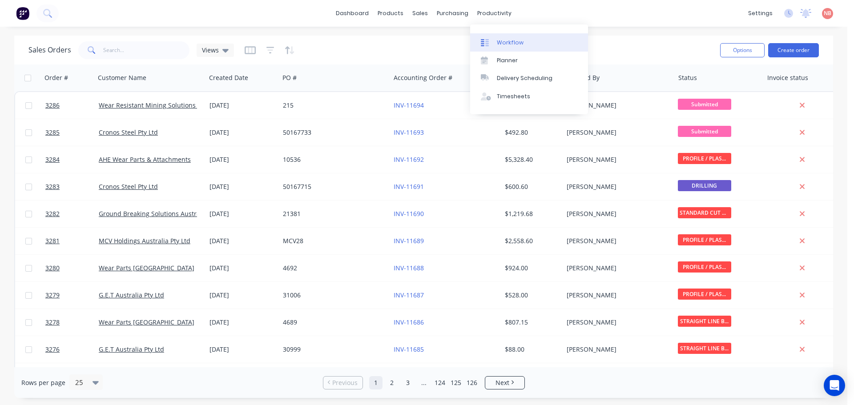
click at [487, 40] on icon at bounding box center [485, 43] width 8 height 8
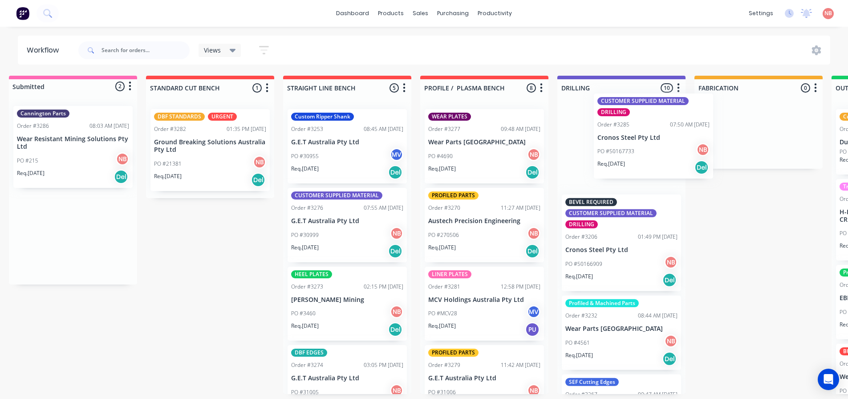
scroll to position [0, 11]
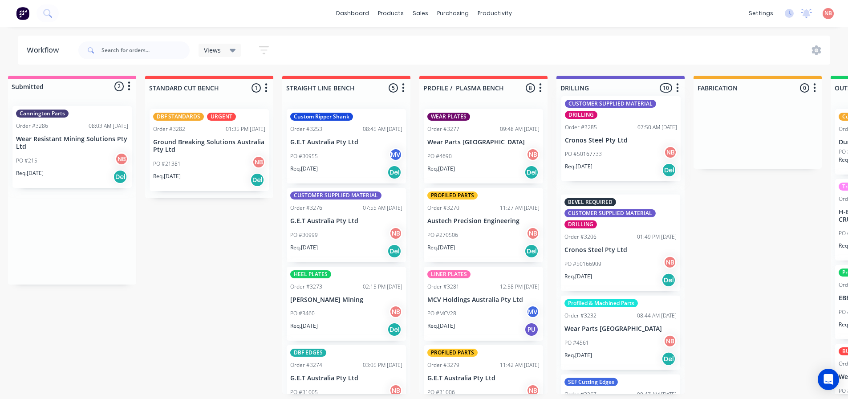
drag, startPoint x: 60, startPoint y: 231, endPoint x: 606, endPoint y: 134, distance: 554.2
click at [606, 134] on div "Submitted 2 Status colour #FF69B4 hex #FF69B4 Save Cancel Summaries Total order…" at bounding box center [724, 235] width 1484 height 318
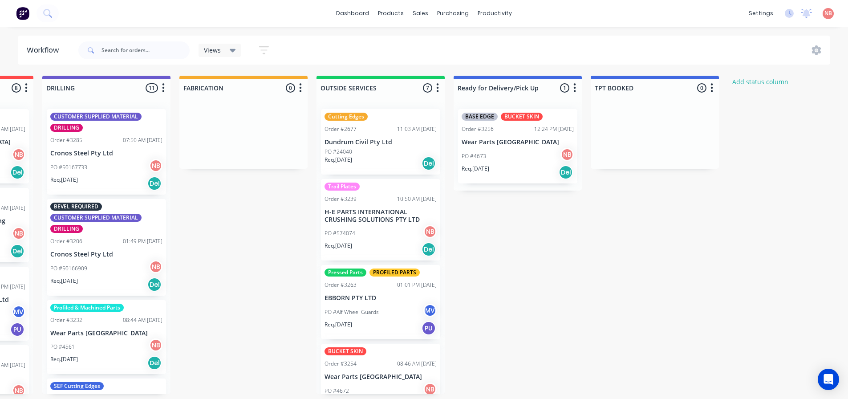
scroll to position [0, 523]
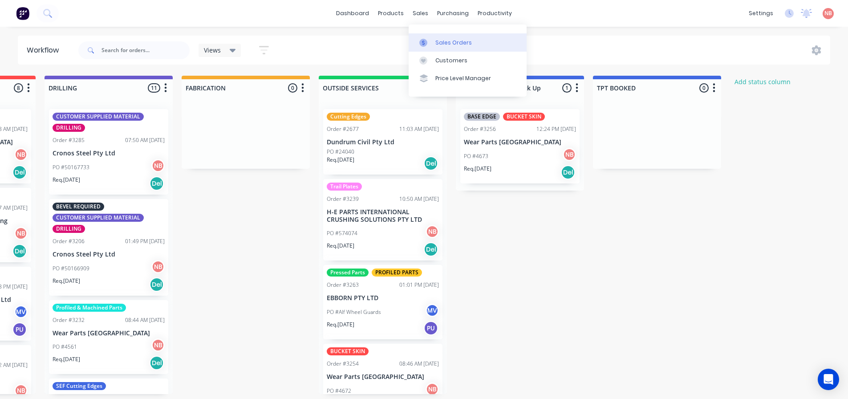
click at [434, 44] on link "Sales Orders" at bounding box center [467, 42] width 118 height 18
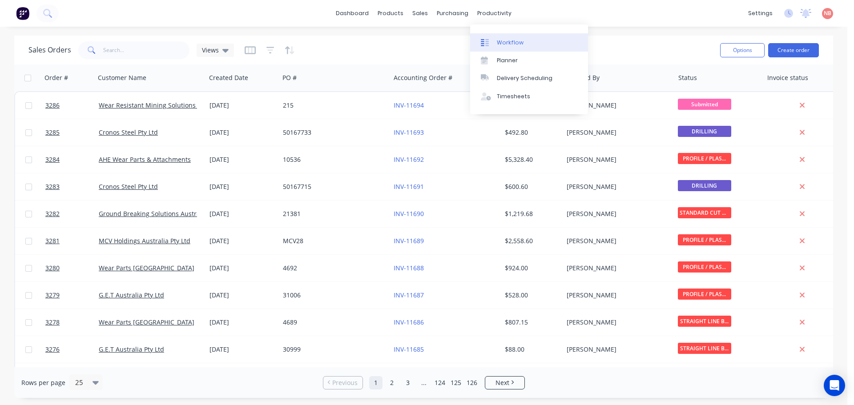
click at [493, 35] on link "Workflow" at bounding box center [529, 42] width 118 height 18
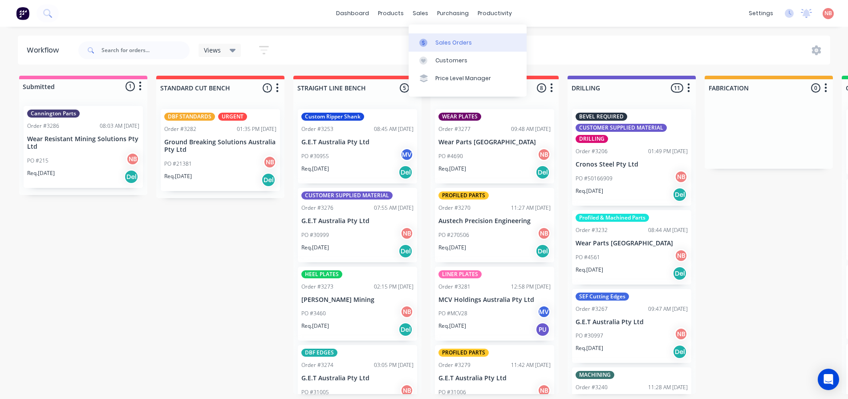
click at [428, 44] on div at bounding box center [425, 43] width 13 height 8
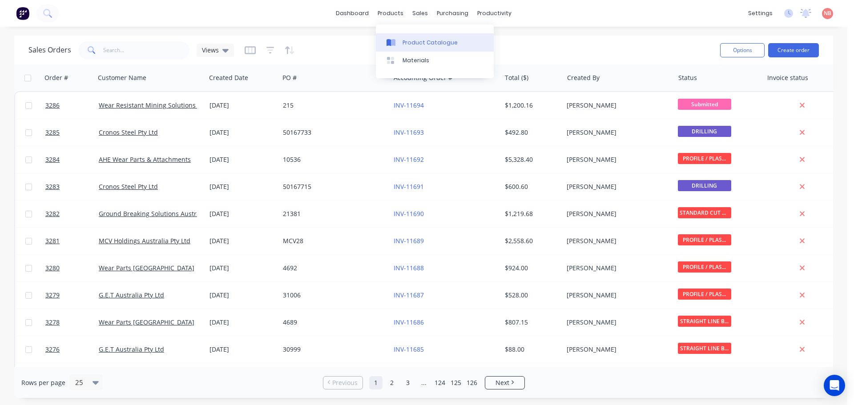
click at [399, 43] on div at bounding box center [393, 43] width 13 height 8
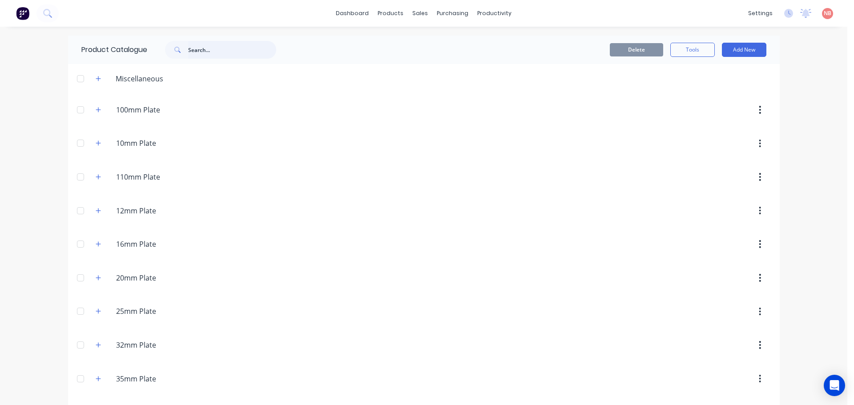
click at [198, 50] on input "text" at bounding box center [232, 50] width 88 height 18
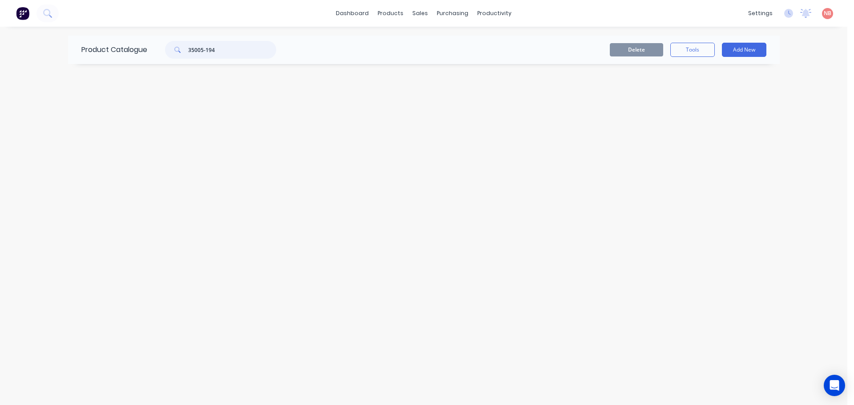
type input "35005-194"
click at [429, 32] on div "Sales Orders Customers Price Level Manager" at bounding box center [467, 60] width 118 height 72
click at [428, 39] on div at bounding box center [425, 43] width 13 height 8
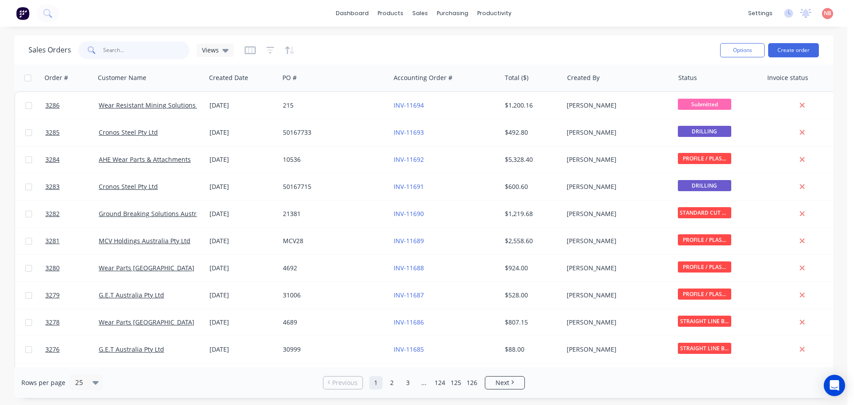
click at [177, 48] on input "text" at bounding box center [146, 50] width 87 height 18
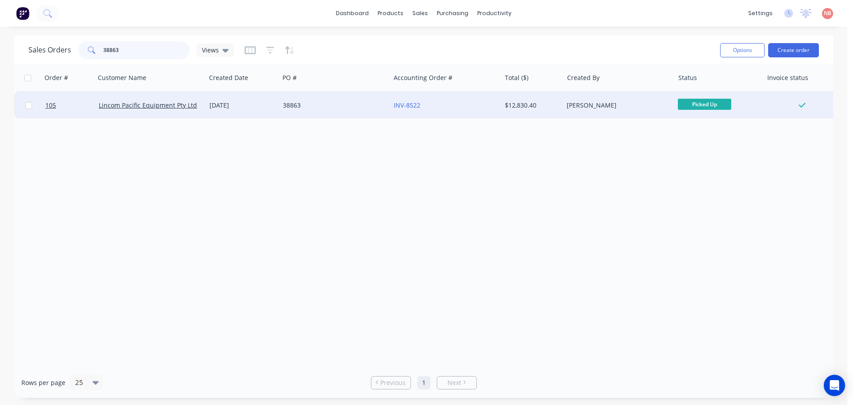
type input "38863"
click at [358, 109] on div "38863" at bounding box center [332, 105] width 99 height 9
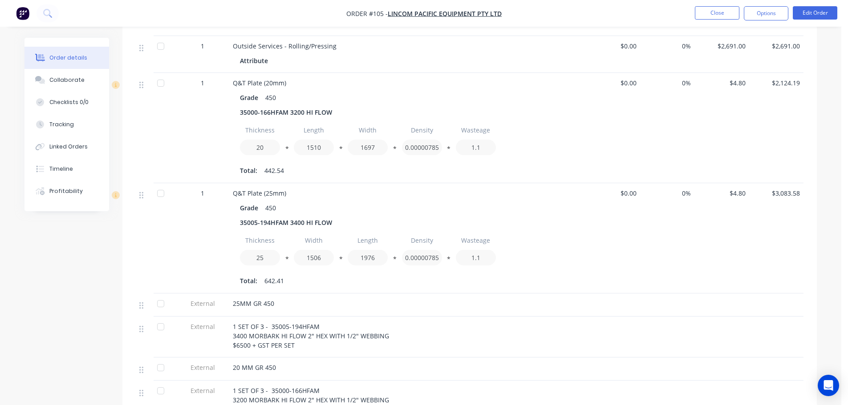
scroll to position [311, 0]
click at [65, 82] on div "Collaborate" at bounding box center [66, 80] width 35 height 8
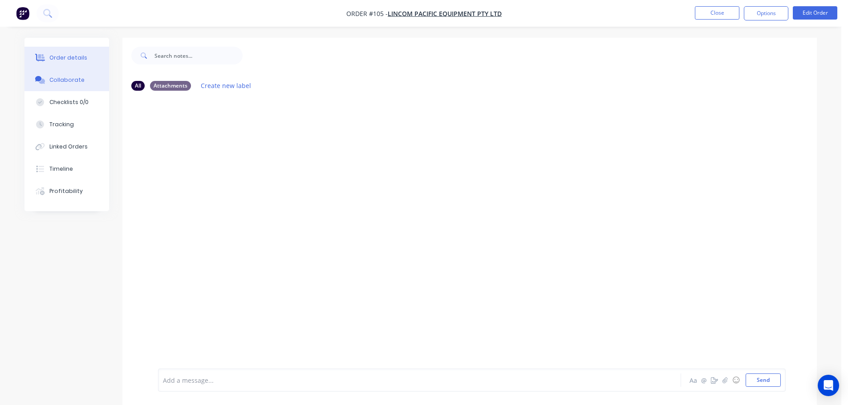
click at [74, 63] on button "Order details" at bounding box center [66, 58] width 85 height 22
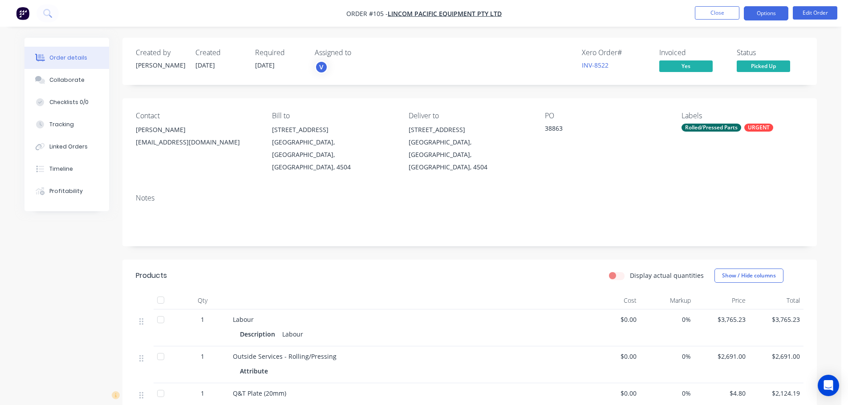
click at [760, 16] on button "Options" at bounding box center [766, 13] width 44 height 14
click at [618, 105] on div "Contact Simon Broderick simonb@lincom.com.au Bill to 92 Potassium St Narangba, …" at bounding box center [469, 142] width 694 height 89
click at [756, 16] on button "Options" at bounding box center [766, 13] width 44 height 14
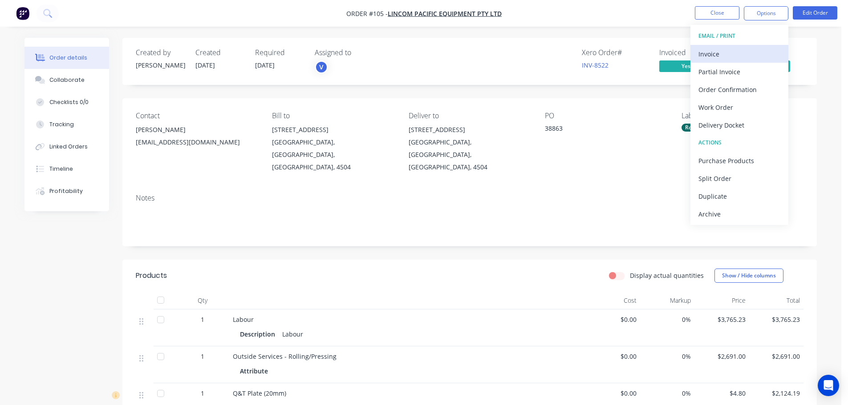
click at [707, 57] on div "Invoice" at bounding box center [739, 54] width 82 height 13
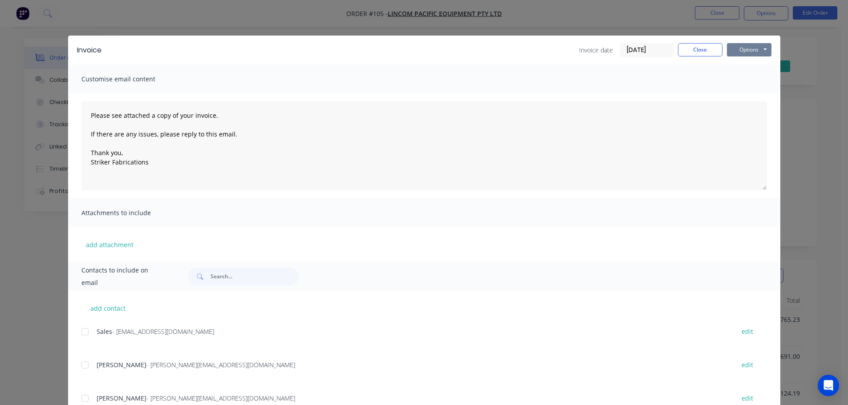
click at [737, 54] on button "Options" at bounding box center [749, 49] width 44 height 13
click at [737, 81] on button "Print" at bounding box center [755, 80] width 57 height 15
click at [741, 49] on button "Options" at bounding box center [749, 49] width 44 height 13
click at [748, 66] on button "Preview" at bounding box center [755, 65] width 57 height 15
click at [708, 48] on button "Close" at bounding box center [700, 49] width 44 height 13
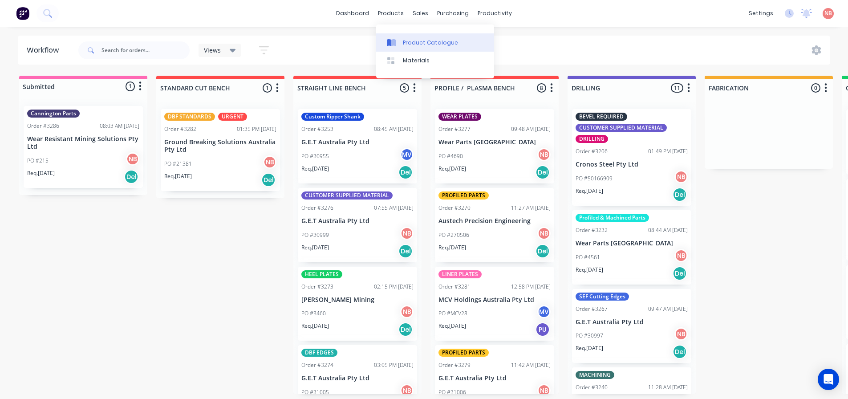
click at [397, 37] on link "Product Catalogue" at bounding box center [435, 42] width 118 height 18
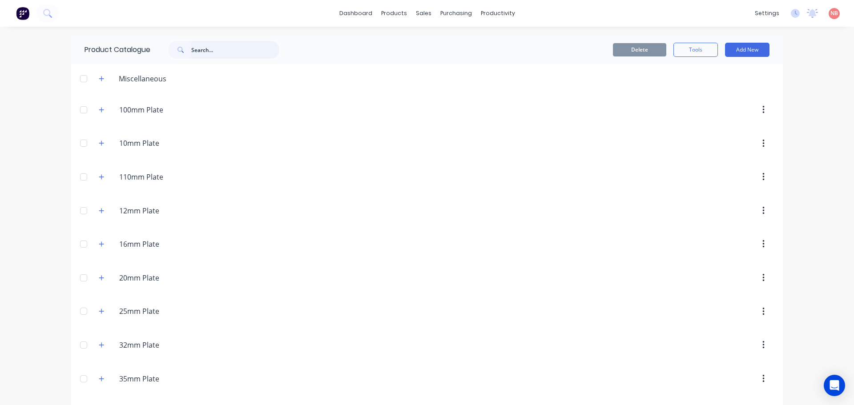
click at [231, 54] on input "text" at bounding box center [235, 50] width 88 height 18
paste input "12330789"
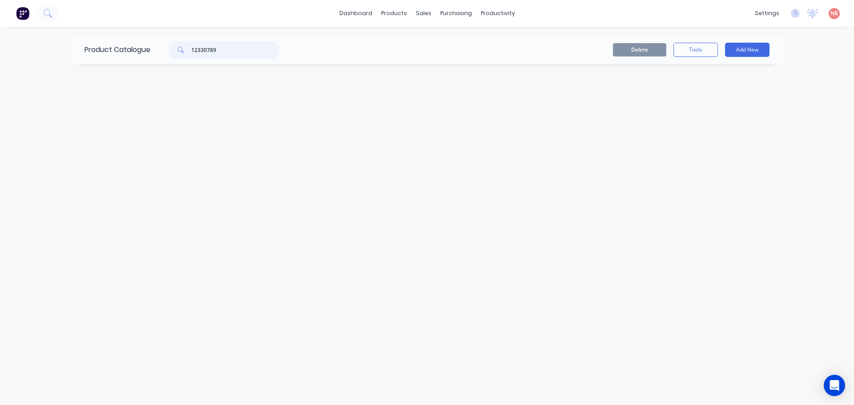
type input "12330789"
drag, startPoint x: 228, startPoint y: 51, endPoint x: 187, endPoint y: 55, distance: 41.6
click at [187, 55] on div "12330789" at bounding box center [223, 50] width 111 height 18
paste input "12330789"
type input "1"
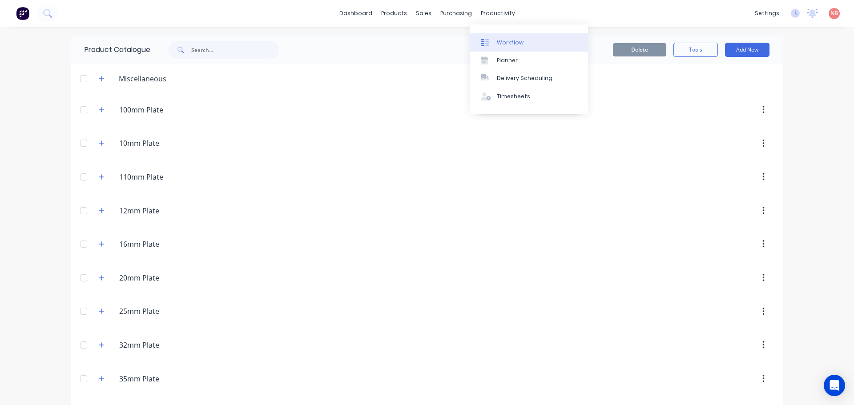
click at [487, 40] on icon at bounding box center [485, 43] width 8 height 8
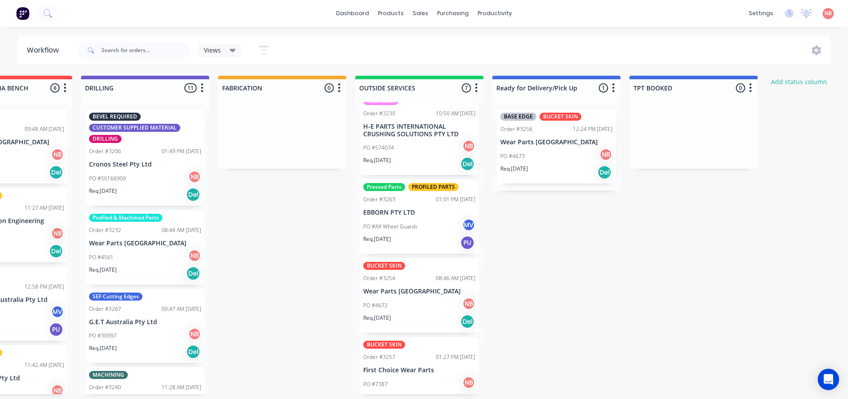
scroll to position [38, 0]
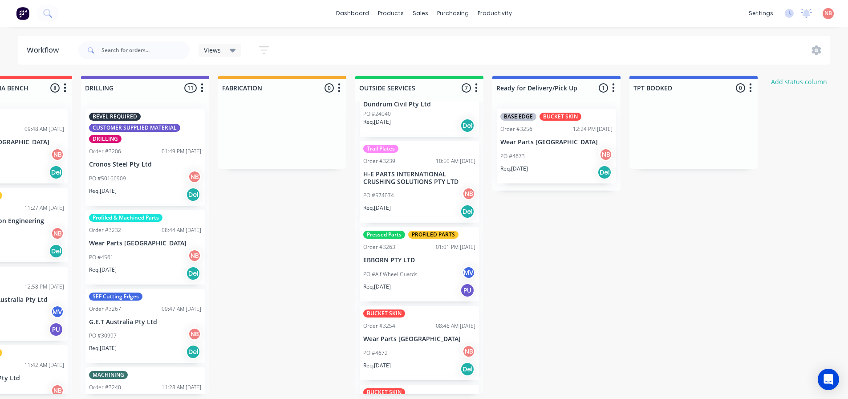
click at [405, 328] on div "Order #3254 08:46 AM [DATE]" at bounding box center [419, 326] width 112 height 8
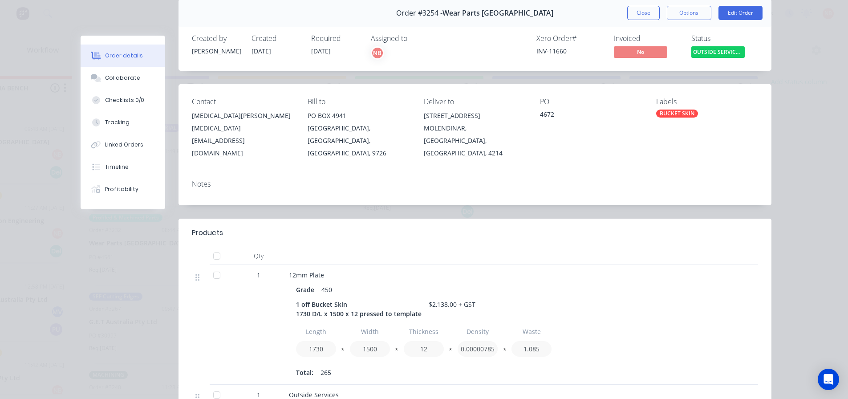
scroll to position [0, 0]
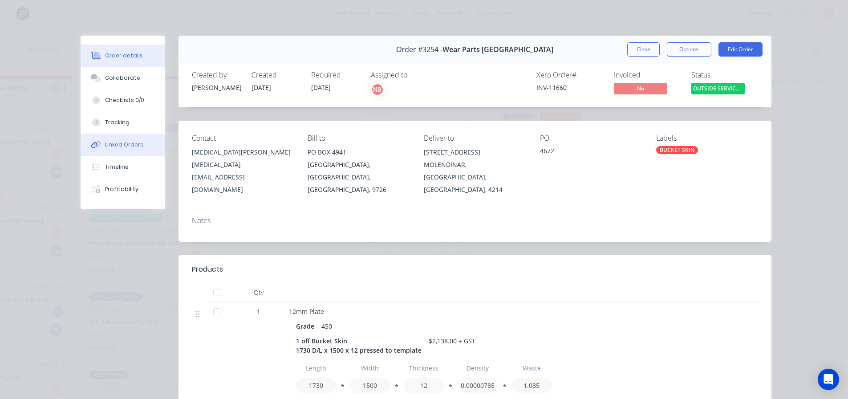
click at [117, 139] on button "Linked Orders" at bounding box center [123, 144] width 85 height 22
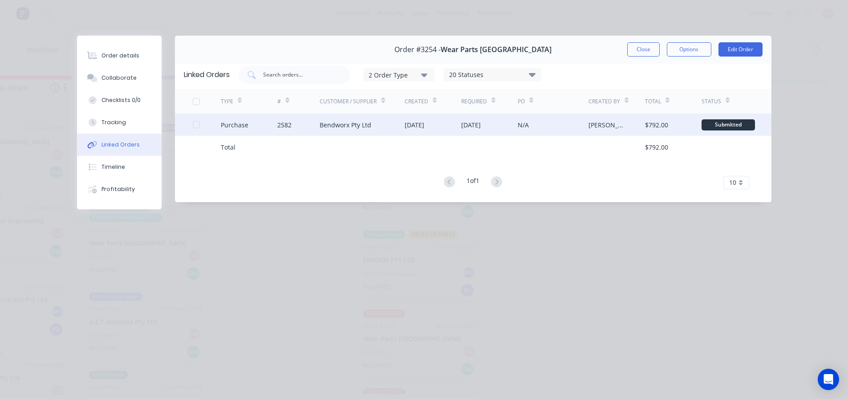
click at [467, 125] on div "[DATE]" at bounding box center [471, 124] width 20 height 9
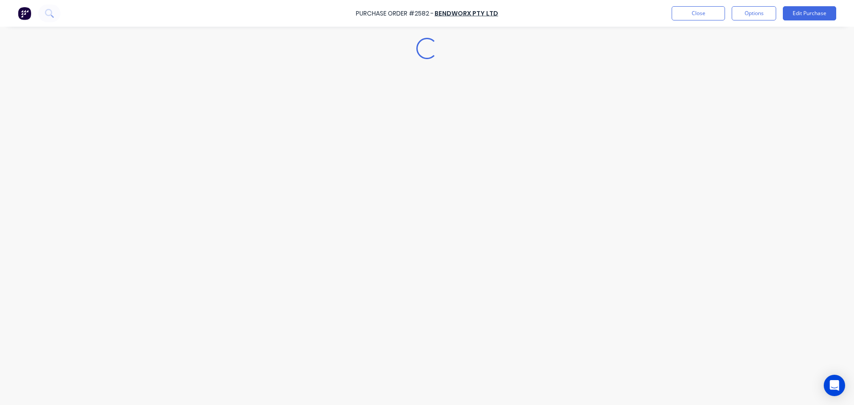
type textarea "x"
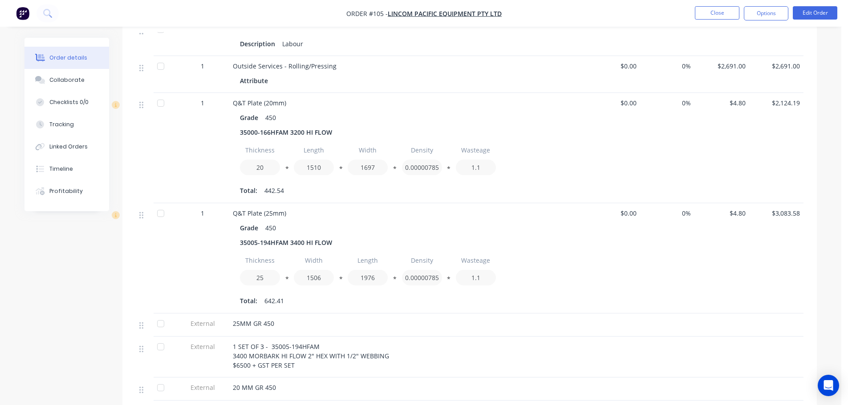
scroll to position [311, 0]
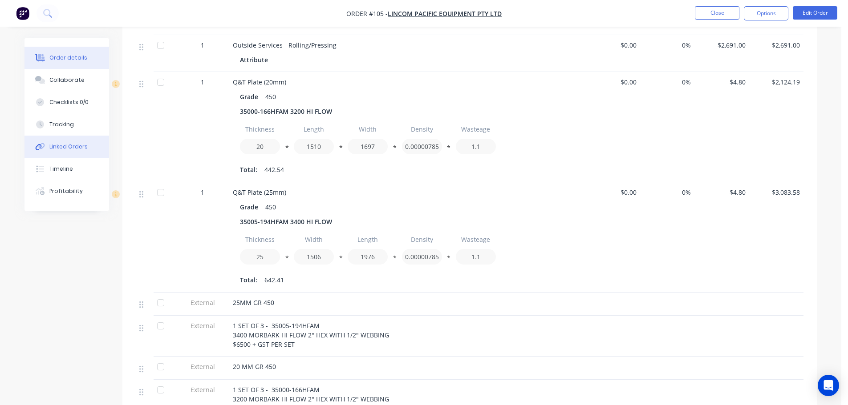
click at [69, 155] on button "Linked Orders" at bounding box center [66, 147] width 85 height 22
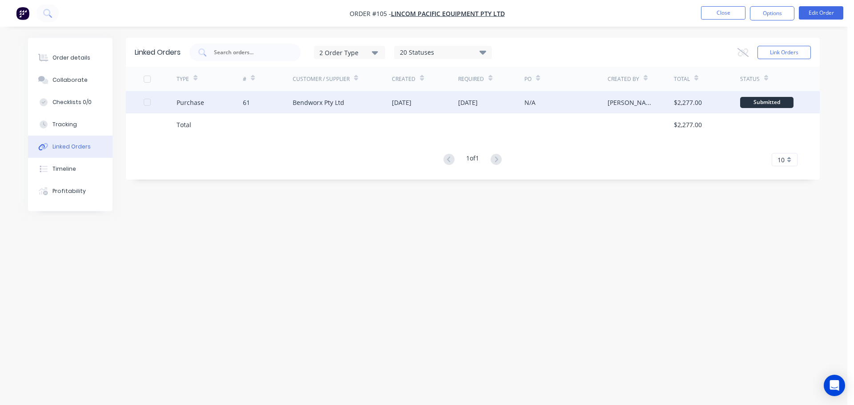
click at [291, 106] on div "61" at bounding box center [268, 102] width 50 height 22
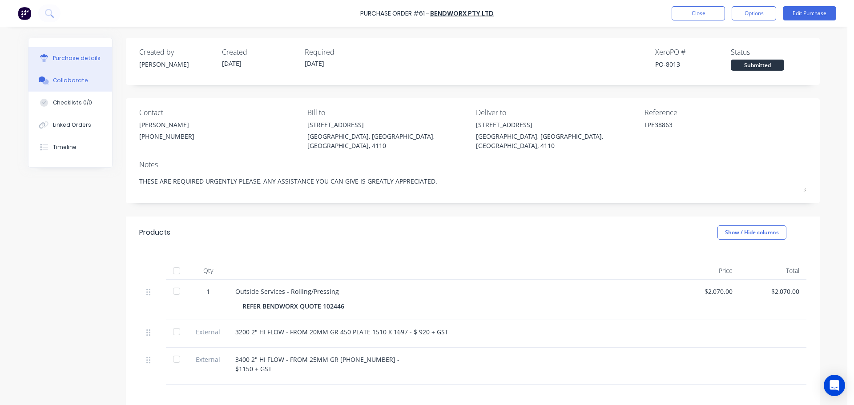
click at [69, 79] on div "Collaborate" at bounding box center [70, 81] width 35 height 8
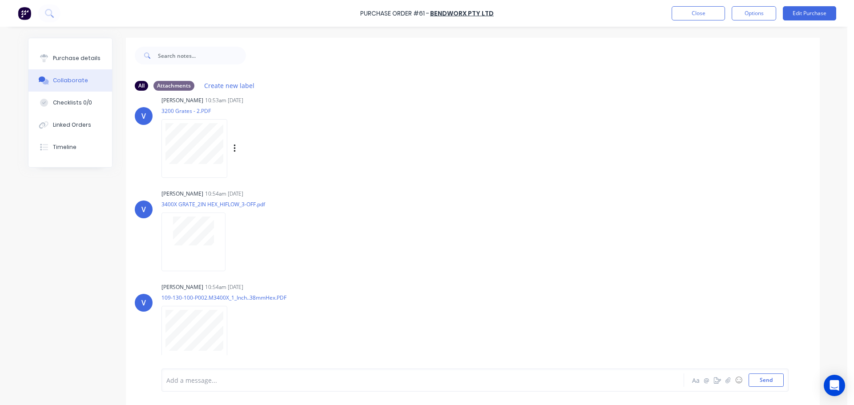
scroll to position [22, 0]
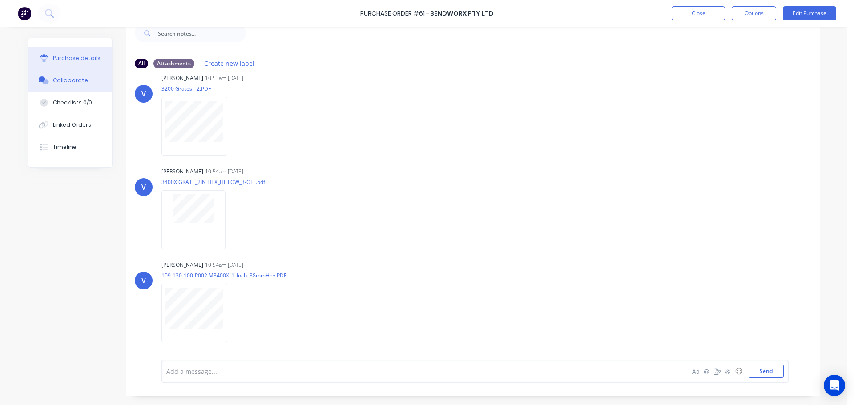
click at [61, 57] on div "Purchase details" at bounding box center [77, 58] width 48 height 8
type textarea "x"
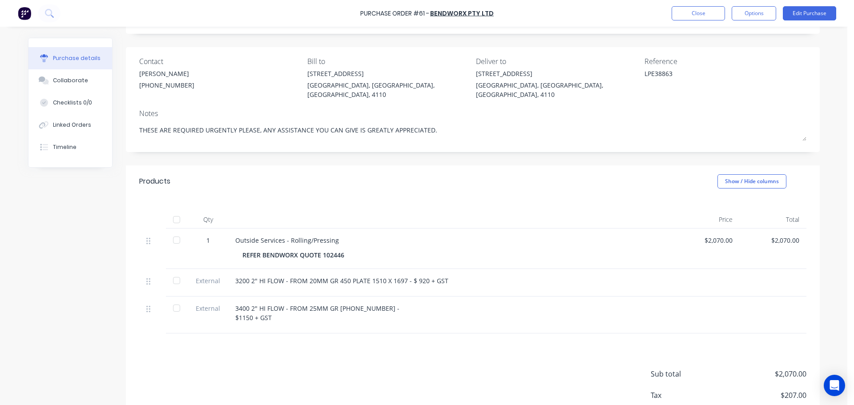
scroll to position [67, 0]
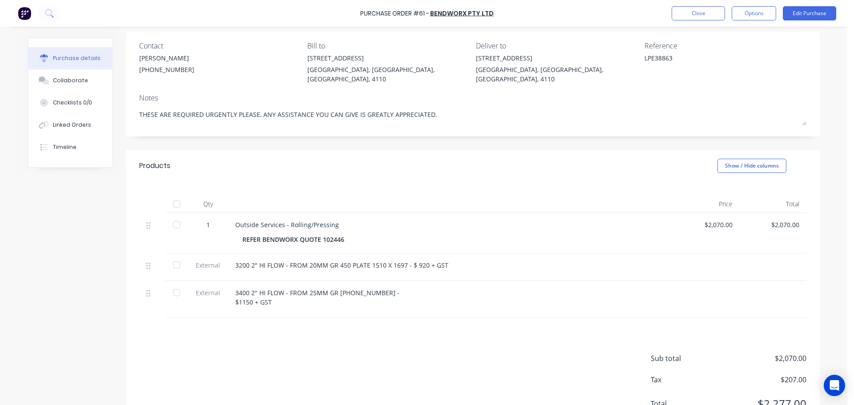
drag, startPoint x: 268, startPoint y: 303, endPoint x: 227, endPoint y: 308, distance: 41.6
click at [228, 308] on div "3400 2" HI FLOW - FROM 25MM GR 450 1505 X 1976 - $1150 + GST" at bounding box center [450, 299] width 445 height 37
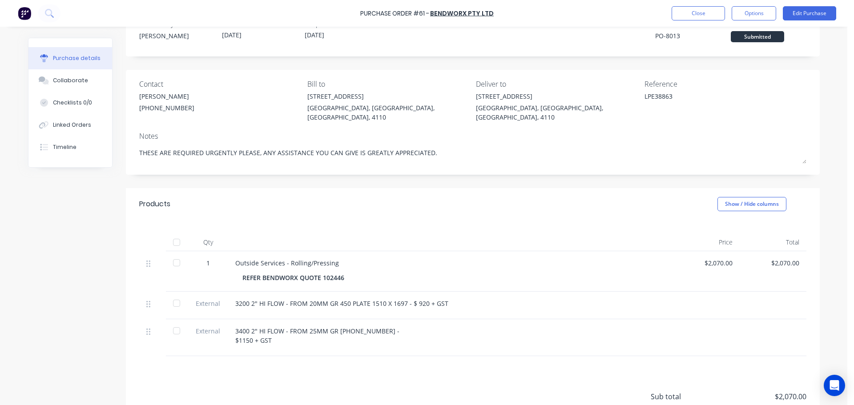
scroll to position [0, 0]
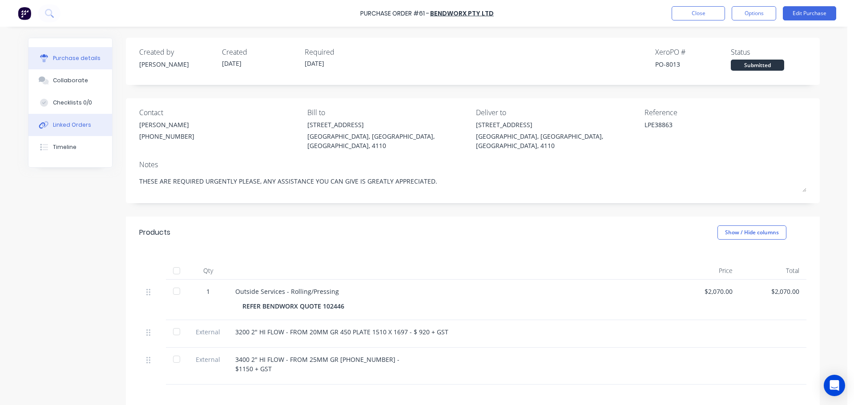
click at [59, 128] on div "Linked Orders" at bounding box center [72, 125] width 38 height 8
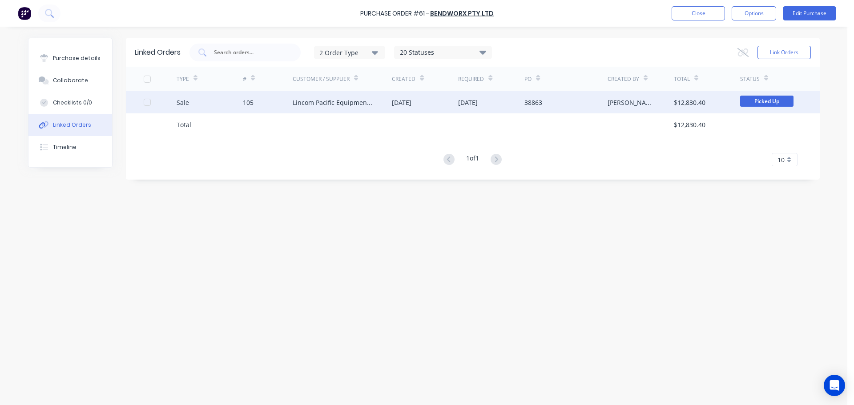
click at [342, 109] on div "Lincom Pacific Equipment Pty Ltd" at bounding box center [343, 102] width 100 height 22
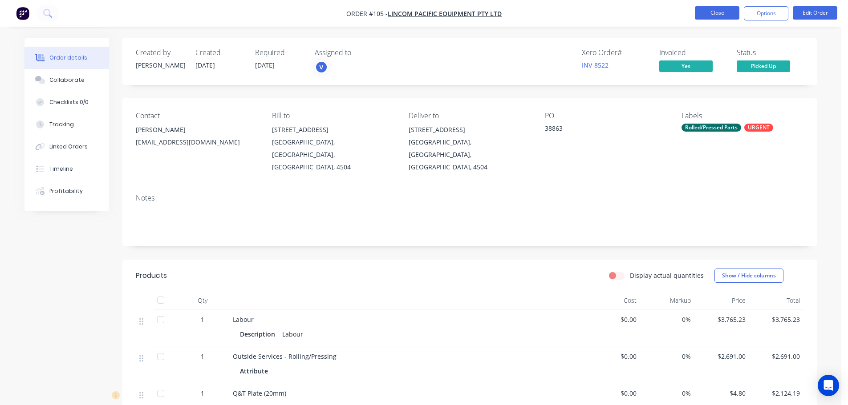
click at [701, 11] on button "Close" at bounding box center [717, 12] width 44 height 13
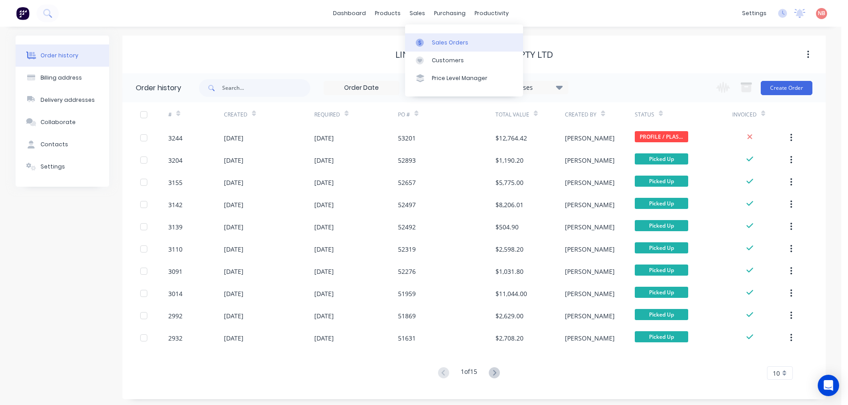
click at [429, 38] on link "Sales Orders" at bounding box center [464, 42] width 118 height 18
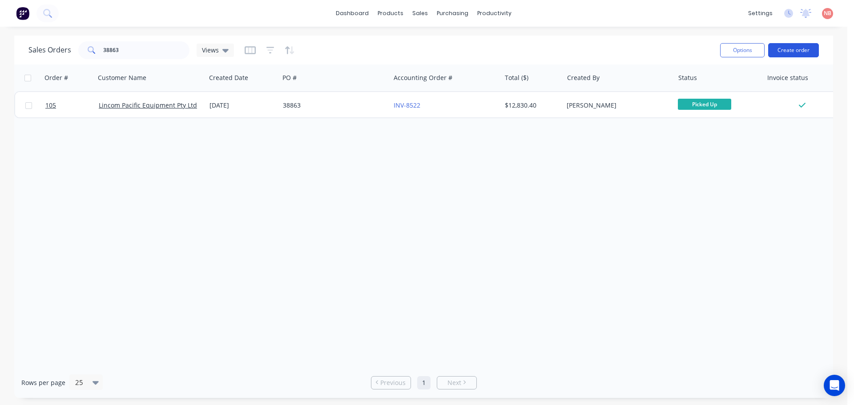
click at [784, 44] on button "Create order" at bounding box center [793, 50] width 51 height 14
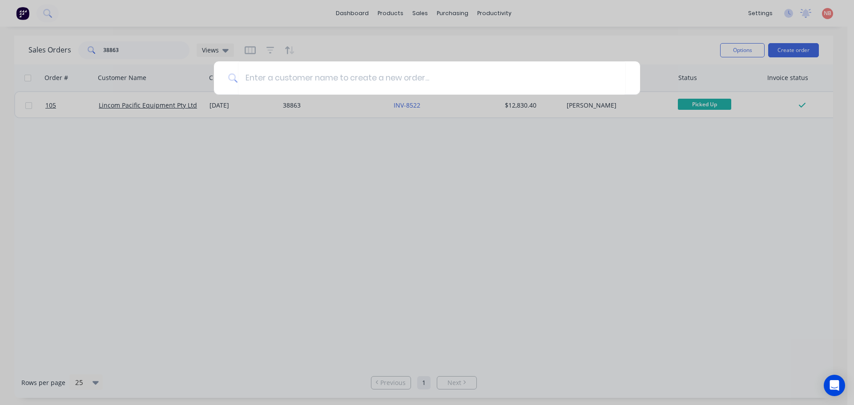
drag, startPoint x: 538, startPoint y: 53, endPoint x: 519, endPoint y: 47, distance: 20.4
click at [533, 52] on div at bounding box center [427, 202] width 854 height 405
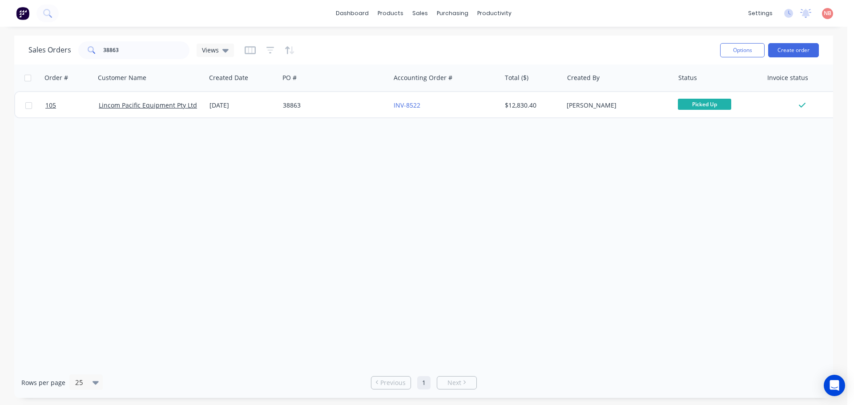
click at [452, 23] on div "dashboard products sales purchasing productivity dashboard products Product Cat…" at bounding box center [424, 13] width 848 height 27
click at [446, 16] on div "purchasing" at bounding box center [453, 13] width 40 height 13
click at [460, 43] on div "Purchase Orders" at bounding box center [481, 43] width 47 height 8
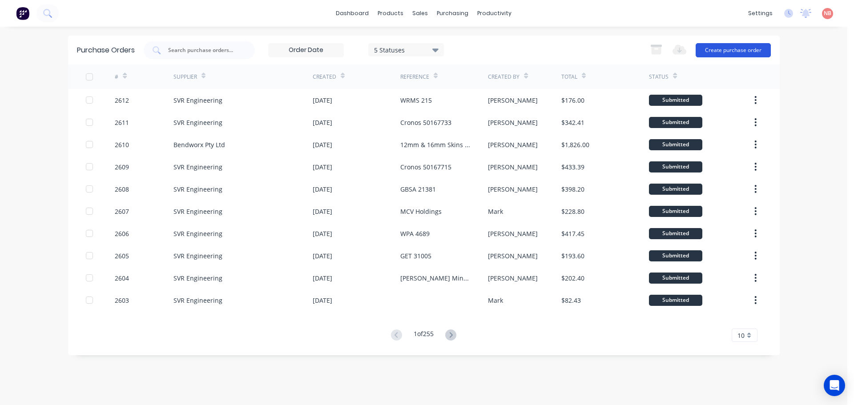
click at [725, 45] on button "Create purchase order" at bounding box center [733, 50] width 75 height 14
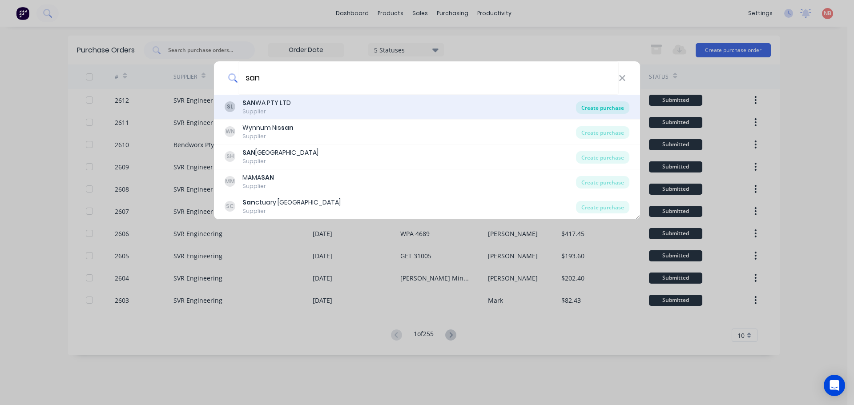
type input "san"
click at [580, 105] on div "Create purchase" at bounding box center [602, 107] width 53 height 12
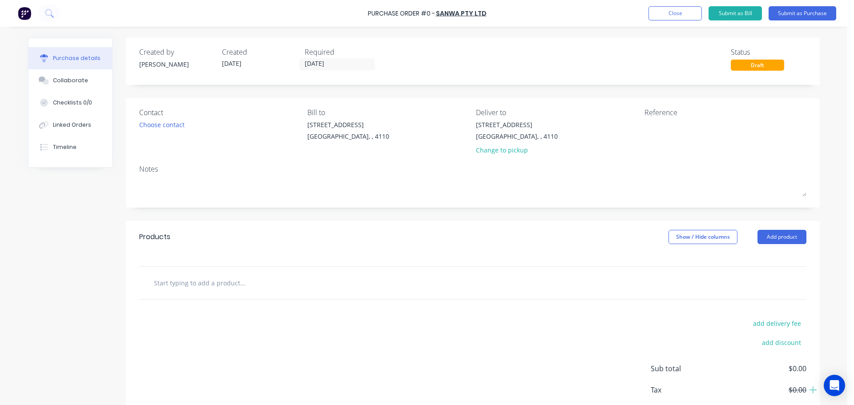
click at [324, 55] on div "Required" at bounding box center [343, 52] width 76 height 11
click at [325, 64] on input "[DATE]" at bounding box center [337, 64] width 75 height 11
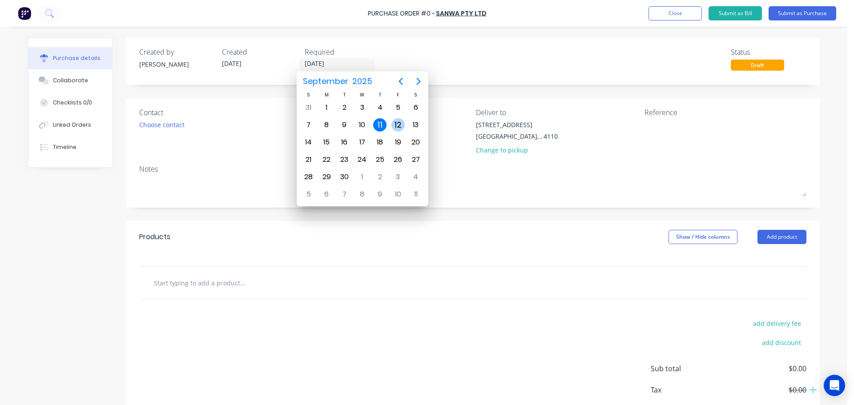
click at [391, 121] on div "12" at bounding box center [398, 125] width 18 height 17
type input "[DATE]"
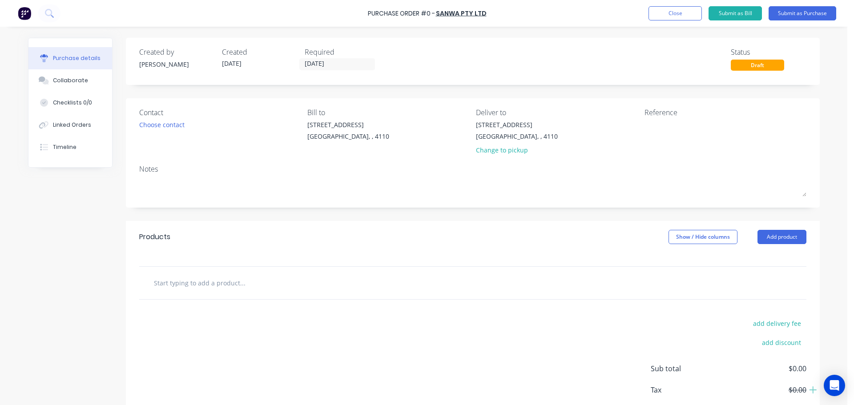
drag, startPoint x: 671, startPoint y: 113, endPoint x: 671, endPoint y: 118, distance: 4.9
click at [671, 115] on div "Reference" at bounding box center [726, 112] width 162 height 11
click at [669, 123] on textarea at bounding box center [700, 130] width 111 height 20
type textarea "6on"
type textarea "x"
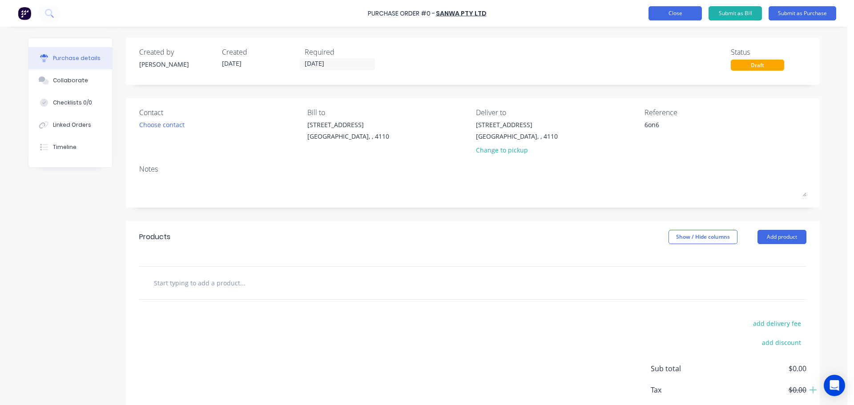
type textarea "6on6"
type textarea "x"
type textarea "6on6"
click at [668, 17] on button "Close" at bounding box center [675, 13] width 53 height 14
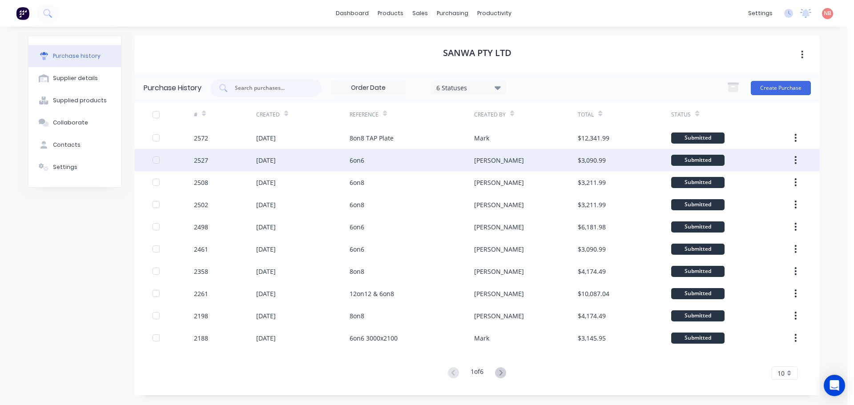
click at [445, 162] on div "6on6" at bounding box center [412, 160] width 125 height 22
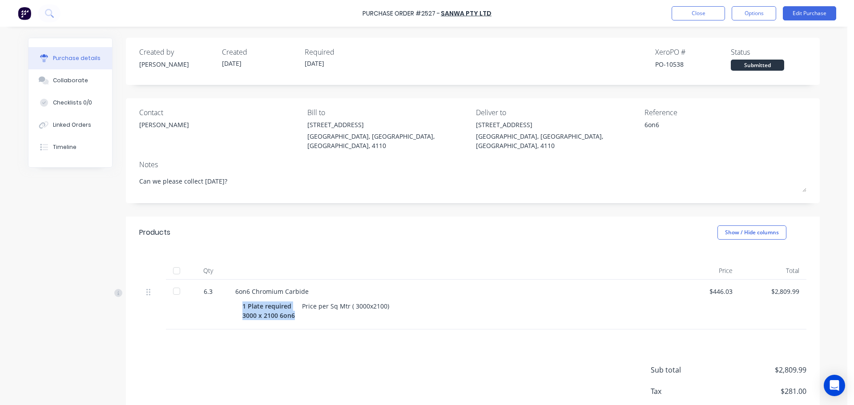
drag, startPoint x: 291, startPoint y: 305, endPoint x: 234, endPoint y: 295, distance: 57.4
click at [235, 300] on div "1 Plate required 3000 x 2100 6on6 Price per Sq Mtr ( 3000x2100)" at bounding box center [450, 311] width 431 height 22
copy div "1 Plate required 3000 x 2100 6on6"
click at [743, 16] on button "Options" at bounding box center [754, 13] width 44 height 14
click at [716, 13] on button "Close" at bounding box center [698, 13] width 53 height 14
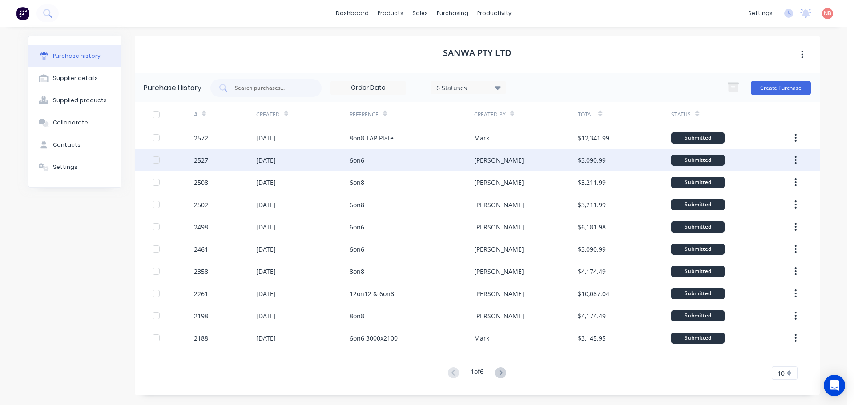
click at [478, 161] on div "[PERSON_NAME]" at bounding box center [499, 160] width 50 height 9
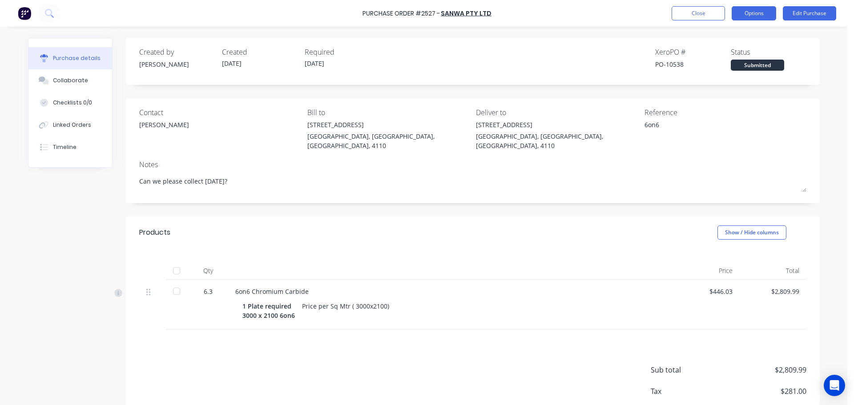
click at [767, 16] on button "Options" at bounding box center [754, 13] width 44 height 14
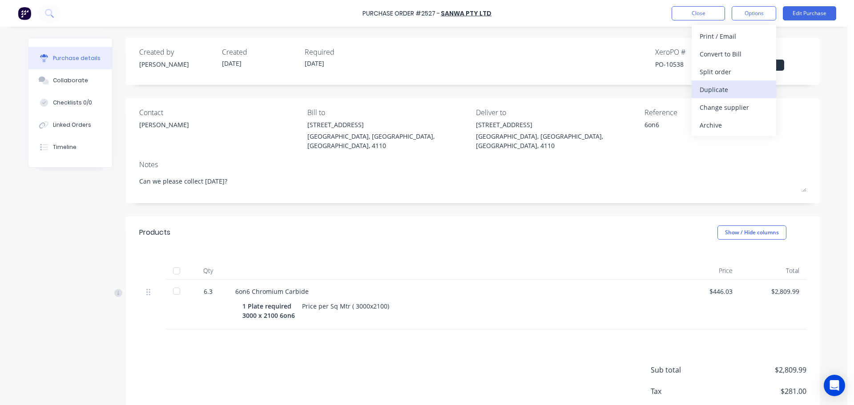
click at [714, 91] on div "Duplicate" at bounding box center [734, 89] width 69 height 13
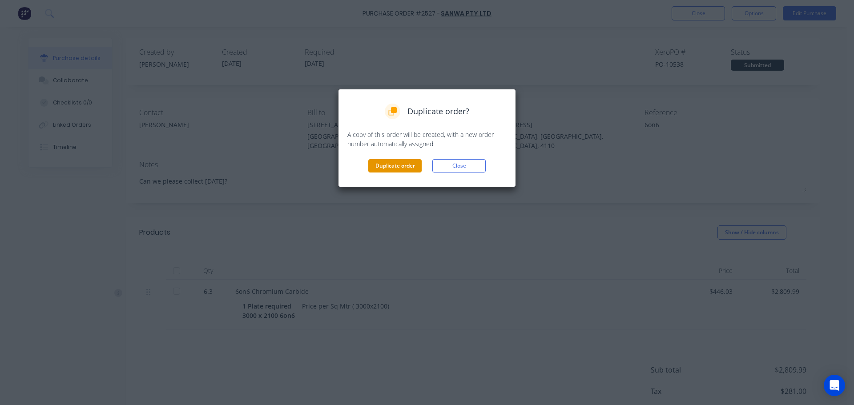
click at [410, 168] on button "Duplicate order" at bounding box center [394, 165] width 53 height 13
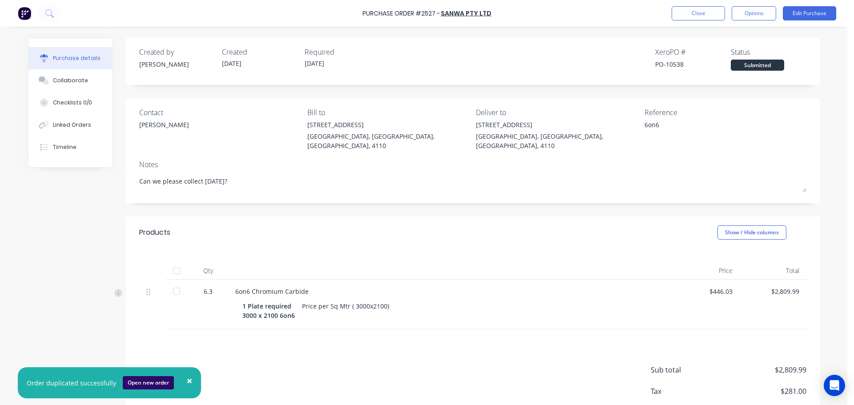
click at [148, 383] on button "Open new order" at bounding box center [148, 382] width 51 height 13
type textarea "x"
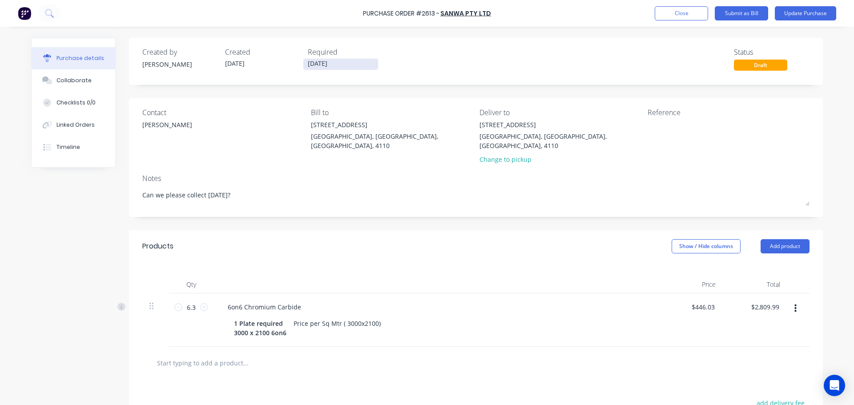
click at [311, 67] on input "[DATE]" at bounding box center [340, 64] width 75 height 11
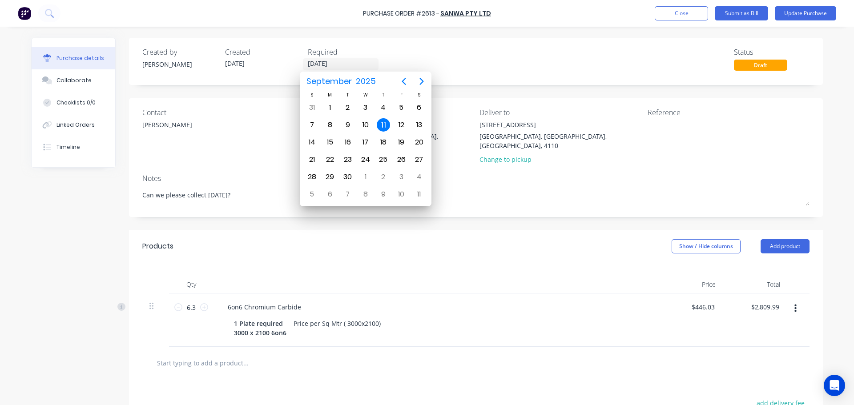
type textarea "x"
click at [398, 125] on div "12" at bounding box center [401, 124] width 13 height 13
type input "[DATE]"
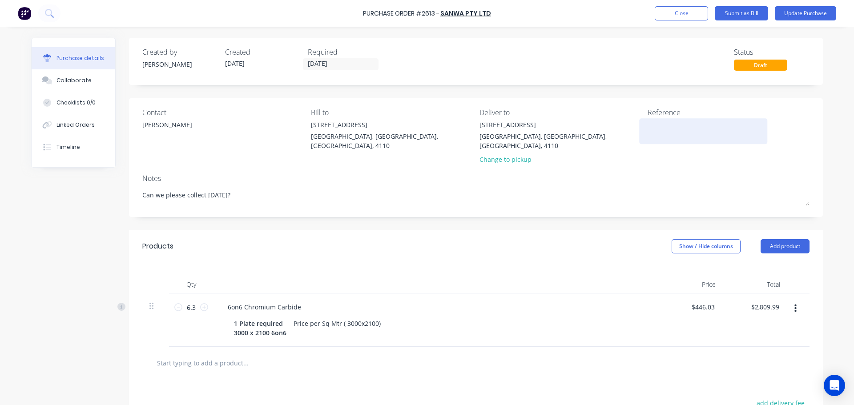
type textarea "x"
click at [667, 131] on textarea at bounding box center [703, 130] width 111 height 20
type textarea "6"
type textarea "x"
type textarea "6o"
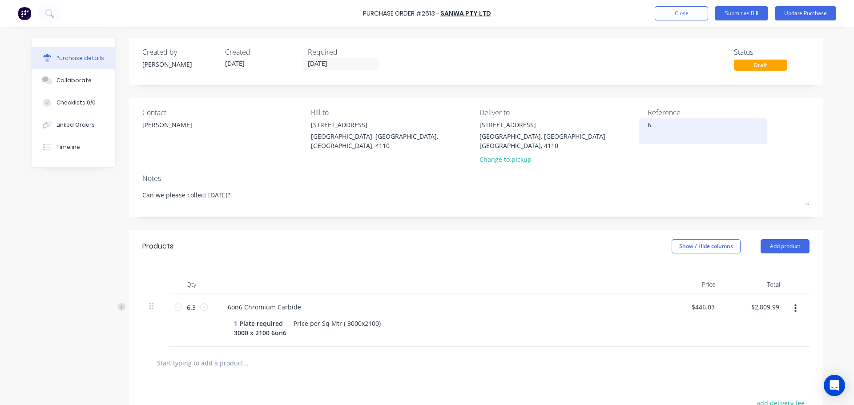
type textarea "x"
type textarea "6on"
type textarea "x"
type textarea "6on6"
type textarea "x"
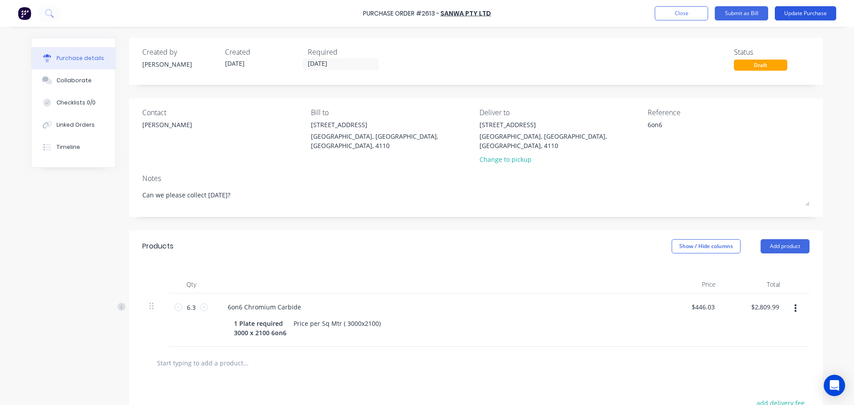
type textarea "6on6"
click at [798, 10] on button "Update Purchase" at bounding box center [805, 13] width 61 height 14
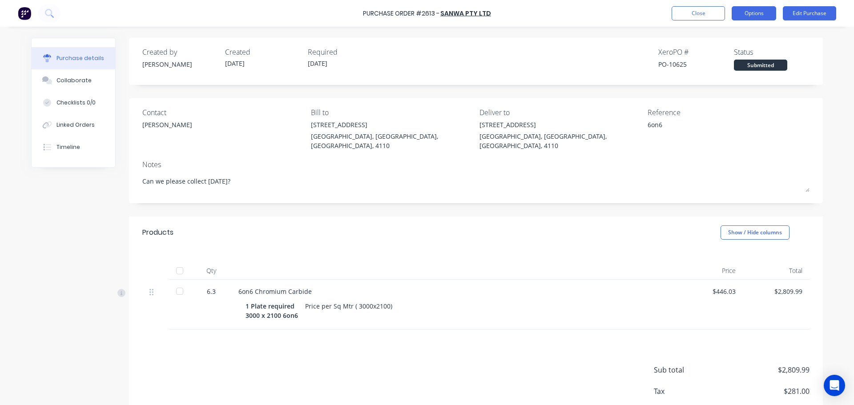
click at [747, 14] on button "Options" at bounding box center [754, 13] width 44 height 14
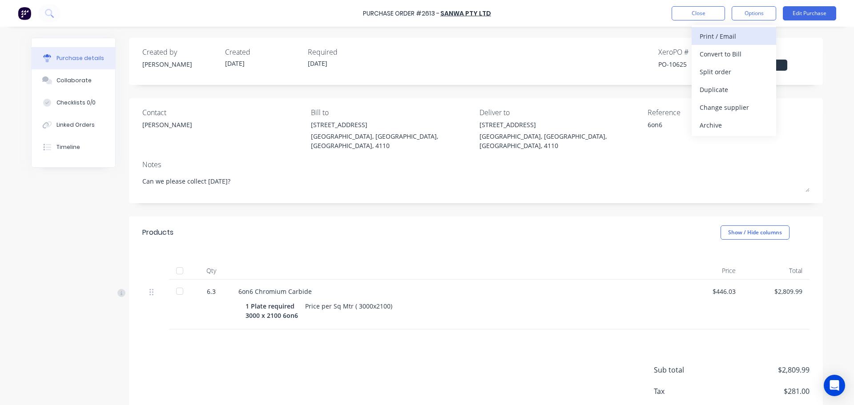
click at [738, 28] on button "Print / Email" at bounding box center [734, 36] width 85 height 18
click at [725, 53] on div "With pricing" at bounding box center [734, 54] width 69 height 13
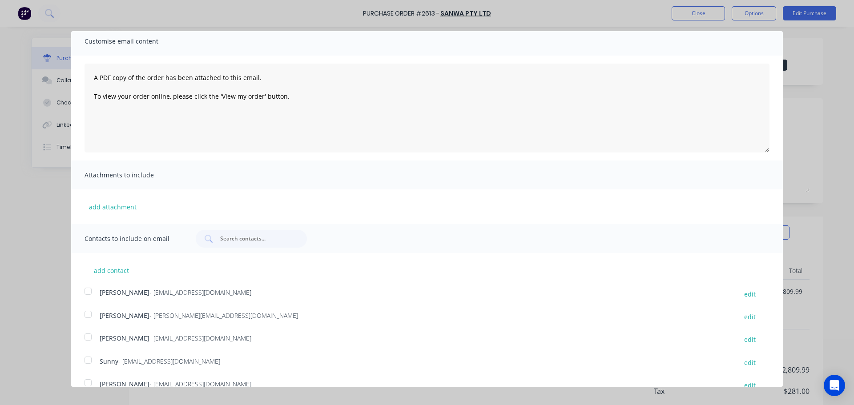
scroll to position [71, 0]
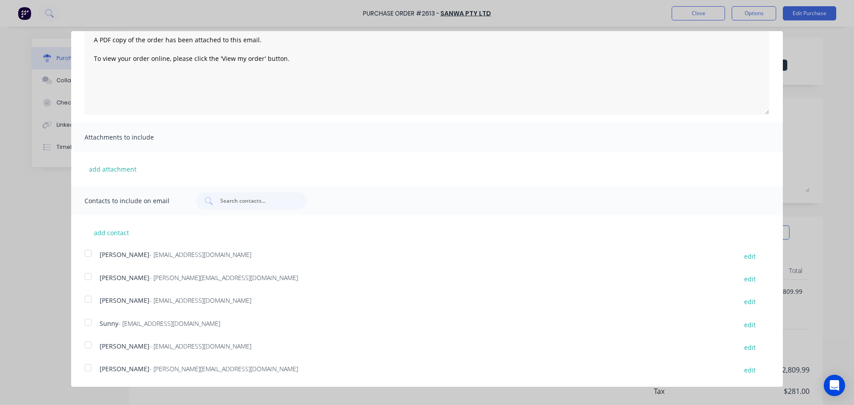
click at [89, 341] on div at bounding box center [88, 345] width 18 height 18
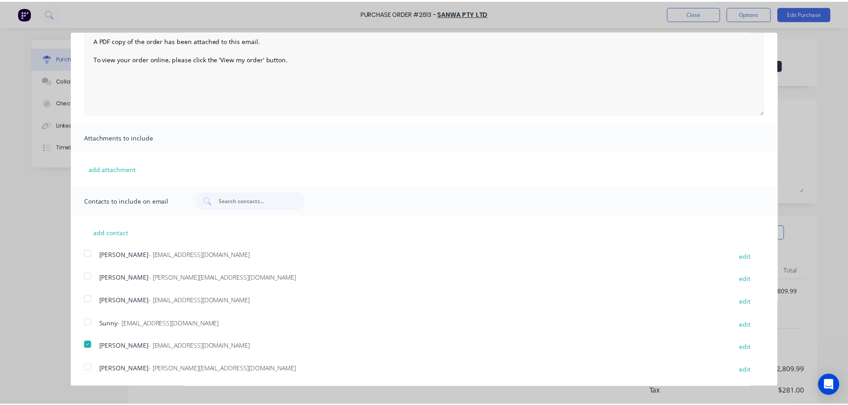
scroll to position [0, 0]
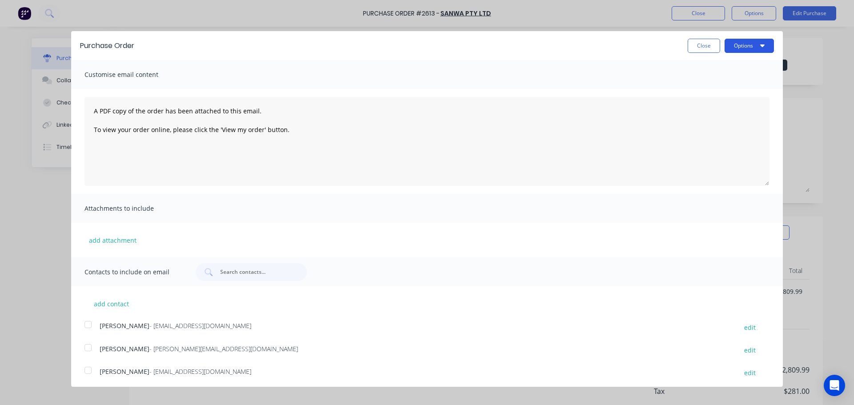
click at [732, 43] on button "Options" at bounding box center [749, 46] width 49 height 14
click at [732, 71] on div "Print" at bounding box center [732, 68] width 69 height 13
click at [699, 88] on div "Email" at bounding box center [732, 86] width 69 height 13
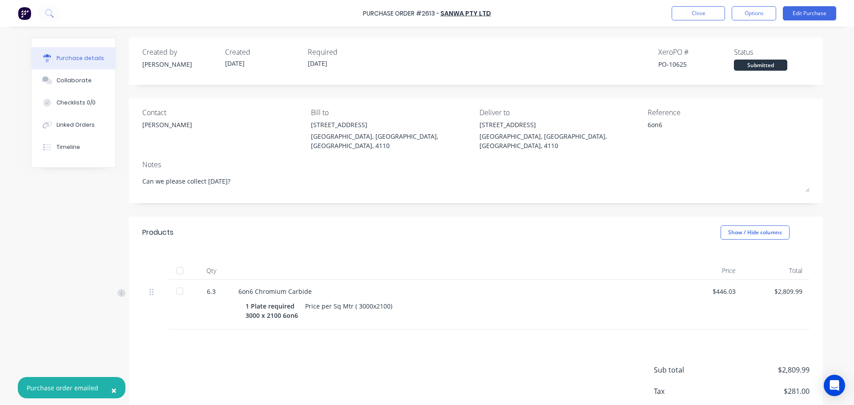
type textarea "x"
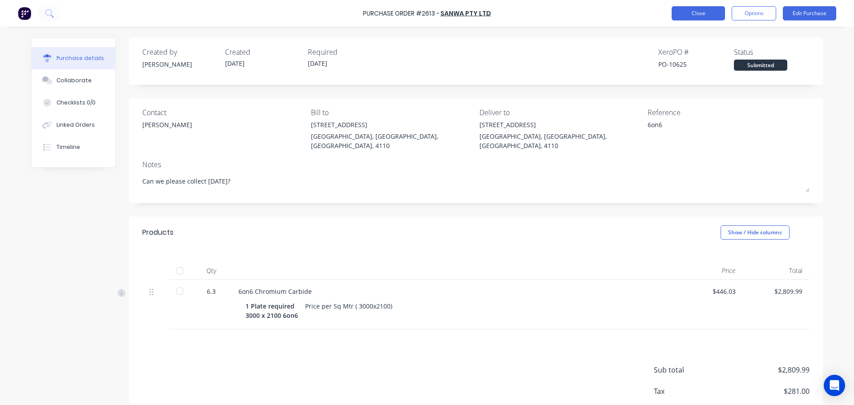
click at [696, 12] on button "Close" at bounding box center [698, 13] width 53 height 14
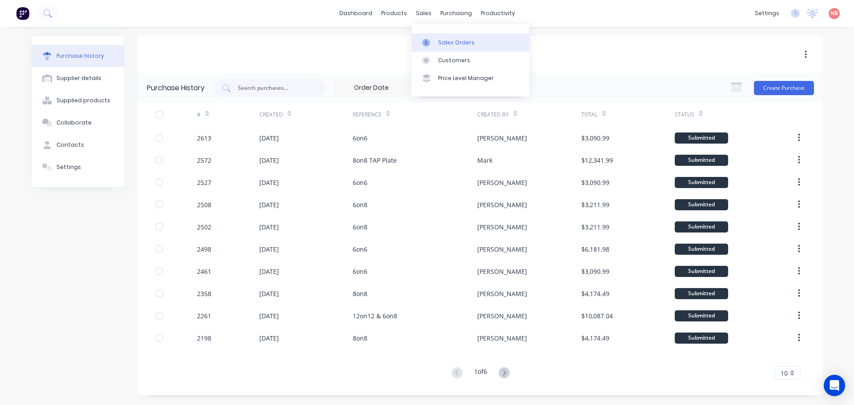
click at [430, 44] on div at bounding box center [428, 43] width 13 height 8
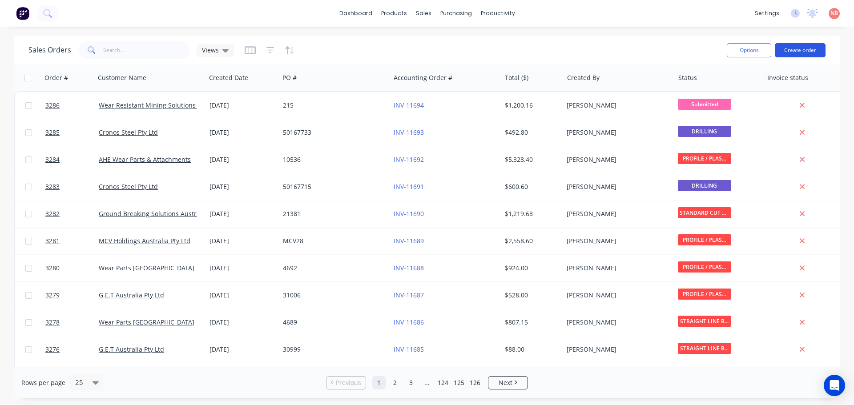
click at [796, 50] on button "Create order" at bounding box center [800, 50] width 51 height 14
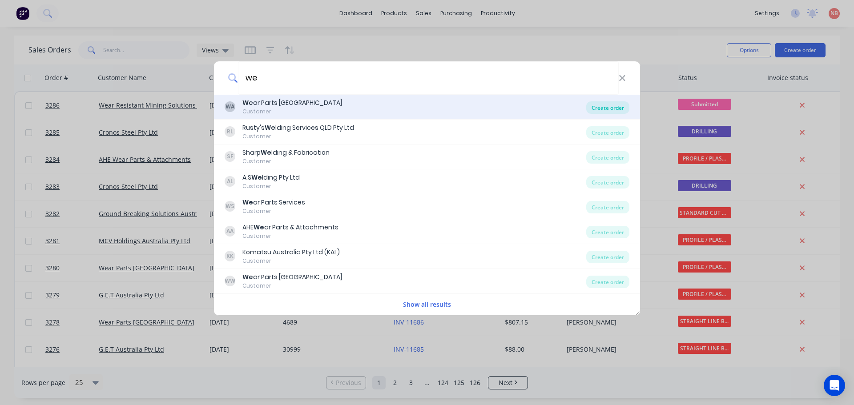
type input "we"
click at [606, 109] on div "Create order" at bounding box center [607, 107] width 43 height 12
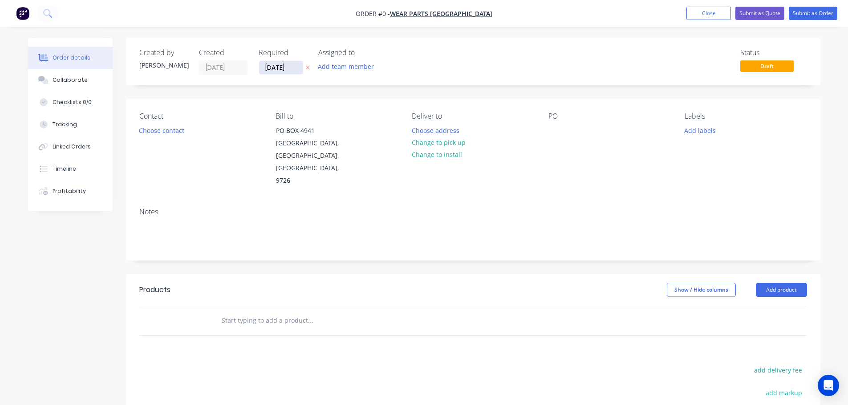
click at [274, 63] on input "[DATE]" at bounding box center [281, 67] width 44 height 13
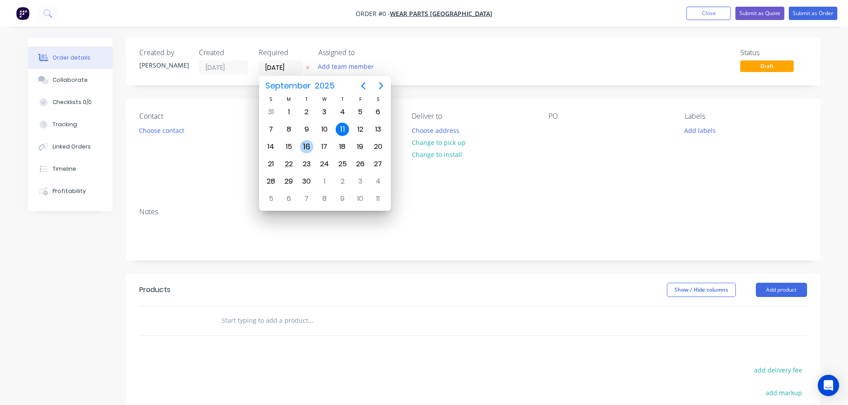
click at [308, 147] on div "16" at bounding box center [306, 146] width 13 height 13
type input "[DATE]"
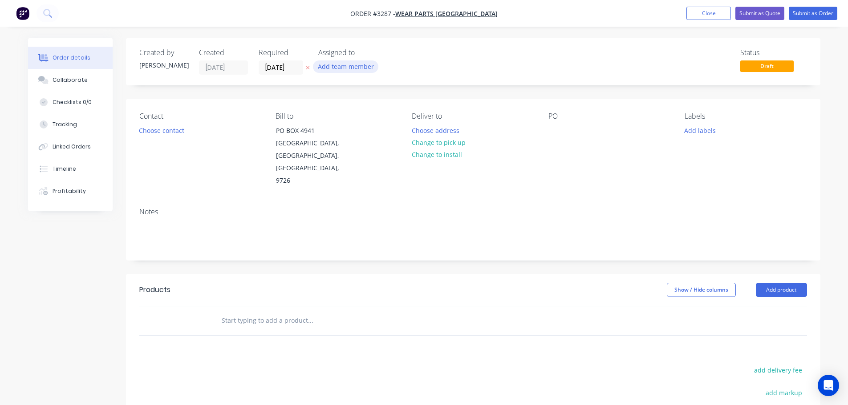
click at [350, 70] on button "Add team member" at bounding box center [345, 67] width 65 height 12
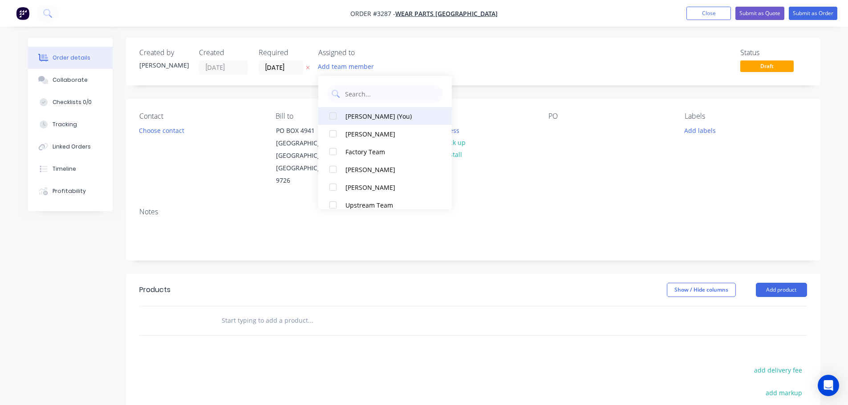
click at [356, 112] on div "[PERSON_NAME] (You)" at bounding box center [389, 116] width 89 height 9
click at [216, 105] on div "Contact Choose contact Bill to PO BOX 4941 Gold Coast Mc, Queensland, Australia…" at bounding box center [473, 150] width 694 height 102
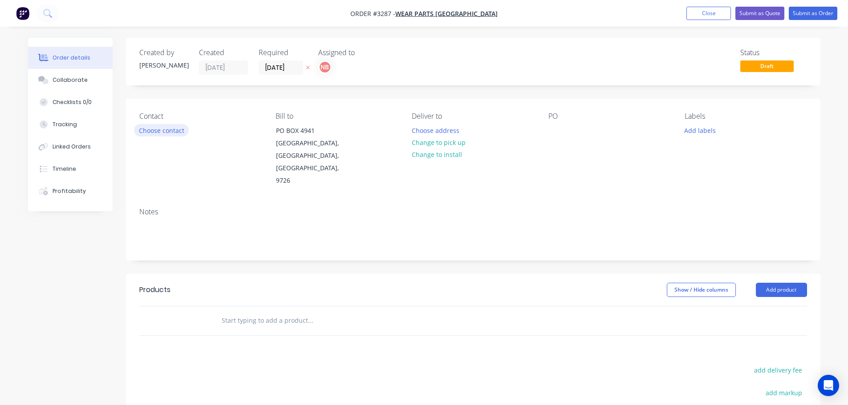
click at [159, 131] on button "Choose contact" at bounding box center [161, 130] width 55 height 12
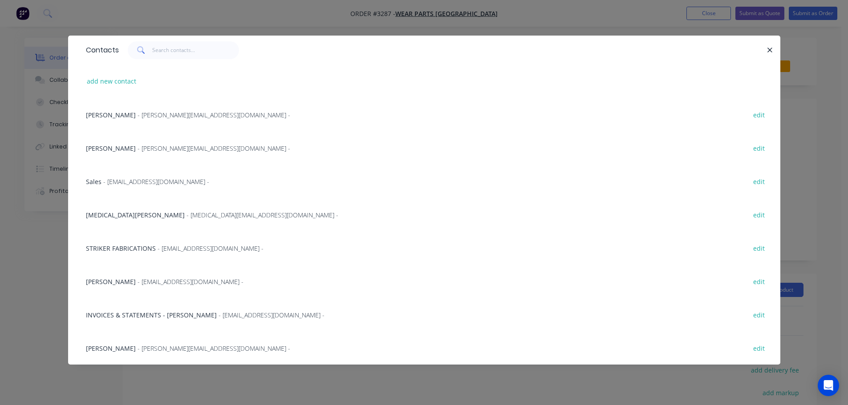
click at [109, 213] on span "[MEDICAL_DATA][PERSON_NAME]" at bounding box center [135, 215] width 99 height 8
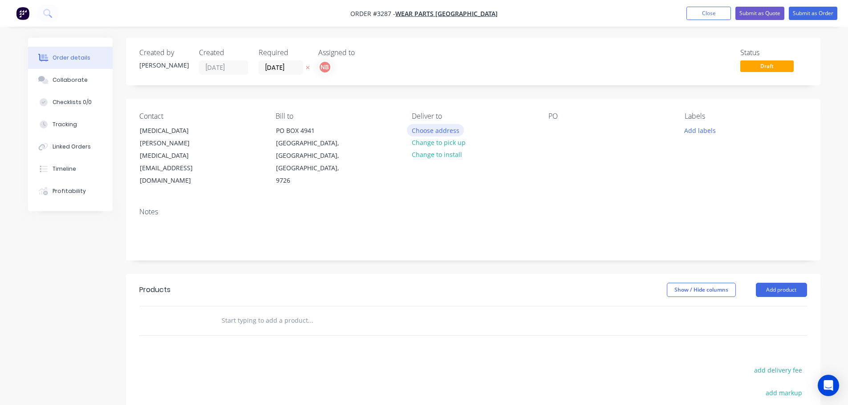
click at [413, 130] on button "Choose address" at bounding box center [435, 130] width 57 height 12
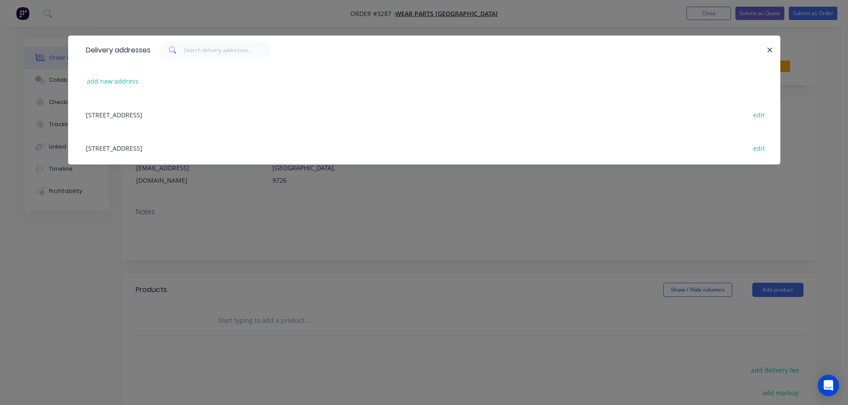
click at [165, 152] on div "32 MANUFACTURER DRIVE, MOLENDINAR, Queensland, Australia, 4214 edit" at bounding box center [423, 147] width 685 height 33
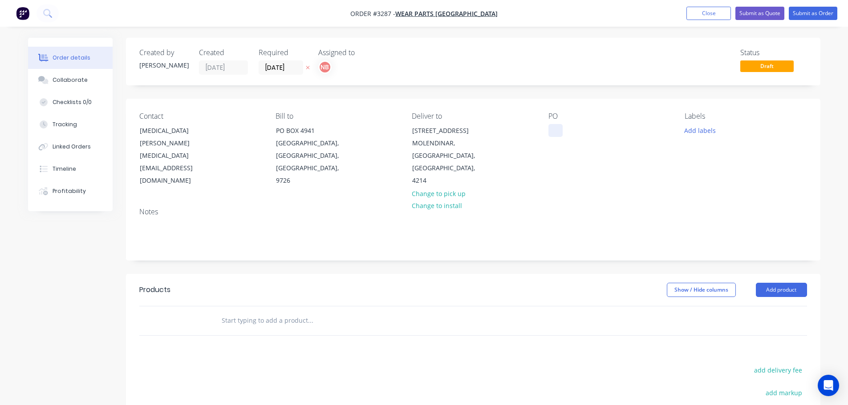
click at [556, 131] on div at bounding box center [555, 130] width 14 height 13
click at [695, 131] on button "Add labels" at bounding box center [699, 130] width 41 height 12
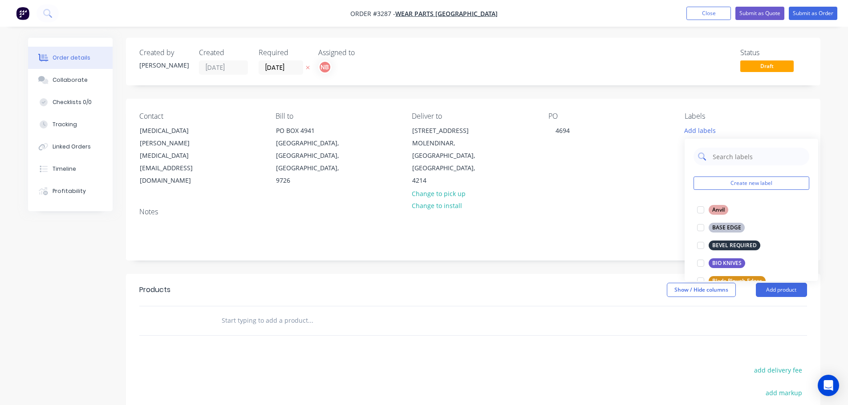
click at [718, 157] on input "text" at bounding box center [758, 157] width 93 height 18
click at [721, 279] on div "WEAR STRIPS" at bounding box center [728, 281] width 41 height 10
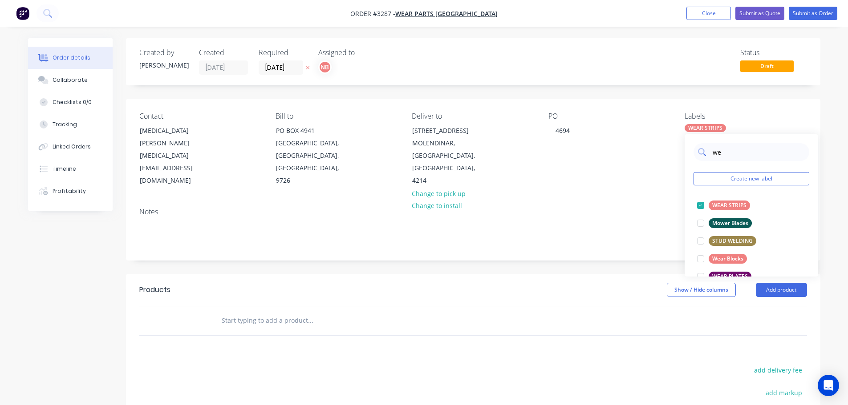
drag, startPoint x: 728, startPoint y: 151, endPoint x: 700, endPoint y: 154, distance: 28.1
click at [700, 154] on div "we" at bounding box center [751, 152] width 116 height 18
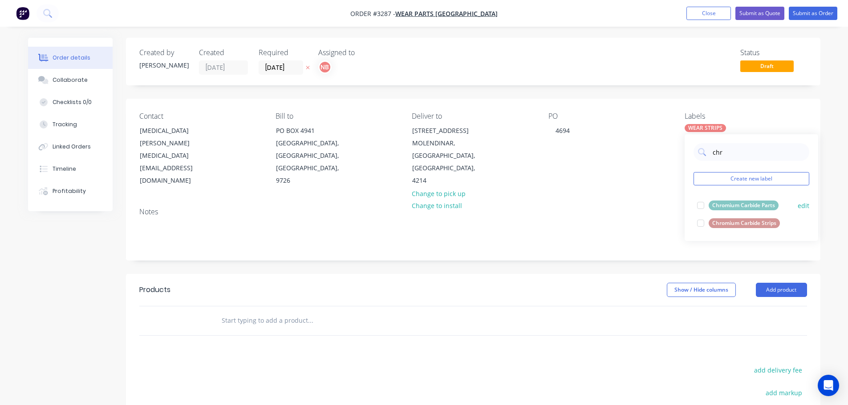
click at [704, 226] on div at bounding box center [700, 223] width 18 height 18
type input "chr"
click at [765, 129] on div "WEAR STRIPS" at bounding box center [779, 128] width 41 height 8
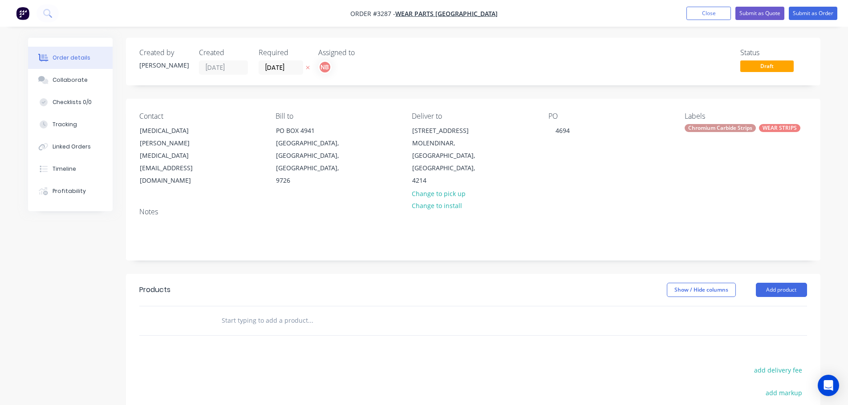
click at [762, 129] on div "WEAR STRIPS" at bounding box center [779, 128] width 41 height 8
drag, startPoint x: 725, startPoint y: 158, endPoint x: 697, endPoint y: 158, distance: 28.5
click at [697, 158] on div "chr" at bounding box center [751, 152] width 116 height 18
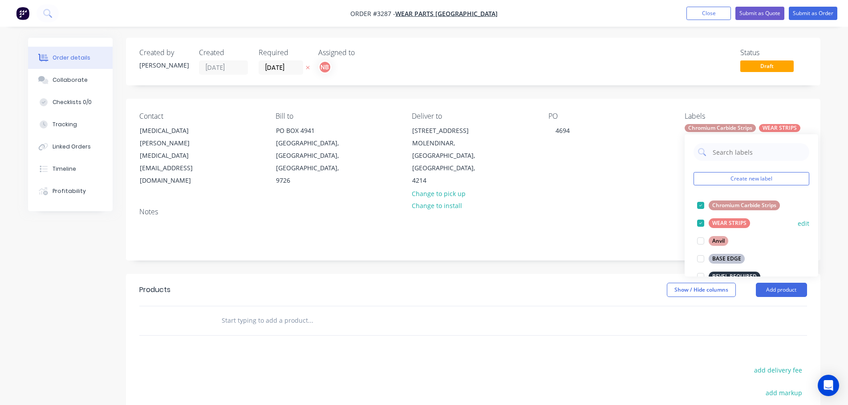
click at [700, 224] on div at bounding box center [700, 223] width 18 height 18
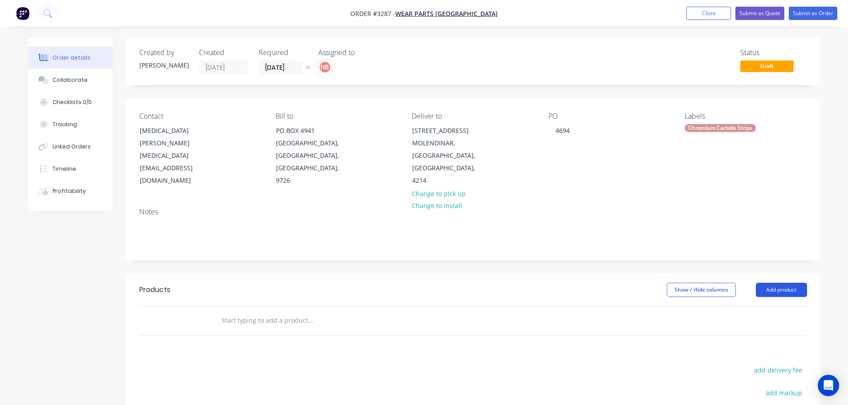
click at [759, 292] on button "Add product" at bounding box center [781, 290] width 51 height 14
click at [754, 314] on div "Product catalogue" at bounding box center [764, 312] width 69 height 13
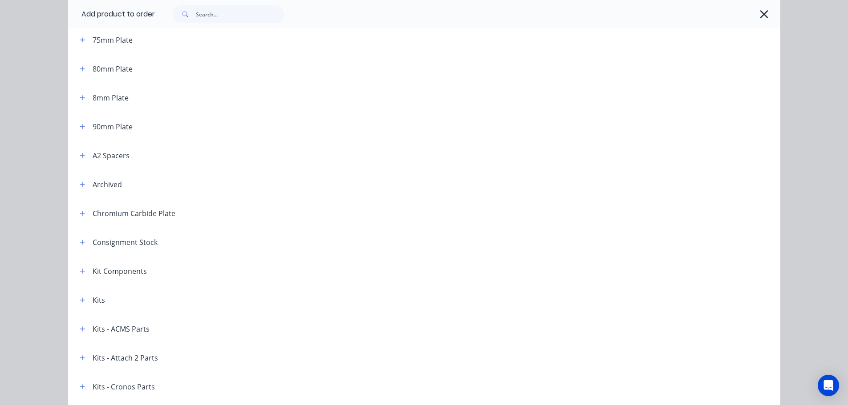
scroll to position [623, 0]
click at [80, 213] on icon "button" at bounding box center [82, 212] width 5 height 6
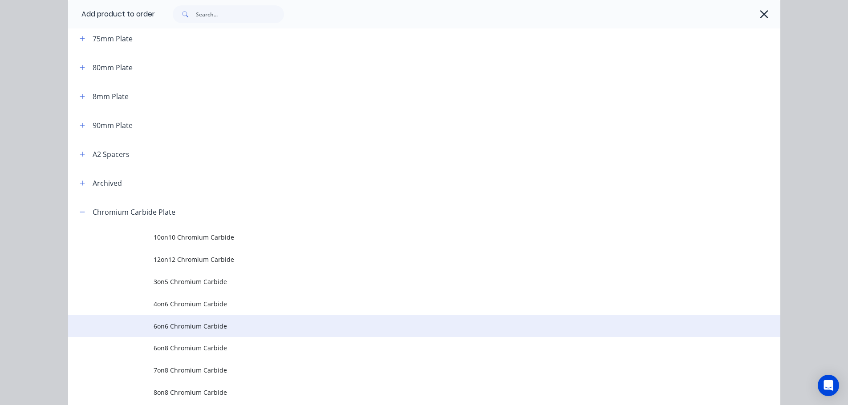
click at [170, 327] on span "6on6 Chromium Carbide" at bounding box center [404, 326] width 501 height 9
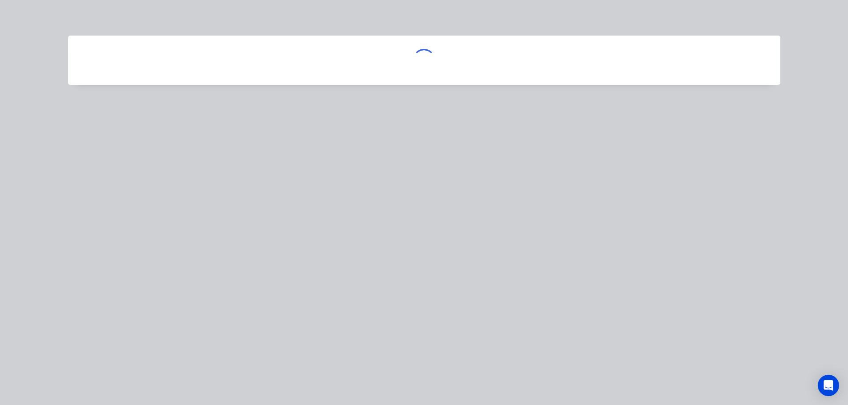
scroll to position [0, 0]
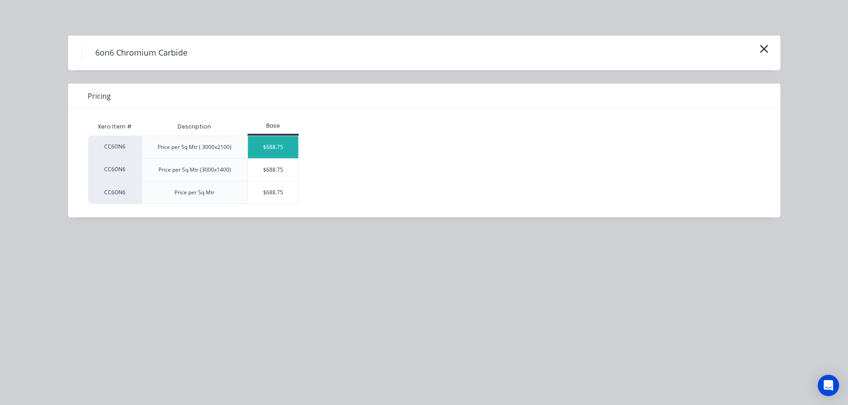
click at [264, 155] on div "$688.75" at bounding box center [273, 147] width 50 height 22
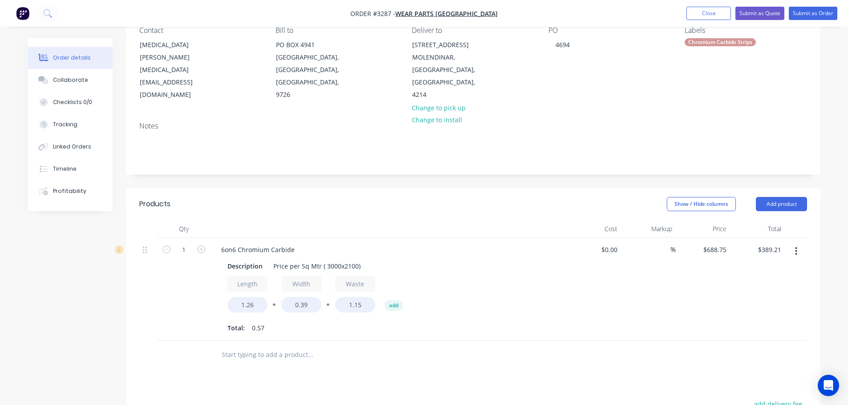
scroll to position [89, 0]
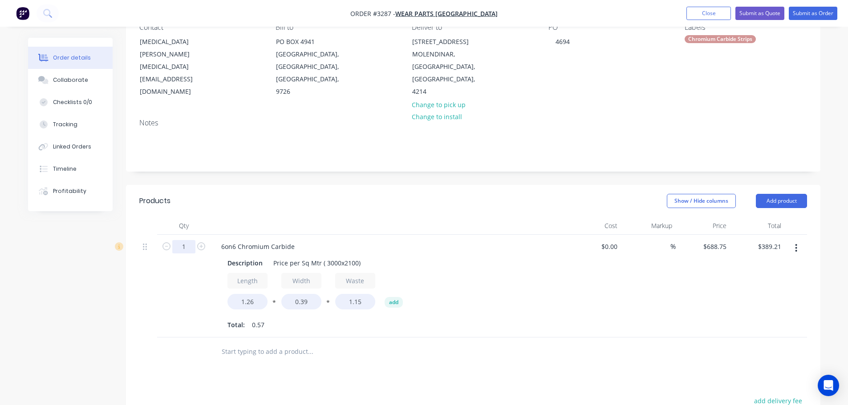
click at [185, 246] on input "1" at bounding box center [183, 246] width 23 height 13
type input "10"
type input "$3,892.13"
click at [237, 264] on div "Description" at bounding box center [245, 263] width 42 height 13
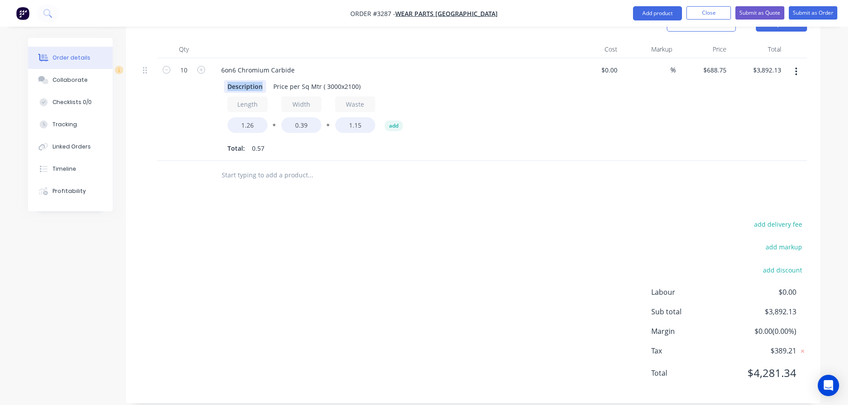
scroll to position [277, 0]
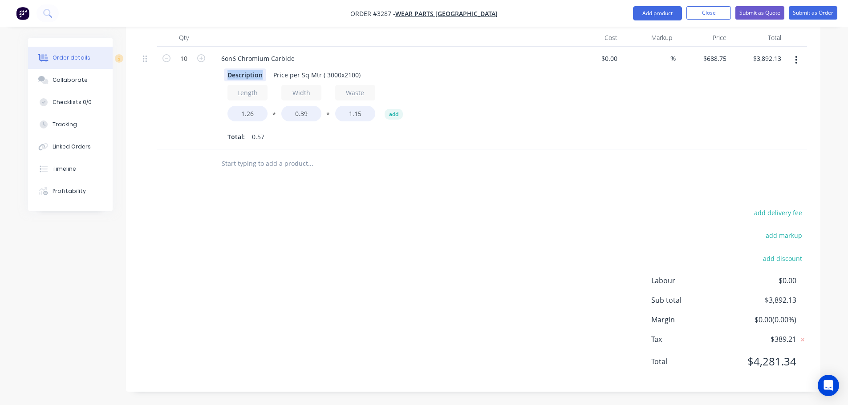
click at [258, 75] on div "Description" at bounding box center [245, 75] width 42 height 13
click at [258, 74] on div "Description" at bounding box center [245, 75] width 42 height 13
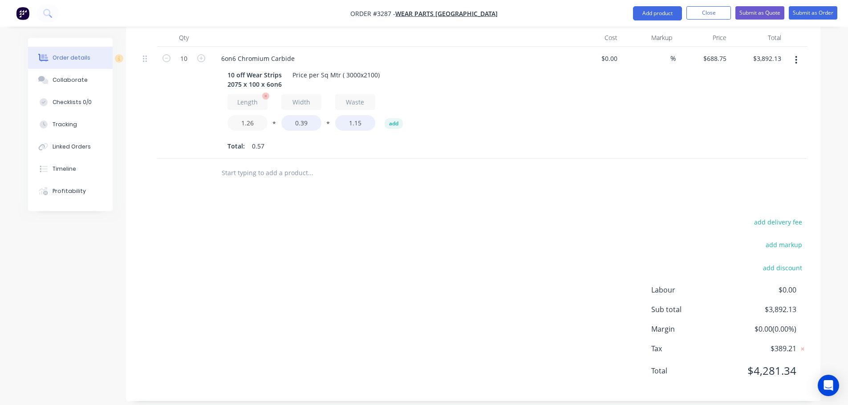
click at [238, 125] on input "1.26" at bounding box center [247, 123] width 40 height 16
type input "2.075"
type input "$6,409.51"
click at [295, 118] on input "0.39" at bounding box center [301, 123] width 40 height 16
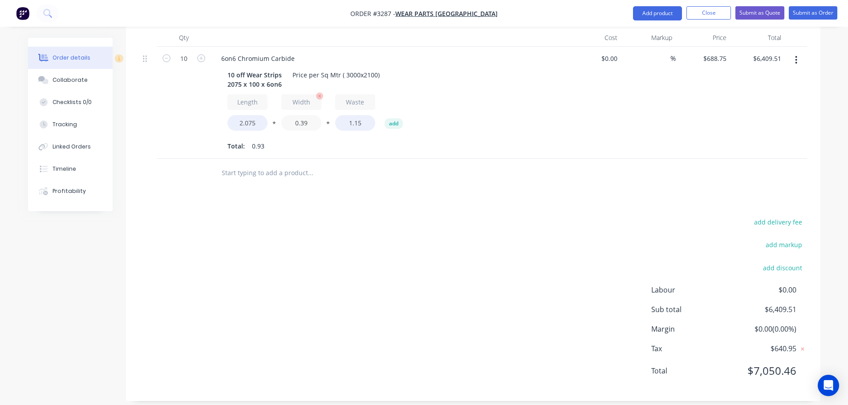
click at [295, 118] on input "0.39" at bounding box center [301, 123] width 40 height 16
type input "0.100"
type input "$1,643.36"
click at [316, 76] on div "Price per Sq Mtr ( 3000x2100)" at bounding box center [336, 75] width 94 height 13
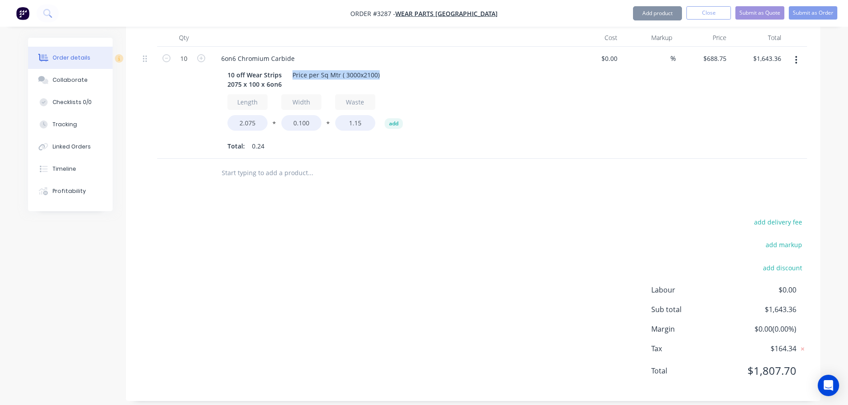
click at [316, 76] on div "Price per Sq Mtr ( 3000x2100)" at bounding box center [336, 75] width 94 height 13
click at [323, 77] on div "Price per Sq Mtr ( 3000x2100)" at bounding box center [336, 75] width 94 height 13
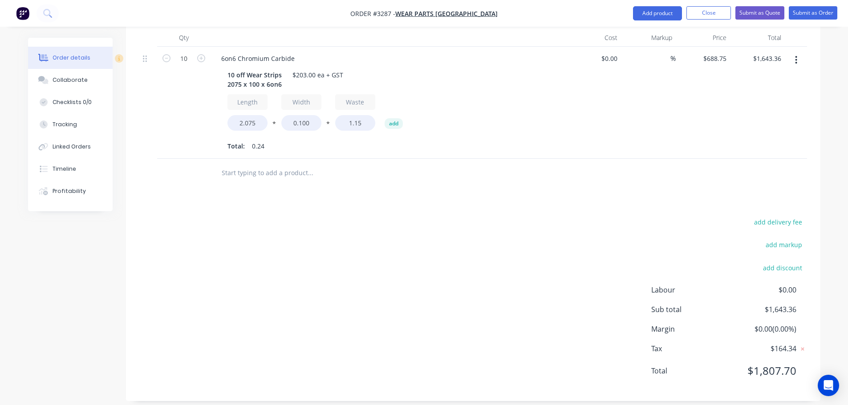
click at [428, 194] on div "Products Show / Hide columns Add product Qty Cost Markup Price Total 10 6on6 Ch…" at bounding box center [473, 199] width 694 height 404
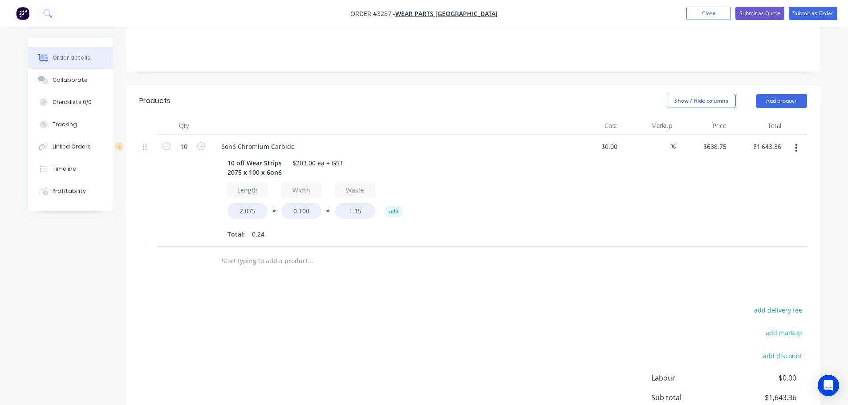
scroll to position [188, 0]
click at [799, 149] on button "button" at bounding box center [795, 149] width 21 height 16
click at [753, 189] on div "Duplicate" at bounding box center [764, 190] width 69 height 13
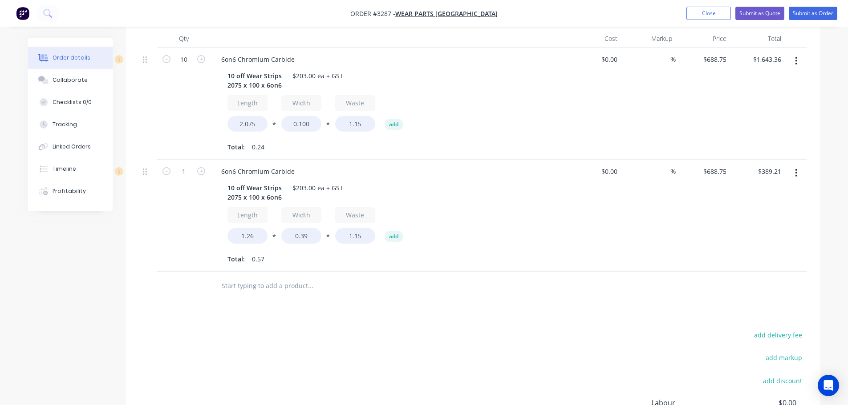
scroll to position [277, 0]
click at [186, 170] on input "1" at bounding box center [183, 170] width 23 height 13
type input "10"
type input "$3,892.13"
drag, startPoint x: 258, startPoint y: 197, endPoint x: 247, endPoint y: 197, distance: 10.7
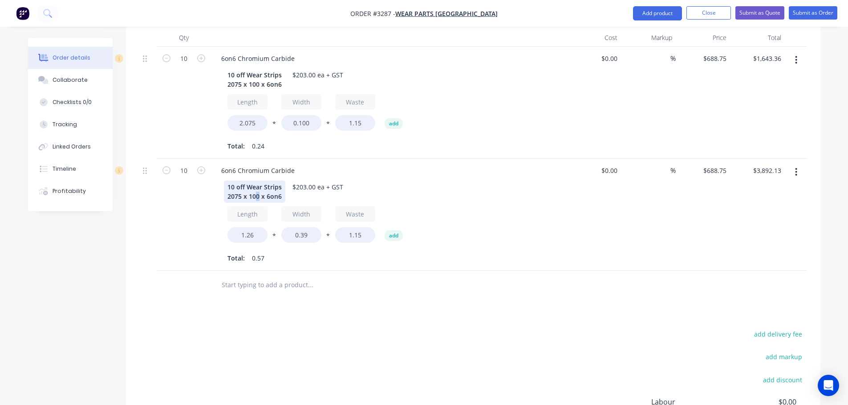
click at [247, 197] on div "10 off Wear Strips 2075 x 100 x 6on6" at bounding box center [254, 192] width 61 height 22
click at [250, 197] on div "10 off Wear Strips 2075 x 0 10 x 6on6" at bounding box center [254, 192] width 61 height 22
click at [253, 240] on input "1.26" at bounding box center [247, 235] width 40 height 16
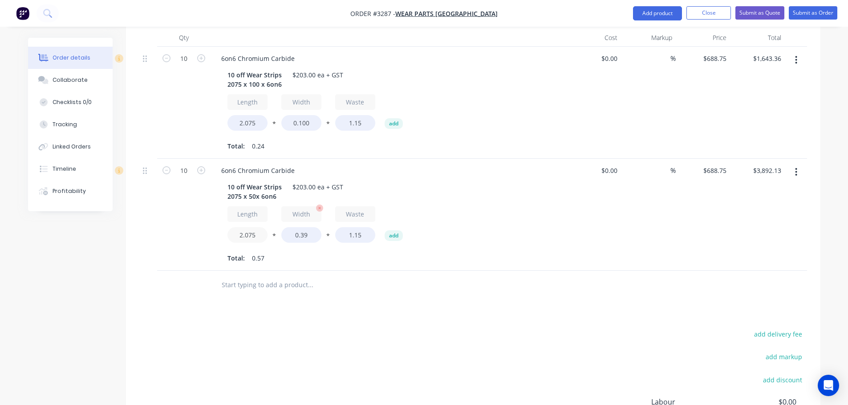
type input "2.075"
type input "$6,409.51"
click at [296, 234] on input "0.39" at bounding box center [301, 235] width 40 height 16
type input "0.050"
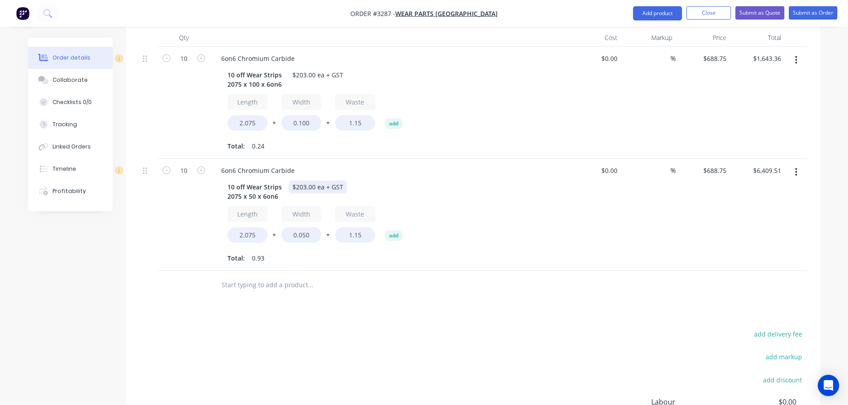
type input "$821.68"
drag, startPoint x: 304, startPoint y: 186, endPoint x: 295, endPoint y: 185, distance: 9.0
click at [295, 185] on div "$203.00 ea + GST" at bounding box center [318, 187] width 58 height 13
click at [473, 208] on div "Length 2.075 * Width 0.050 * Waste 1.15 add" at bounding box center [388, 226] width 322 height 40
click at [297, 184] on div "$203.00 ea + GST" at bounding box center [318, 187] width 58 height 13
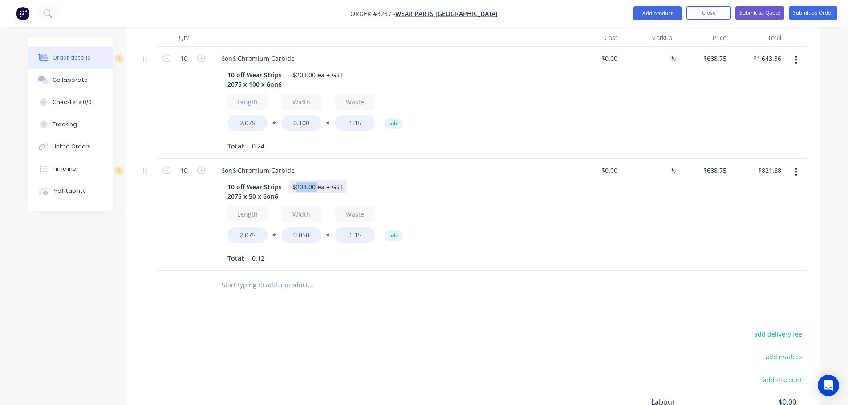
click at [297, 184] on div "$203.00 ea + GST" at bounding box center [318, 187] width 58 height 13
click at [473, 190] on div "10 off Wear Strips 2075 x 50 x 6on6 $112.00 ea + GST" at bounding box center [387, 192] width 326 height 22
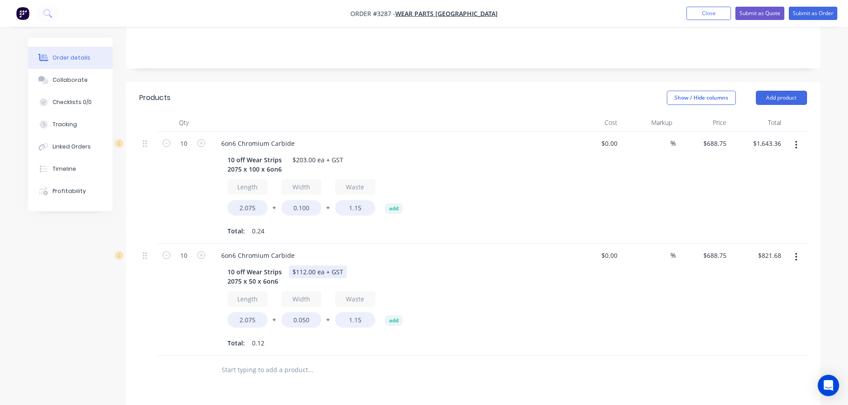
scroll to position [188, 0]
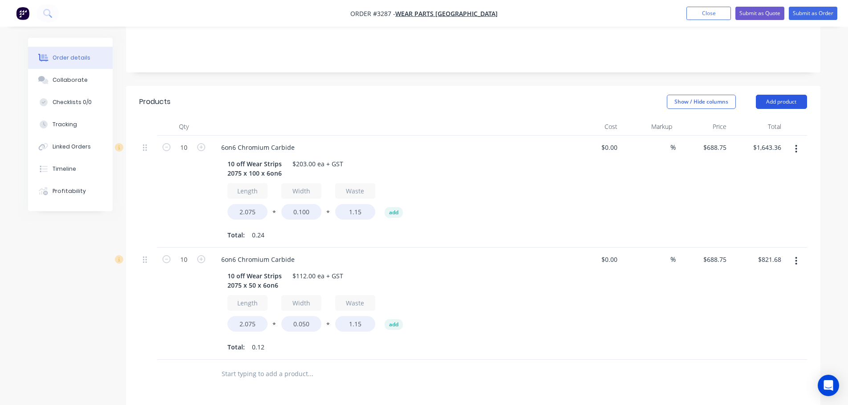
click at [769, 102] on button "Add product" at bounding box center [781, 102] width 51 height 14
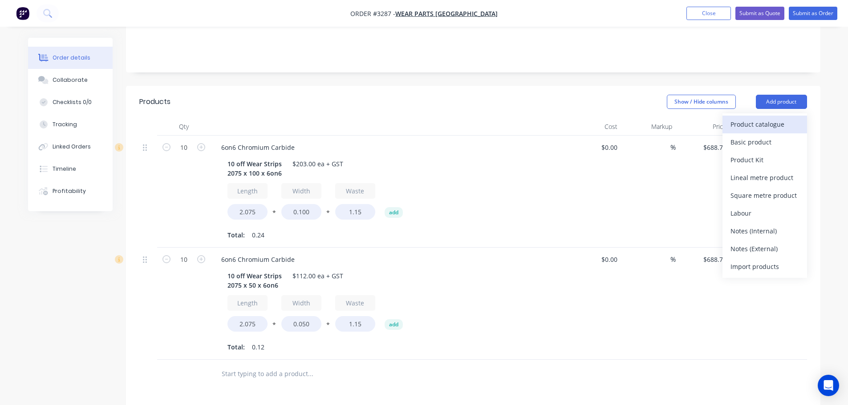
click at [768, 117] on button "Product catalogue" at bounding box center [764, 125] width 85 height 18
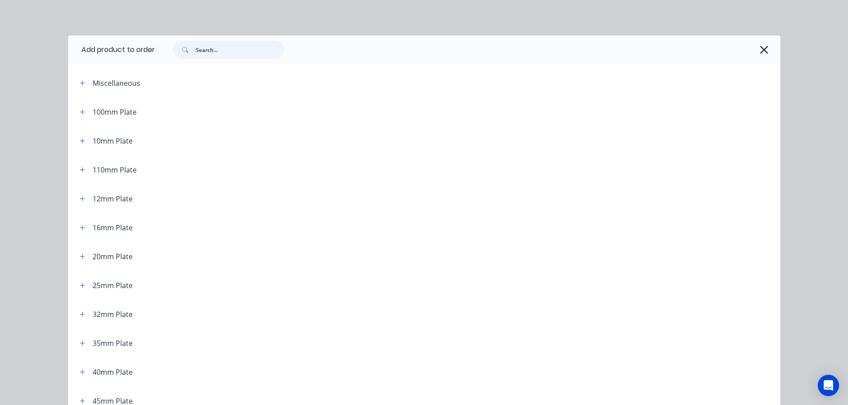
click at [223, 54] on input "text" at bounding box center [240, 50] width 88 height 18
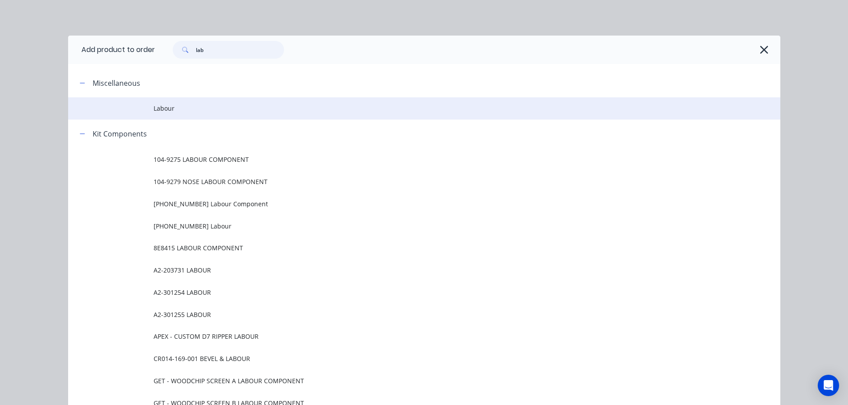
type input "lab"
click at [177, 109] on span "Labour" at bounding box center [404, 108] width 501 height 9
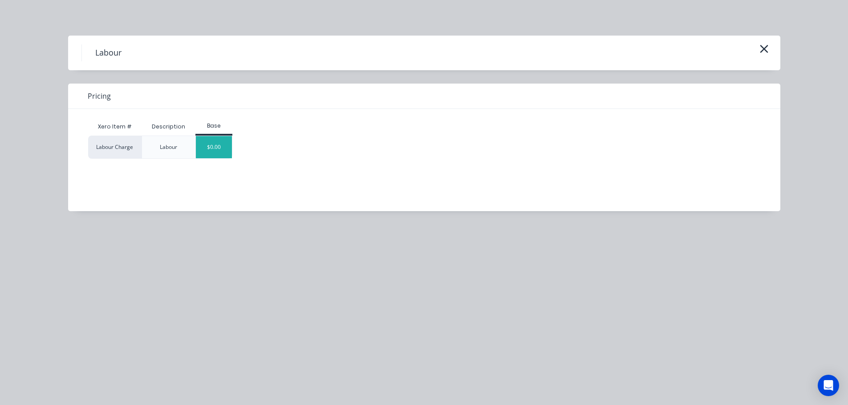
click at [231, 154] on div "$0.00" at bounding box center [214, 147] width 36 height 22
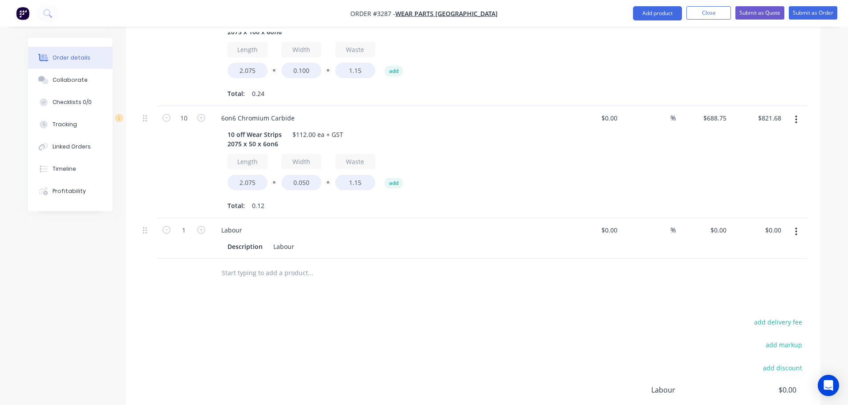
scroll to position [439, 0]
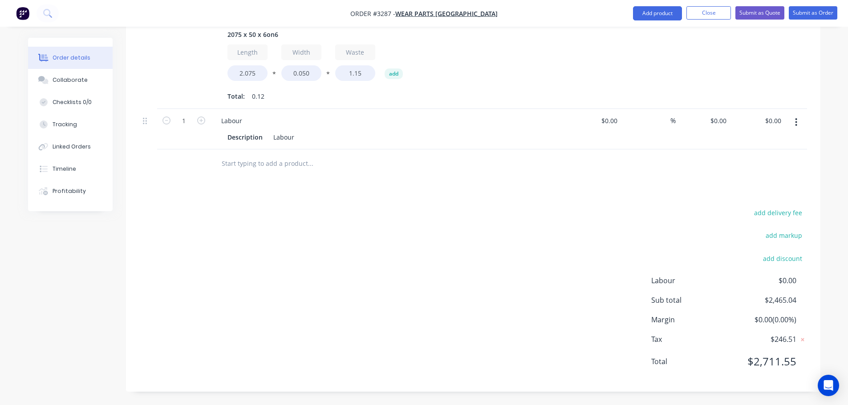
click at [730, 123] on div "$0.00 $0.00" at bounding box center [757, 129] width 55 height 40
click at [726, 122] on input "0" at bounding box center [719, 120] width 20 height 13
type input "$684.96"
click at [425, 268] on div "add delivery fee add markup add discount Labour $0.00 Sub total $2,465.04 Margi…" at bounding box center [472, 293] width 667 height 172
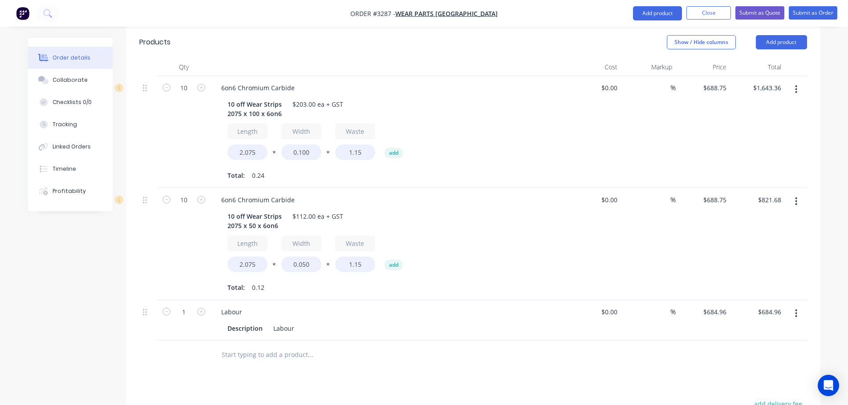
scroll to position [217, 0]
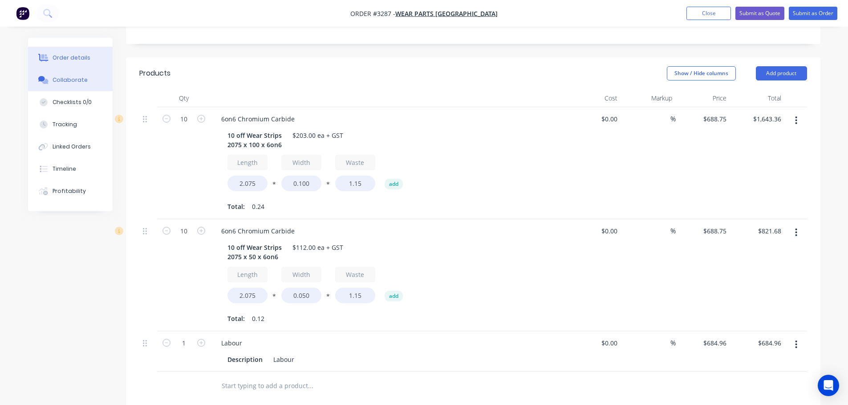
click at [65, 85] on button "Collaborate" at bounding box center [70, 80] width 85 height 22
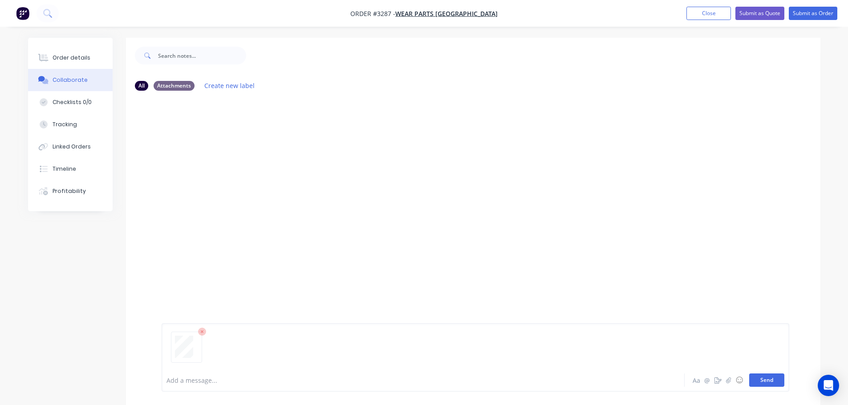
click at [761, 382] on button "Send" at bounding box center [766, 380] width 35 height 13
click at [73, 57] on div "Order details" at bounding box center [72, 58] width 38 height 8
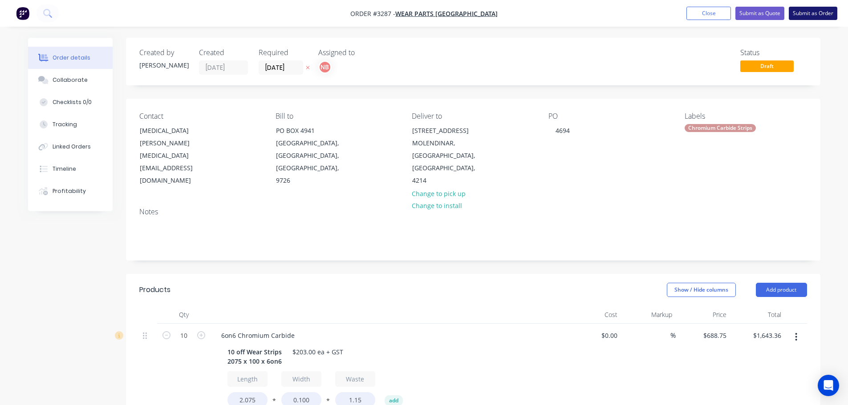
click at [825, 13] on button "Submit as Order" at bounding box center [813, 13] width 49 height 13
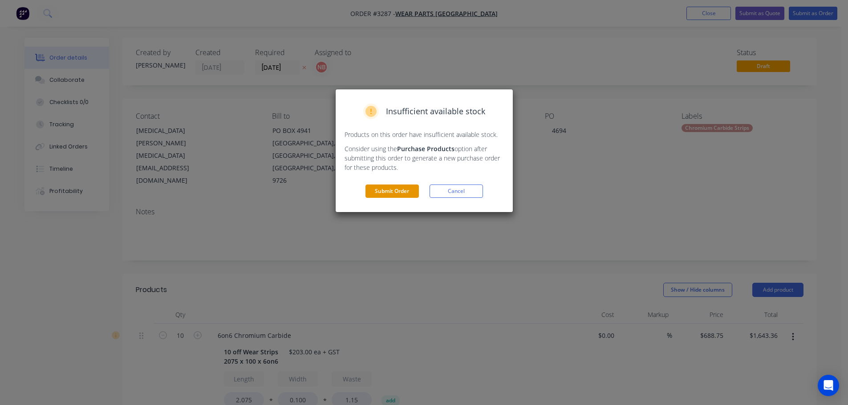
click at [385, 190] on button "Submit Order" at bounding box center [391, 191] width 53 height 13
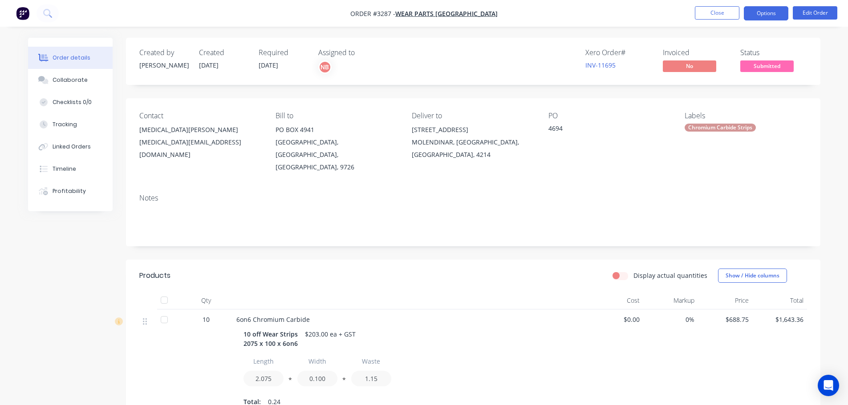
click at [755, 16] on button "Options" at bounding box center [766, 13] width 44 height 14
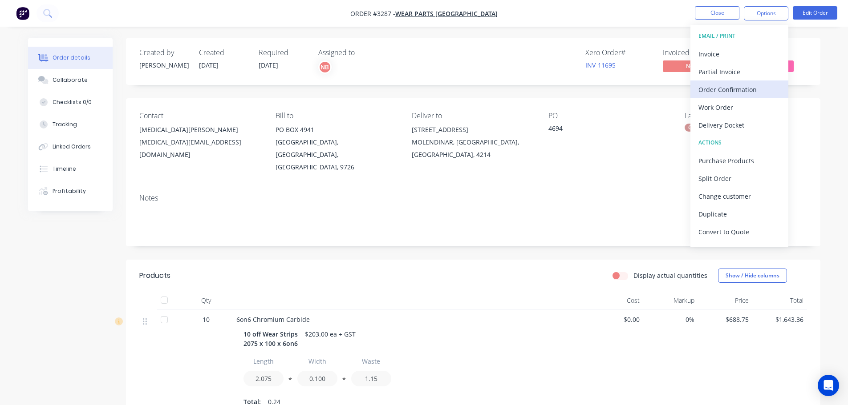
click at [723, 95] on div "Order Confirmation" at bounding box center [739, 89] width 82 height 13
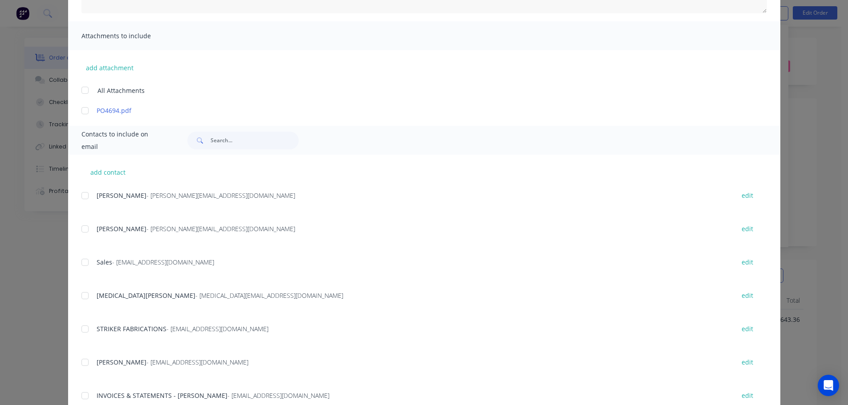
scroll to position [178, 0]
click at [78, 293] on div at bounding box center [85, 295] width 18 height 18
type textarea "Thank you for your order! Click 'view my order' to see your order confirmation.…"
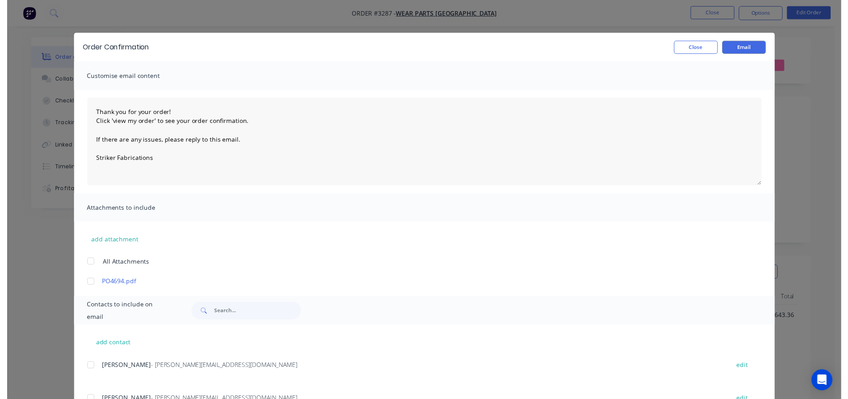
scroll to position [0, 0]
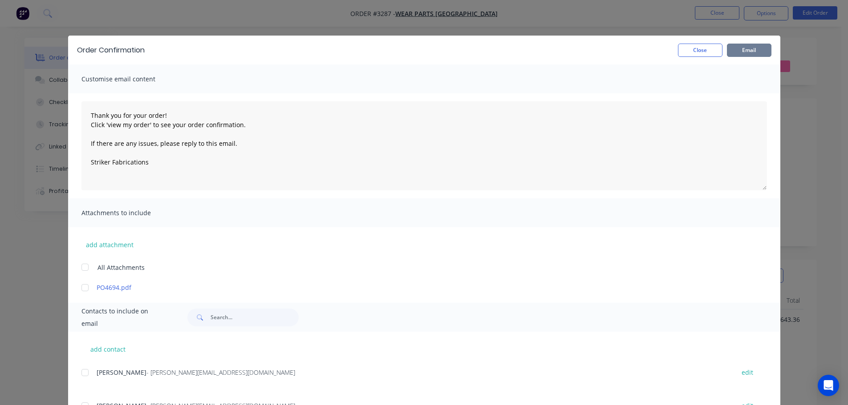
click at [745, 52] on button "Email" at bounding box center [749, 50] width 44 height 13
click at [684, 49] on button "Close" at bounding box center [700, 50] width 44 height 13
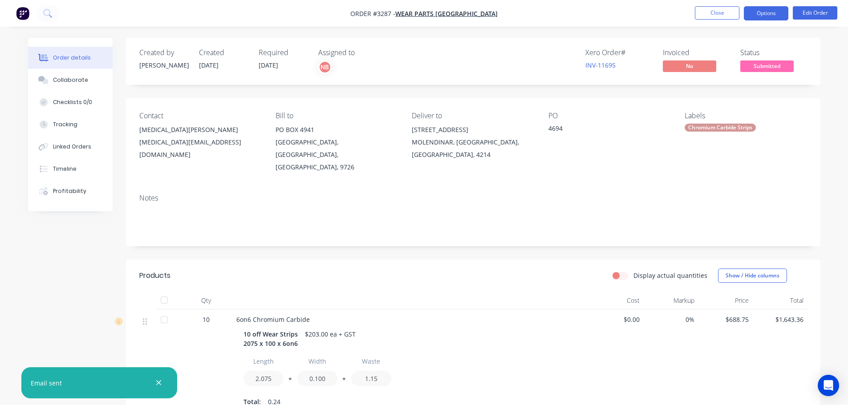
click at [772, 14] on button "Options" at bounding box center [766, 13] width 44 height 14
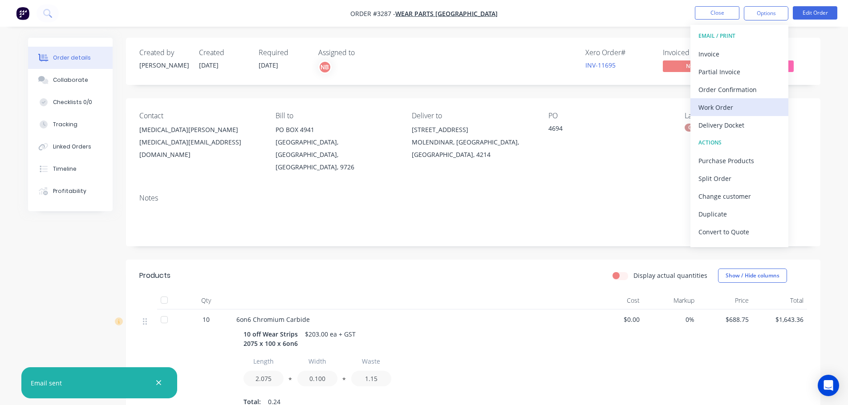
click at [727, 108] on div "Work Order" at bounding box center [739, 107] width 82 height 13
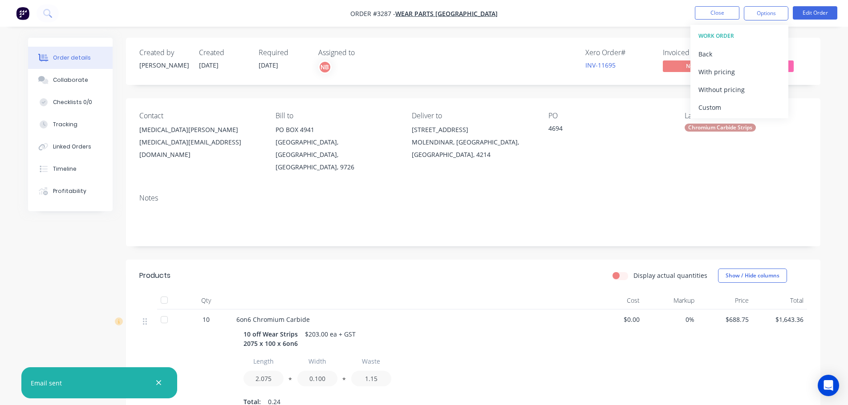
click at [727, 108] on div "Custom" at bounding box center [739, 107] width 82 height 13
click at [722, 92] on div "Without pricing" at bounding box center [739, 89] width 82 height 13
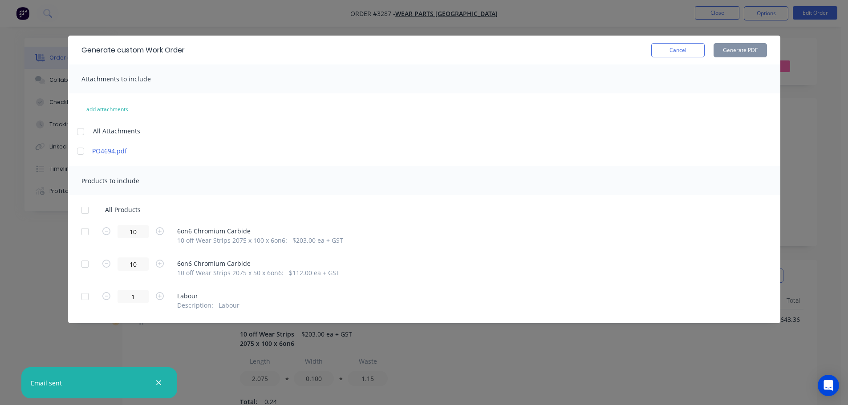
click at [88, 232] on div at bounding box center [85, 232] width 18 height 18
click at [87, 263] on div at bounding box center [85, 264] width 18 height 18
click at [751, 51] on button "Generate PDF" at bounding box center [739, 50] width 53 height 14
click at [673, 50] on button "Cancel" at bounding box center [677, 50] width 53 height 14
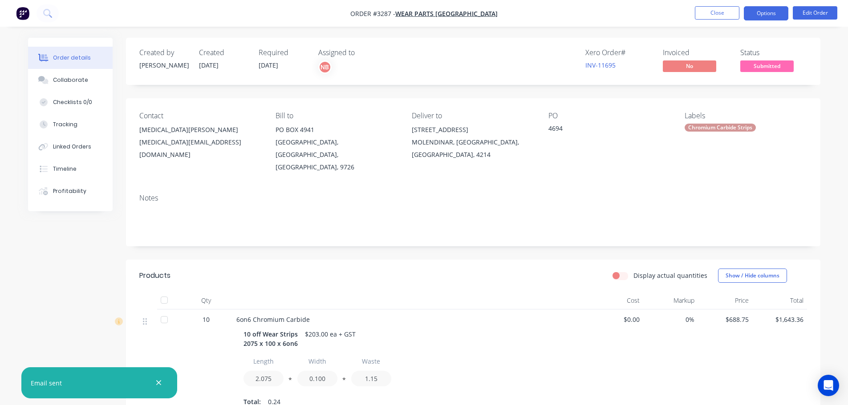
click at [758, 17] on button "Options" at bounding box center [766, 13] width 44 height 14
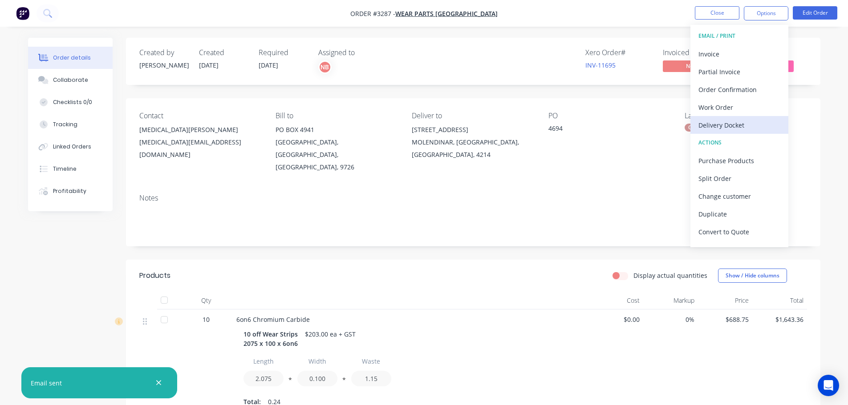
click at [732, 122] on div "Delivery Docket" at bounding box center [739, 125] width 82 height 13
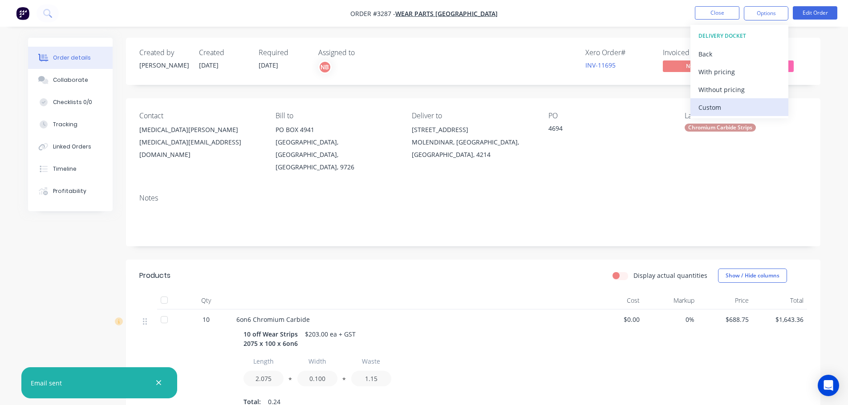
drag, startPoint x: 728, startPoint y: 104, endPoint x: 724, endPoint y: 94, distance: 10.3
click at [728, 103] on div "Custom" at bounding box center [739, 107] width 82 height 13
click at [722, 89] on div "Without pricing" at bounding box center [739, 89] width 82 height 13
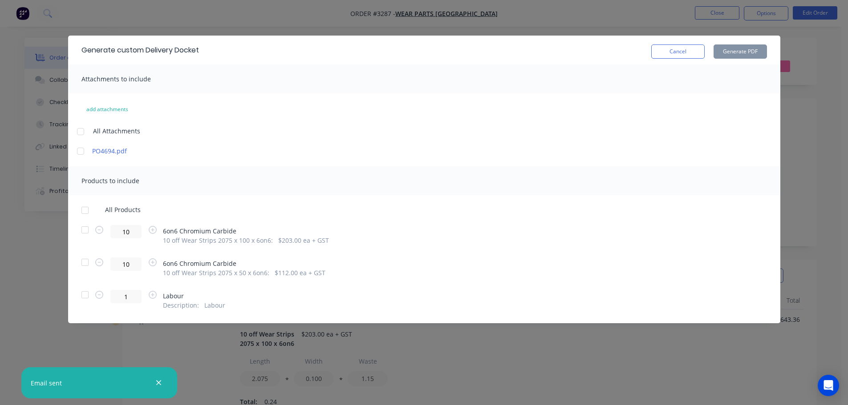
click at [82, 234] on div at bounding box center [85, 230] width 18 height 18
click at [83, 263] on div at bounding box center [85, 263] width 18 height 18
click at [755, 53] on button "Generate PDF" at bounding box center [739, 51] width 53 height 14
click at [668, 57] on button "Cancel" at bounding box center [677, 51] width 53 height 14
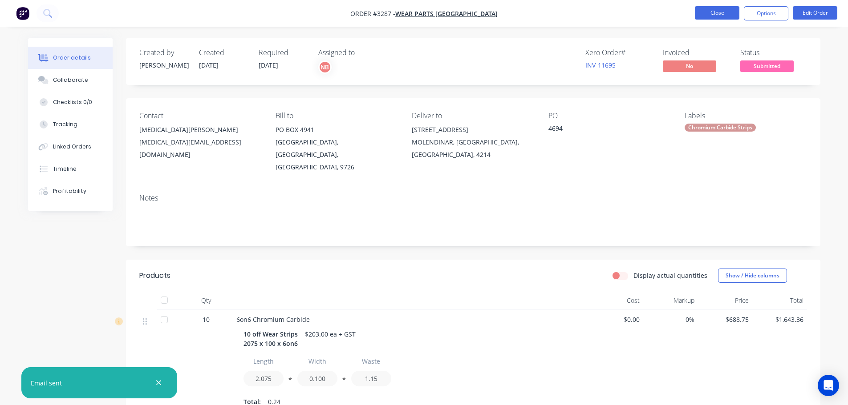
click at [705, 18] on button "Close" at bounding box center [717, 12] width 44 height 13
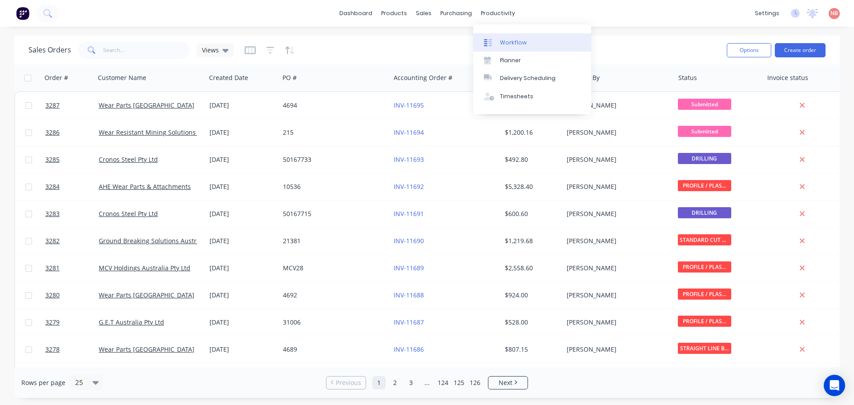
click at [506, 44] on div "Workflow" at bounding box center [513, 43] width 27 height 8
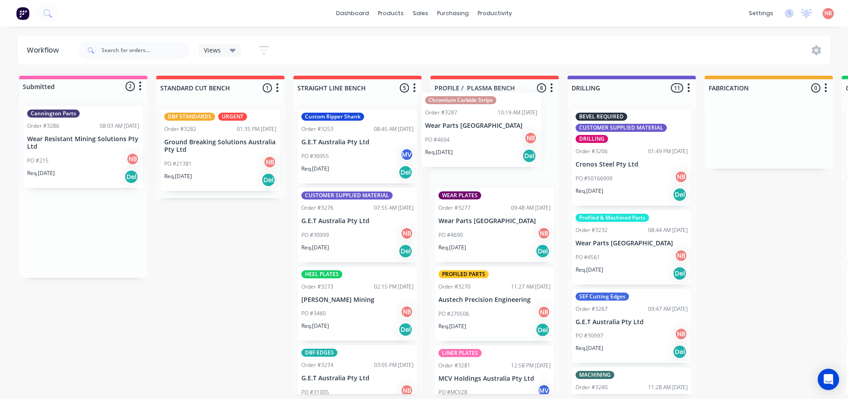
drag, startPoint x: 72, startPoint y: 142, endPoint x: 476, endPoint y: 128, distance: 403.8
click at [475, 128] on div "Submitted 2 Status colour #FF69B4 hex #FF69B4 Save Cancel Summaries Total order…" at bounding box center [735, 235] width 1484 height 318
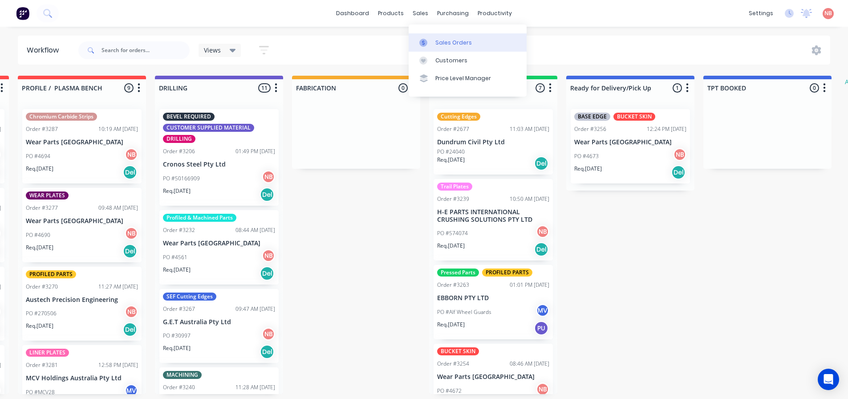
click at [449, 47] on link "Sales Orders" at bounding box center [467, 42] width 118 height 18
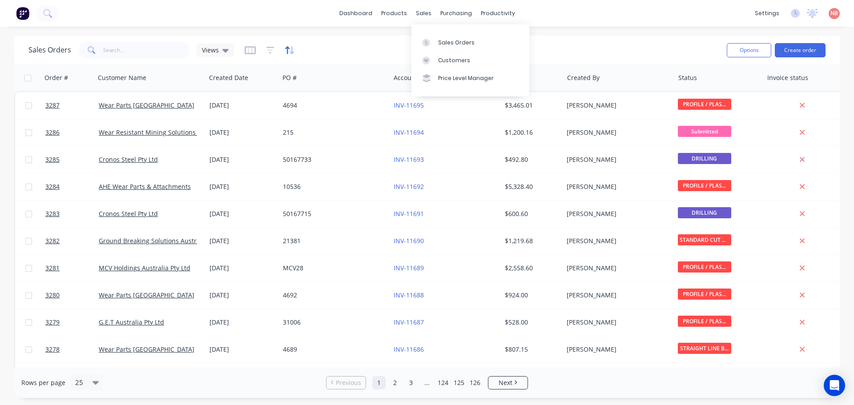
drag, startPoint x: 434, startPoint y: 36, endPoint x: 284, endPoint y: 47, distance: 150.3
click at [434, 36] on link "Sales Orders" at bounding box center [471, 42] width 118 height 18
click at [168, 46] on input "text" at bounding box center [146, 50] width 87 height 18
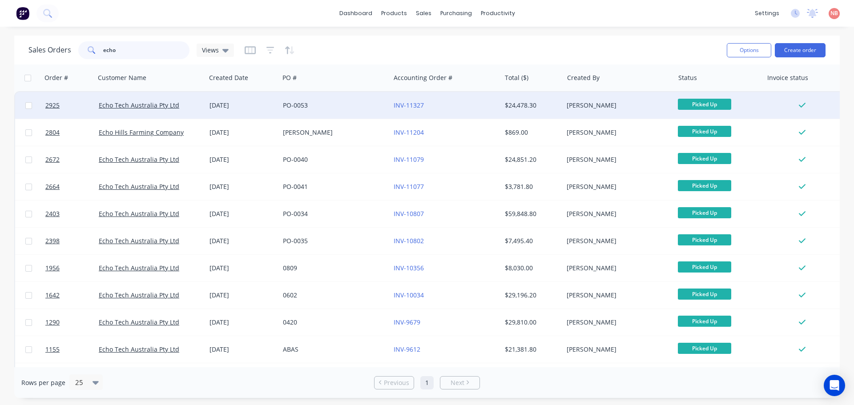
type input "echo"
click at [340, 109] on div "PO-0053" at bounding box center [332, 105] width 99 height 9
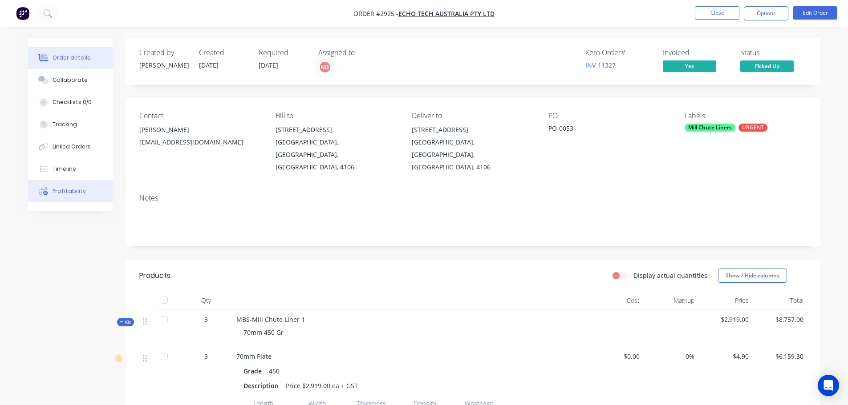
click at [55, 187] on div "Profitability" at bounding box center [69, 191] width 33 height 8
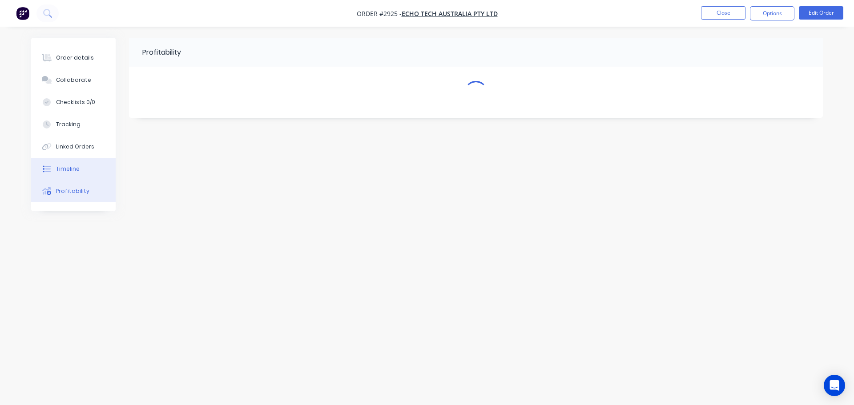
click at [54, 171] on button "Timeline" at bounding box center [73, 169] width 85 height 22
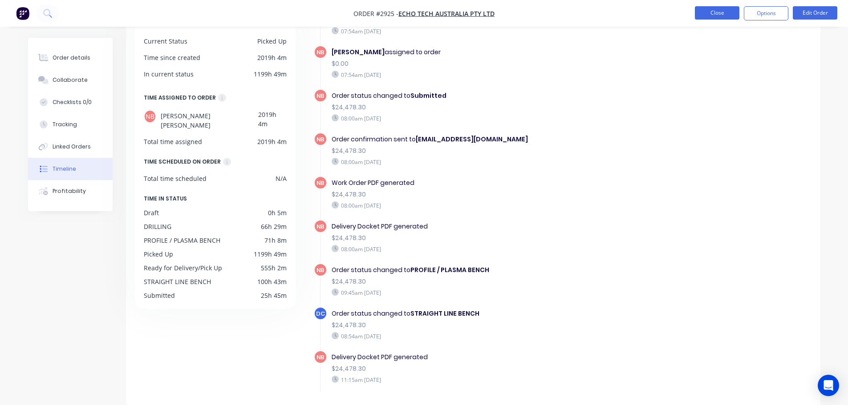
click at [705, 12] on button "Close" at bounding box center [717, 12] width 44 height 13
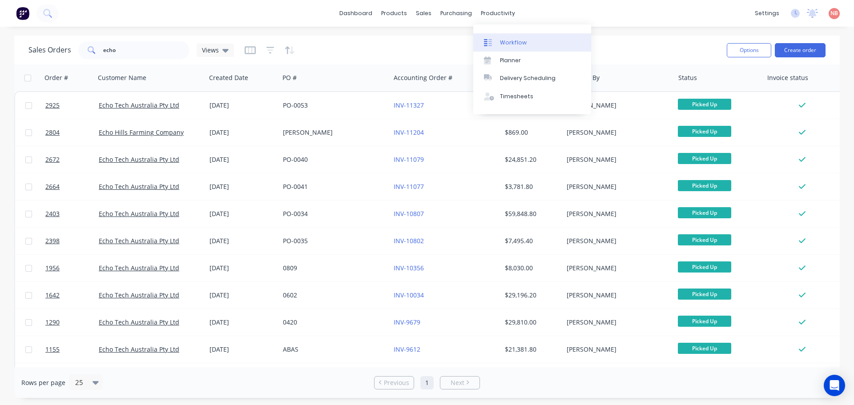
click at [507, 40] on div "Workflow" at bounding box center [513, 43] width 27 height 8
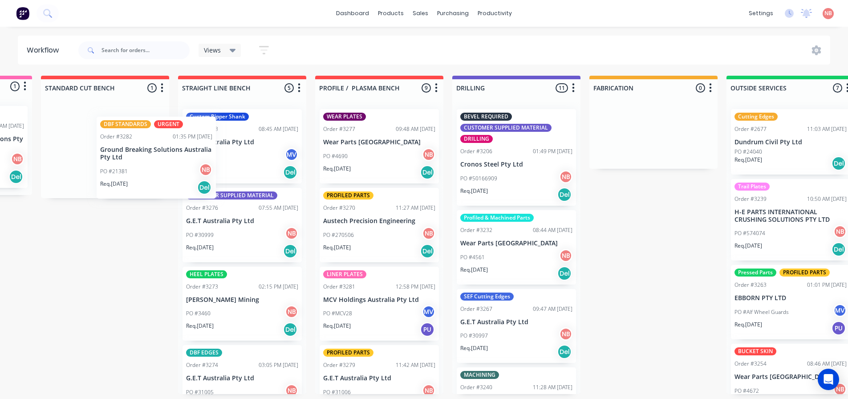
scroll to position [0, 112]
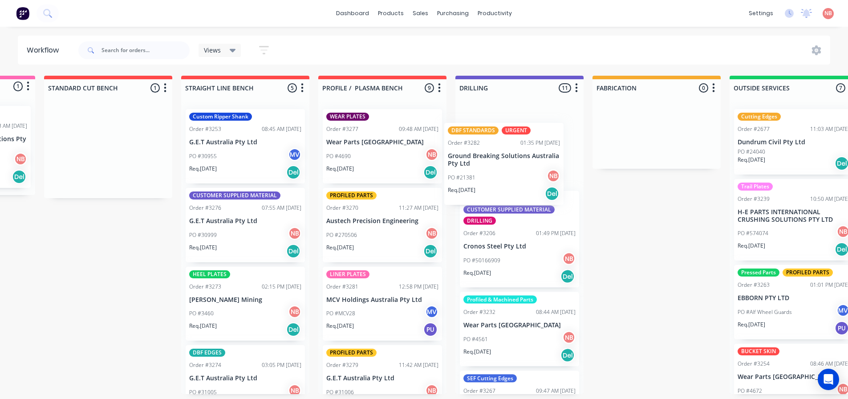
drag, startPoint x: 81, startPoint y: 127, endPoint x: 482, endPoint y: 142, distance: 401.6
click at [482, 142] on div "Submitted 1 Status colour #FF69B4 hex #FF69B4 Save Cancel Summaries Total order…" at bounding box center [623, 235] width 1484 height 318
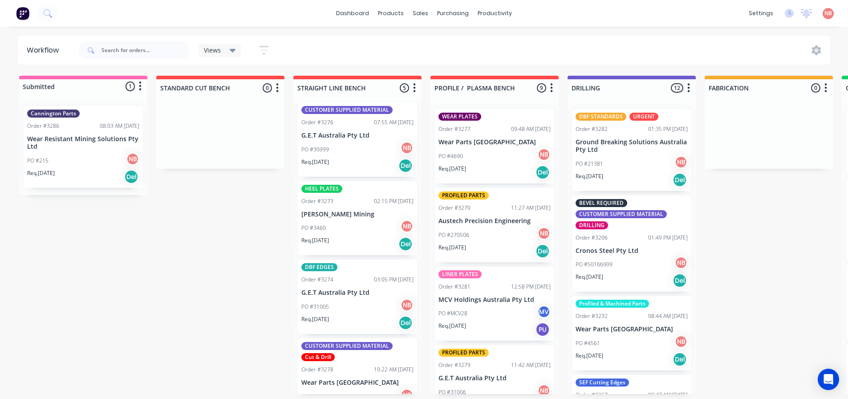
scroll to position [71, 0]
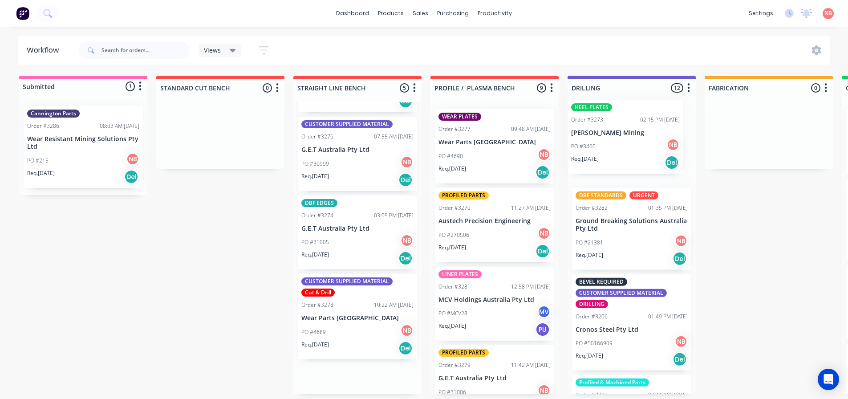
drag, startPoint x: 347, startPoint y: 235, endPoint x: 620, endPoint y: 138, distance: 289.5
click at [620, 138] on div "Submitted 1 Status colour #FF69B4 hex #FF69B4 Save Cancel Summaries Total order…" at bounding box center [735, 235] width 1484 height 318
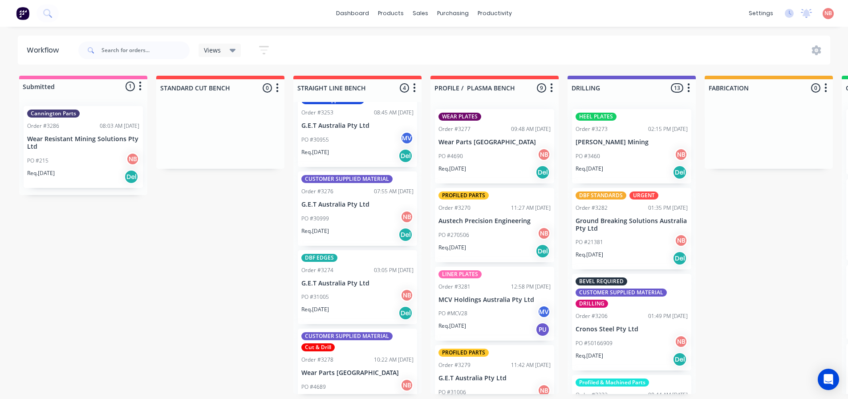
scroll to position [0, 0]
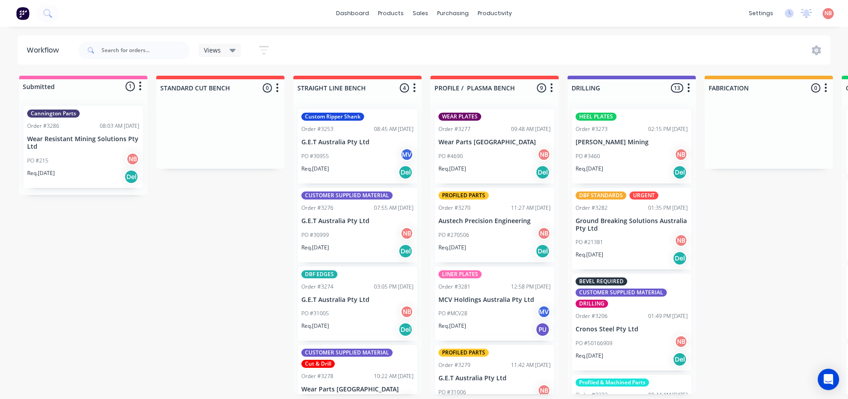
click at [345, 234] on div "PO #30999 NB" at bounding box center [357, 234] width 112 height 17
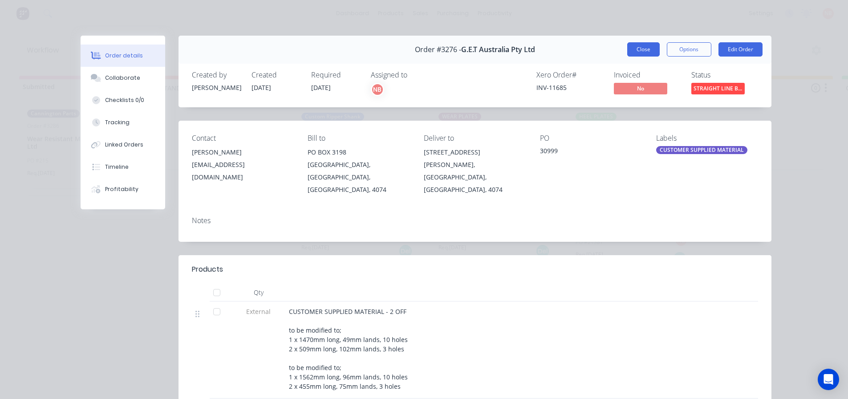
click at [637, 53] on button "Close" at bounding box center [643, 49] width 32 height 14
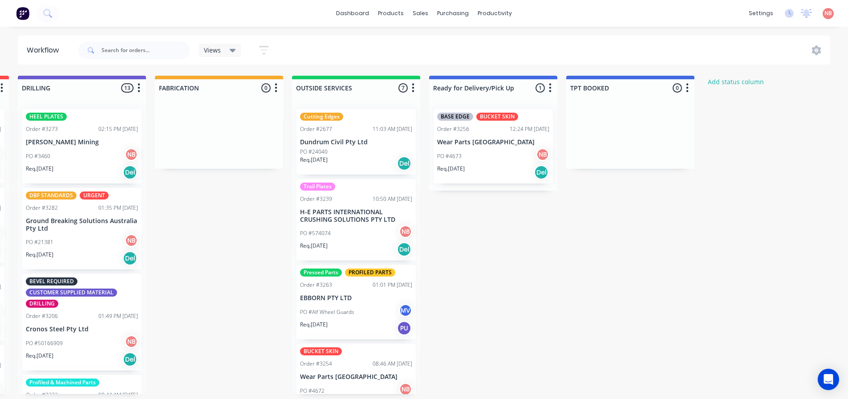
scroll to position [0, 583]
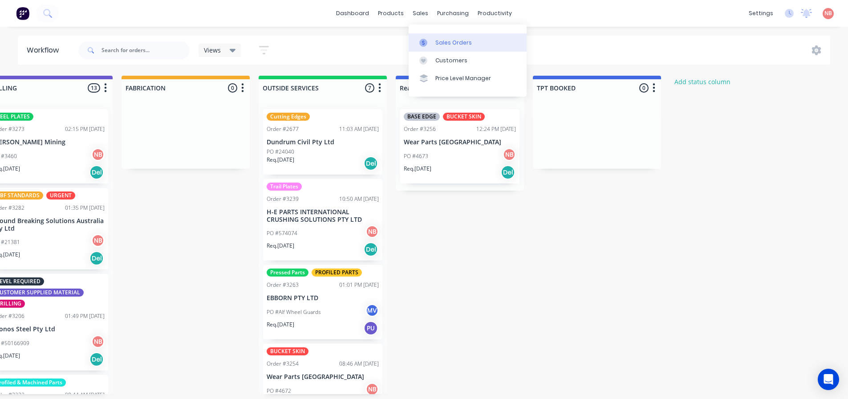
click at [425, 42] on icon at bounding box center [423, 43] width 8 height 8
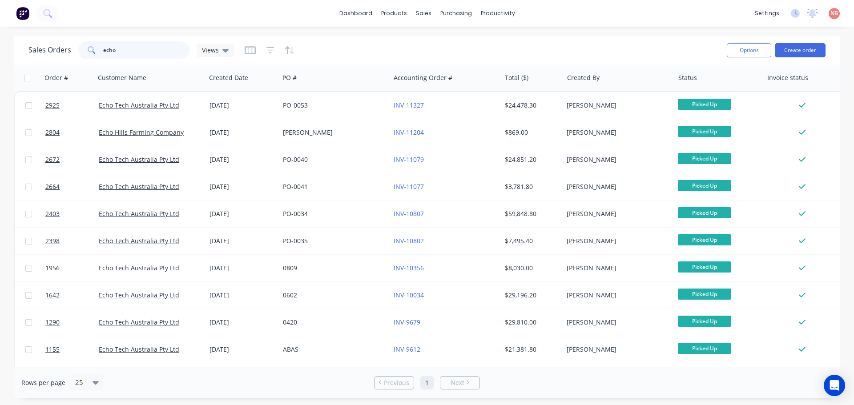
drag, startPoint x: 158, startPoint y: 51, endPoint x: 7, endPoint y: 46, distance: 151.8
click at [7, 46] on div "Sales Orders echo Views Options Create order Order # Customer Name Created Date…" at bounding box center [427, 217] width 854 height 363
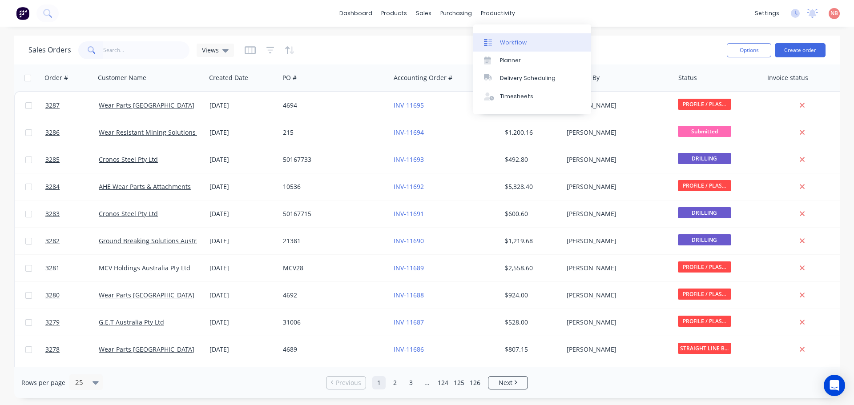
click at [505, 39] on div "Workflow" at bounding box center [513, 43] width 27 height 8
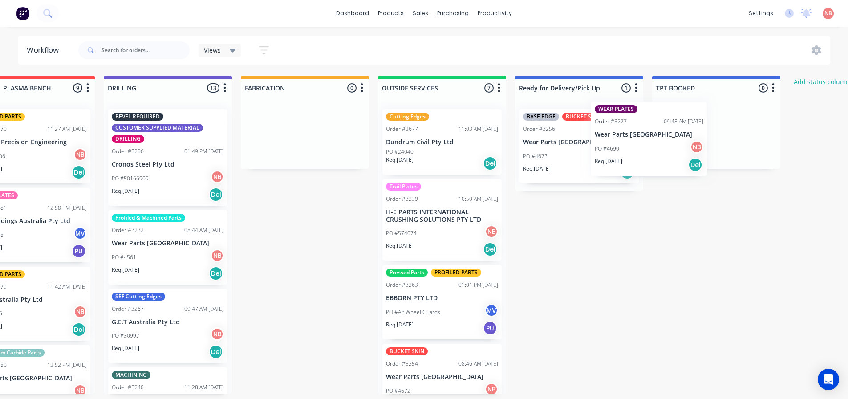
scroll to position [0, 465]
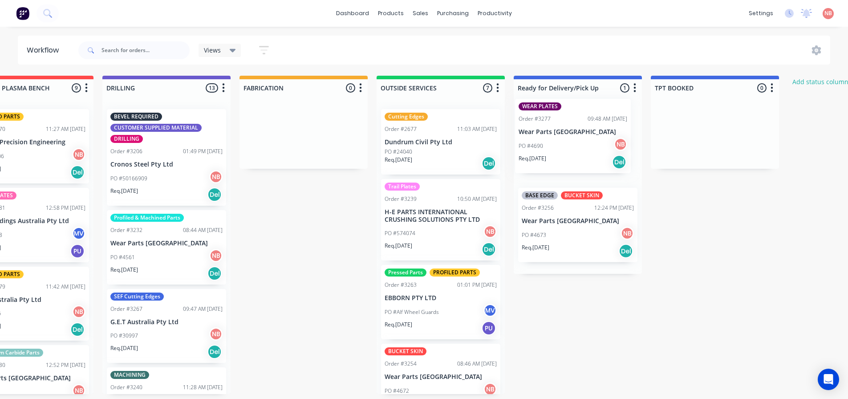
drag, startPoint x: 465, startPoint y: 154, endPoint x: 552, endPoint y: 144, distance: 86.9
click at [552, 144] on div "Submitted 1 Status colour #FF69B4 hex #FF69B4 Save Cancel Summaries Total order…" at bounding box center [270, 235] width 1484 height 318
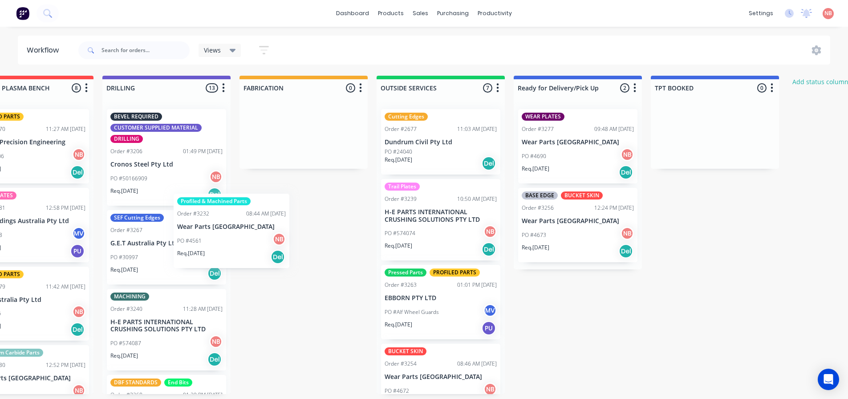
scroll to position [0, 463]
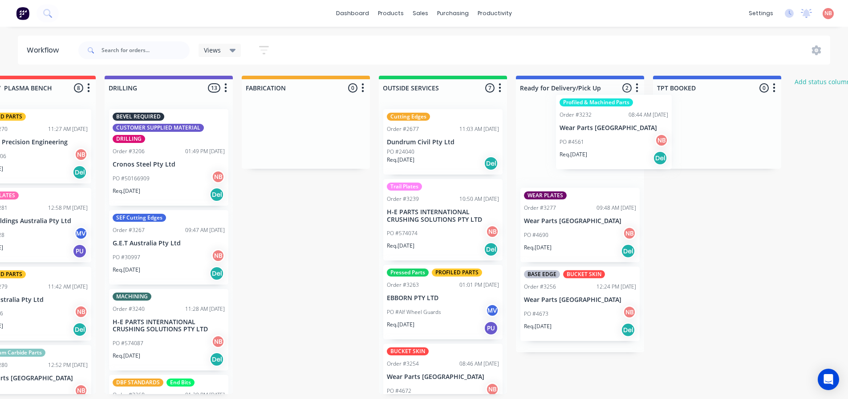
drag, startPoint x: 145, startPoint y: 236, endPoint x: 559, endPoint y: 124, distance: 429.7
click at [559, 124] on div "Submitted 1 Status colour #FF69B4 hex #FF69B4 Save Cancel Summaries Total order…" at bounding box center [273, 235] width 1484 height 318
